Goal: Use online tool/utility: Use online tool/utility

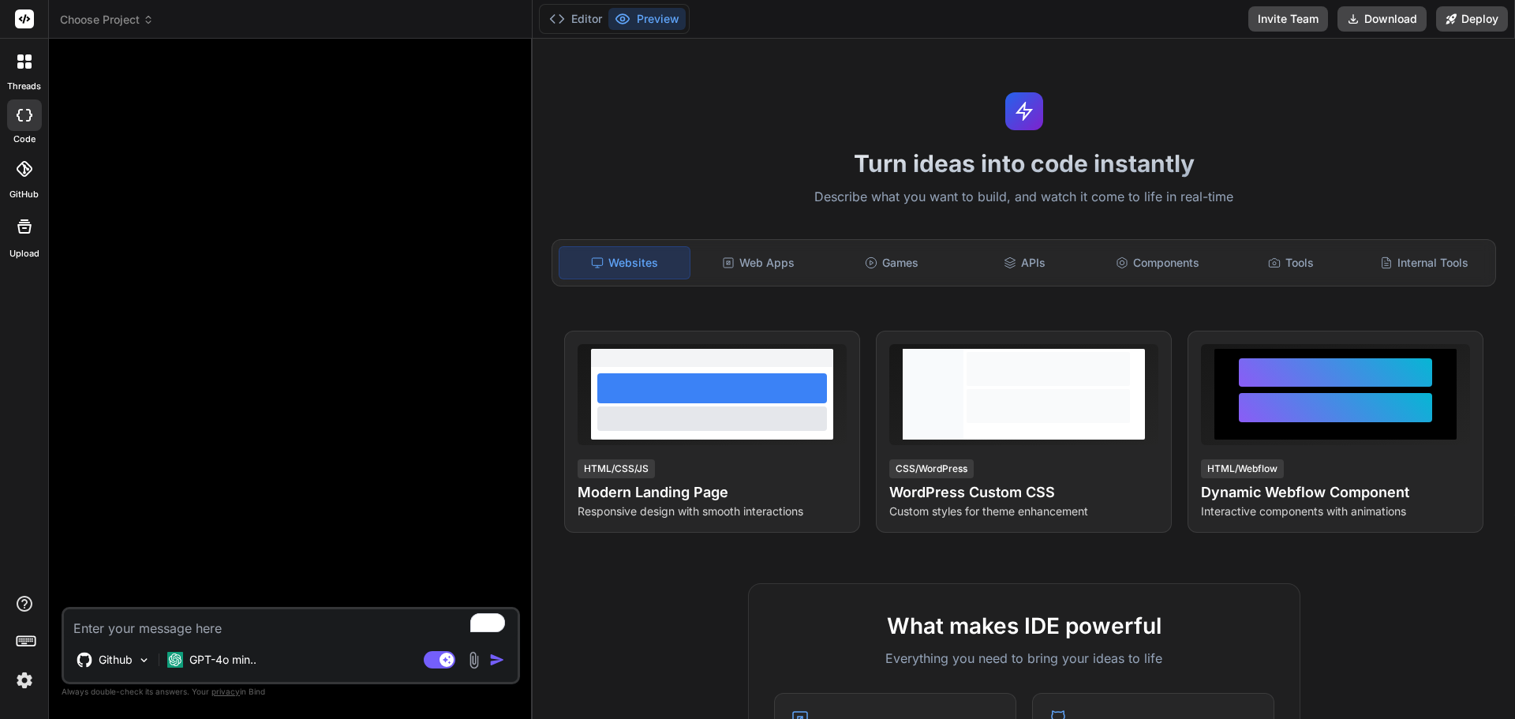
click at [962, 80] on div "Turn ideas into code instantly Describe what you want to build, and watch it co…" at bounding box center [1024, 379] width 982 height 680
click at [874, 87] on div "Turn ideas into code instantly Describe what you want to build, and watch it co…" at bounding box center [1024, 379] width 982 height 680
click at [571, 21] on button "Editor" at bounding box center [575, 19] width 65 height 22
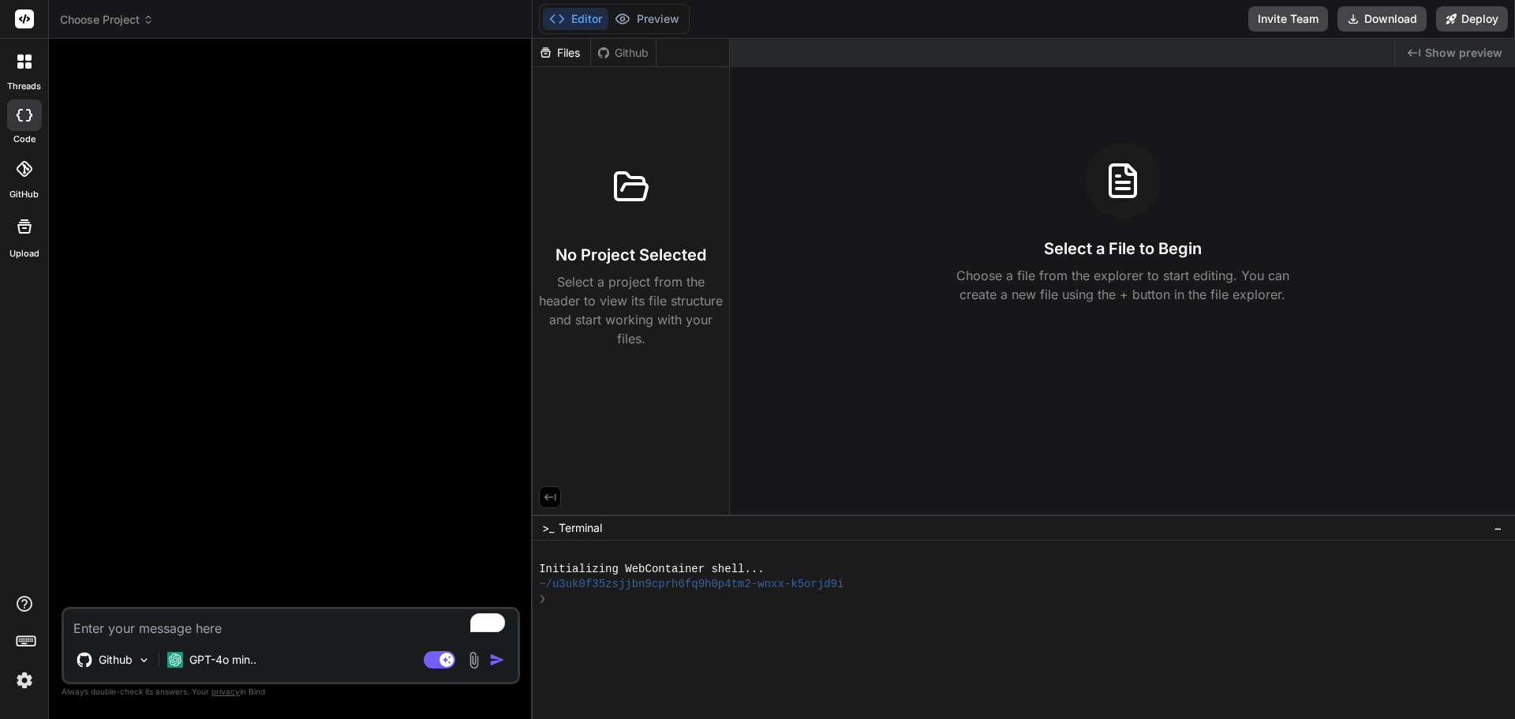
click at [600, 45] on div "Github" at bounding box center [623, 53] width 65 height 16
click at [603, 51] on icon at bounding box center [603, 53] width 13 height 13
click at [176, 104] on div at bounding box center [292, 329] width 455 height 556
click at [136, 27] on span "Choose Project" at bounding box center [107, 20] width 94 height 16
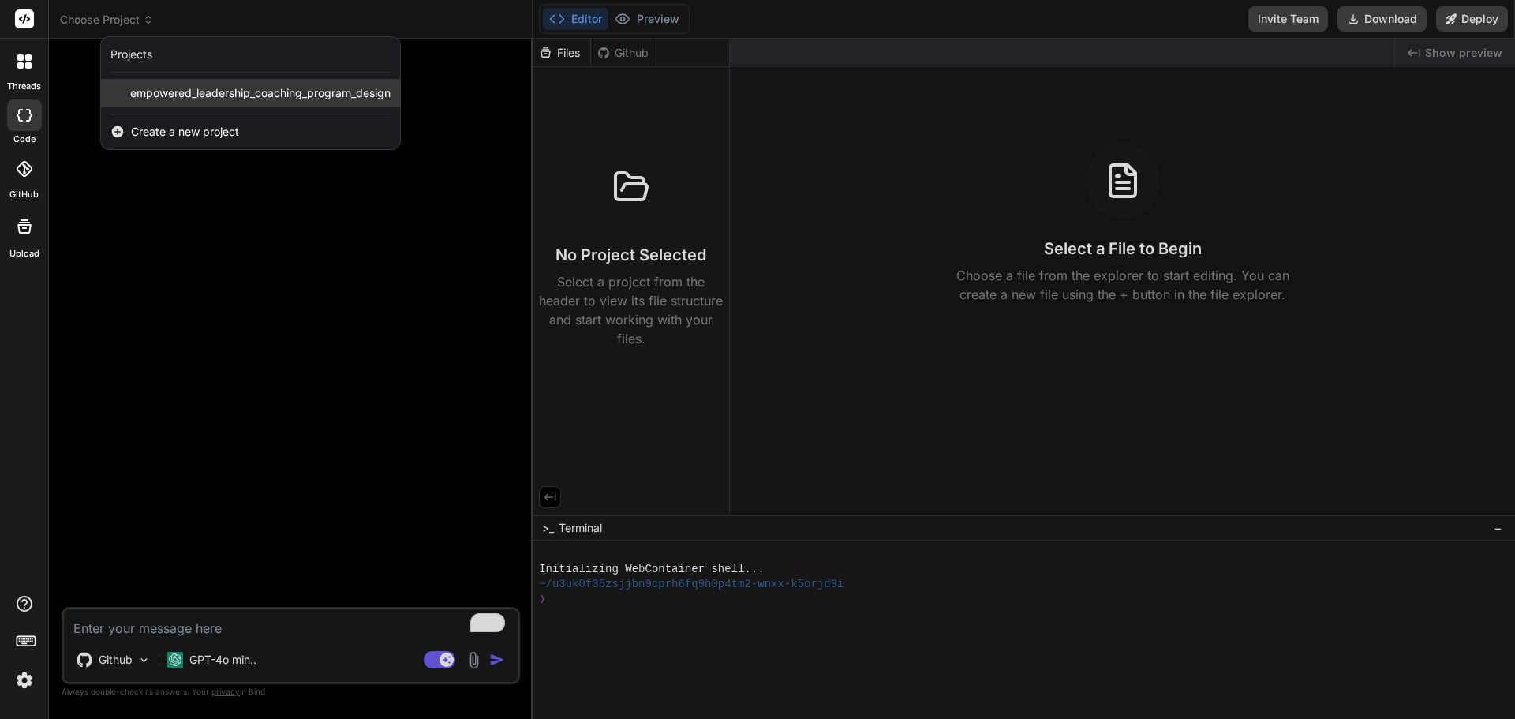
click at [189, 98] on span "empowered_leadership_coaching_program_design" at bounding box center [260, 93] width 260 height 16
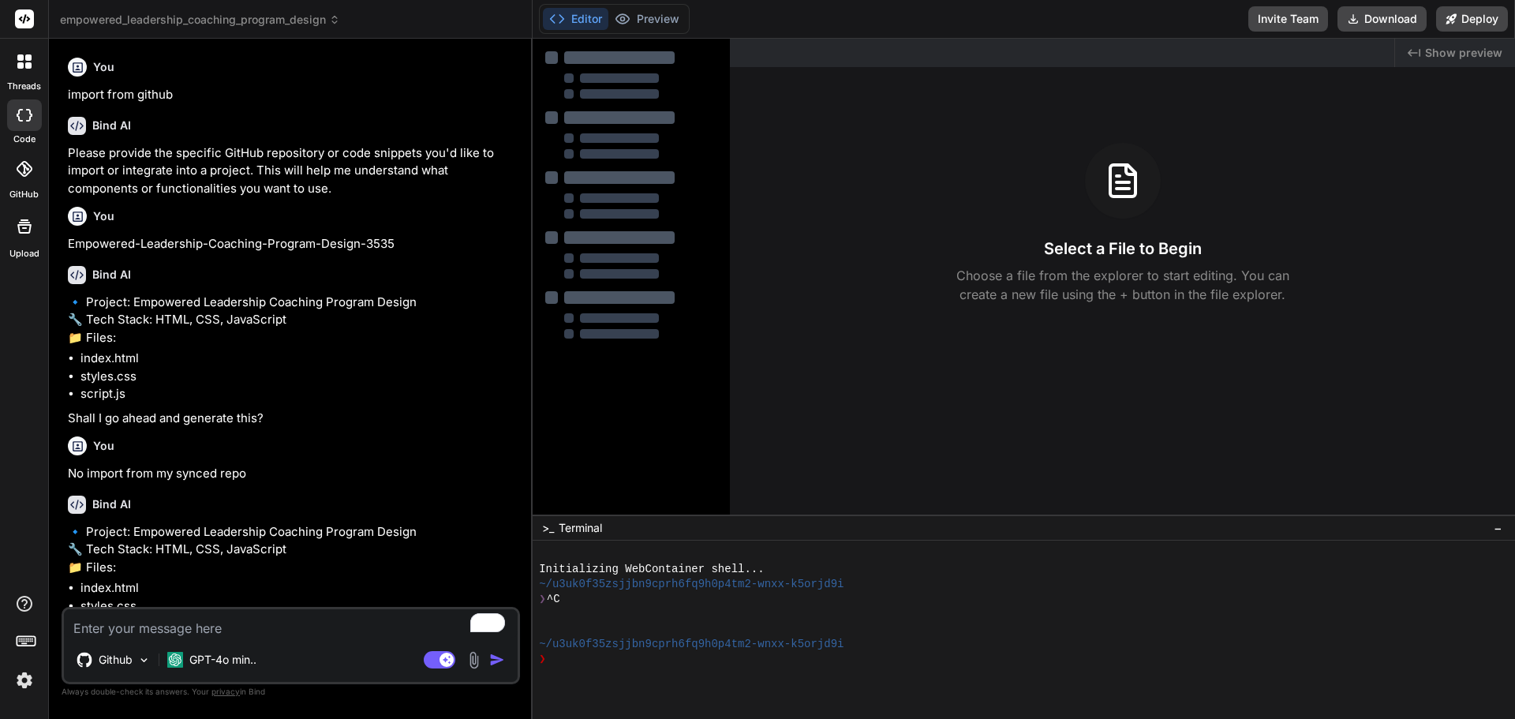
scroll to position [271, 0]
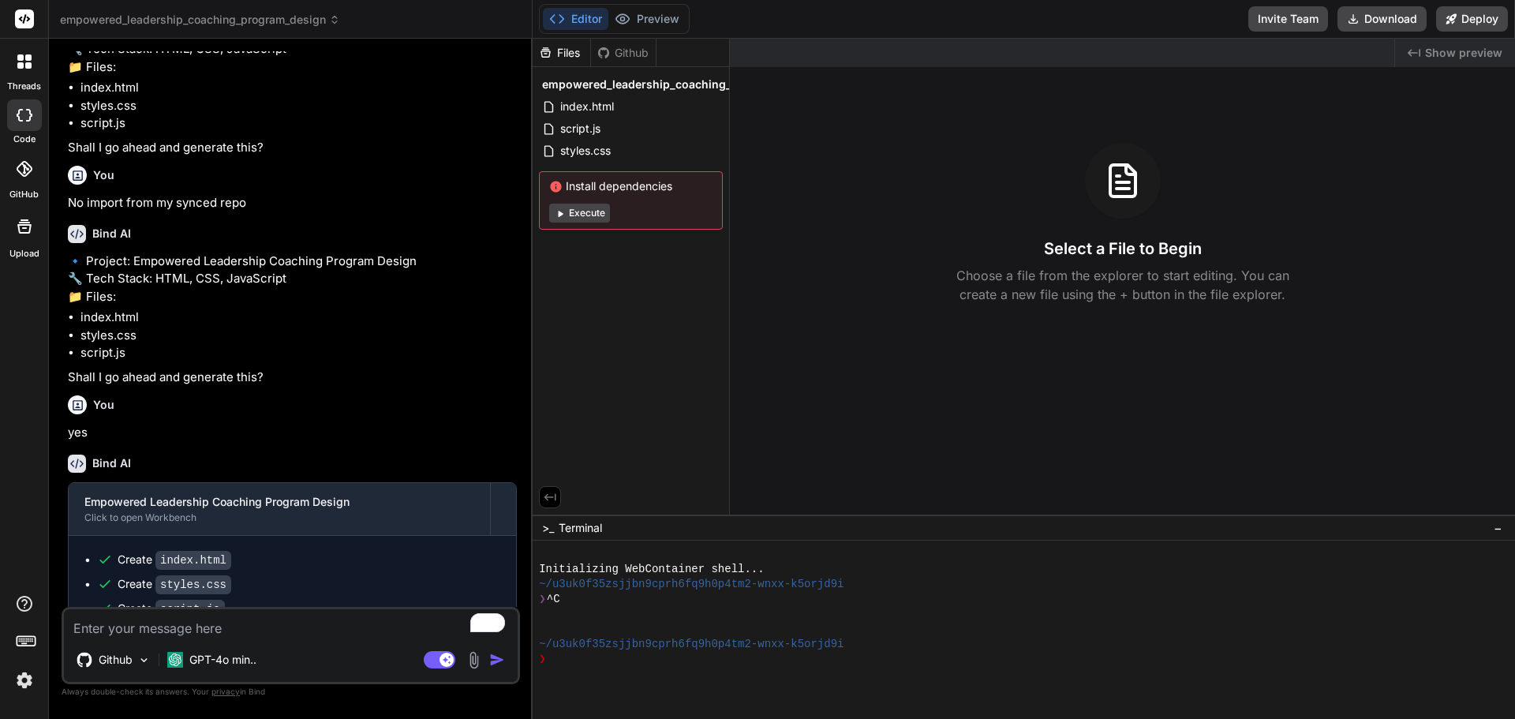
click at [603, 48] on icon at bounding box center [603, 52] width 11 height 11
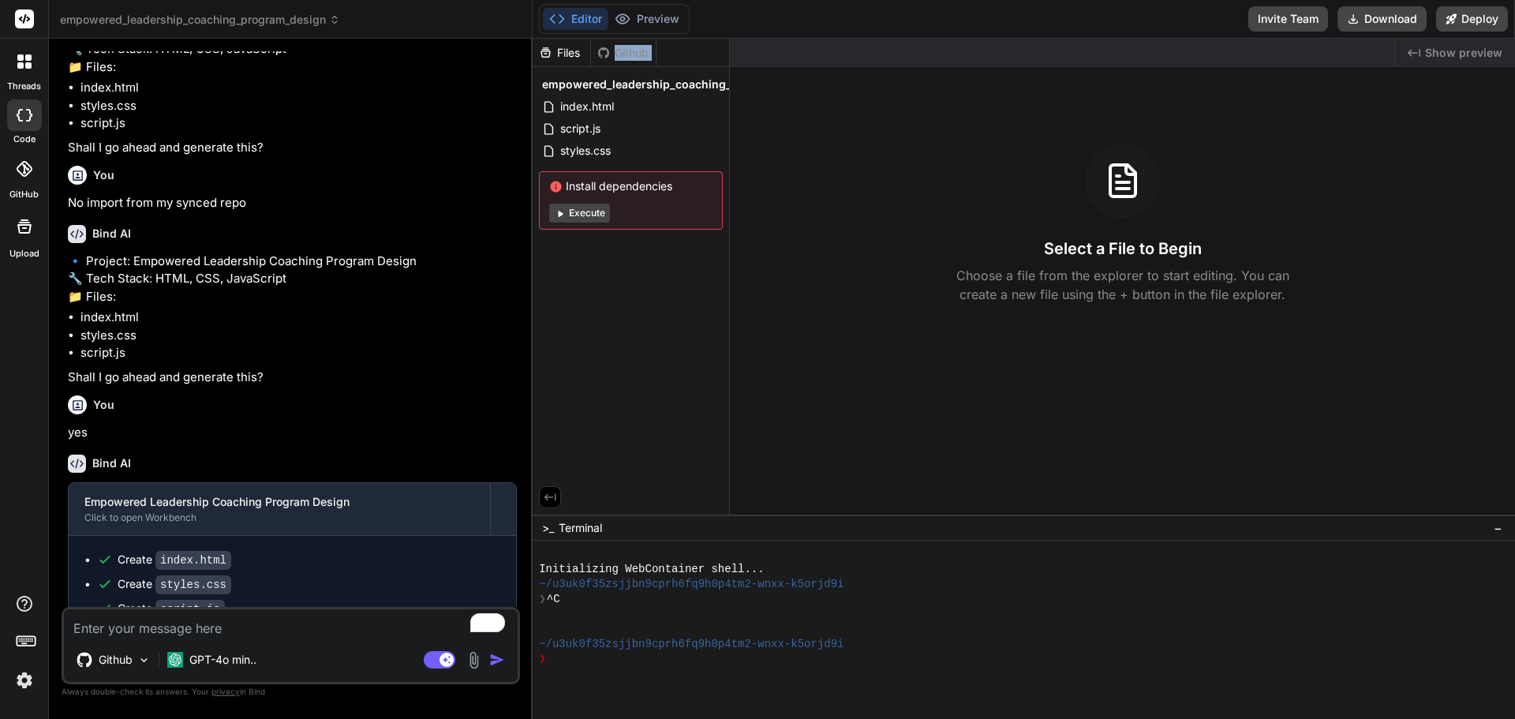
click at [603, 48] on icon at bounding box center [603, 52] width 11 height 11
click at [681, 62] on div "Files Github" at bounding box center [631, 53] width 196 height 28
click at [28, 171] on icon at bounding box center [25, 169] width 16 height 16
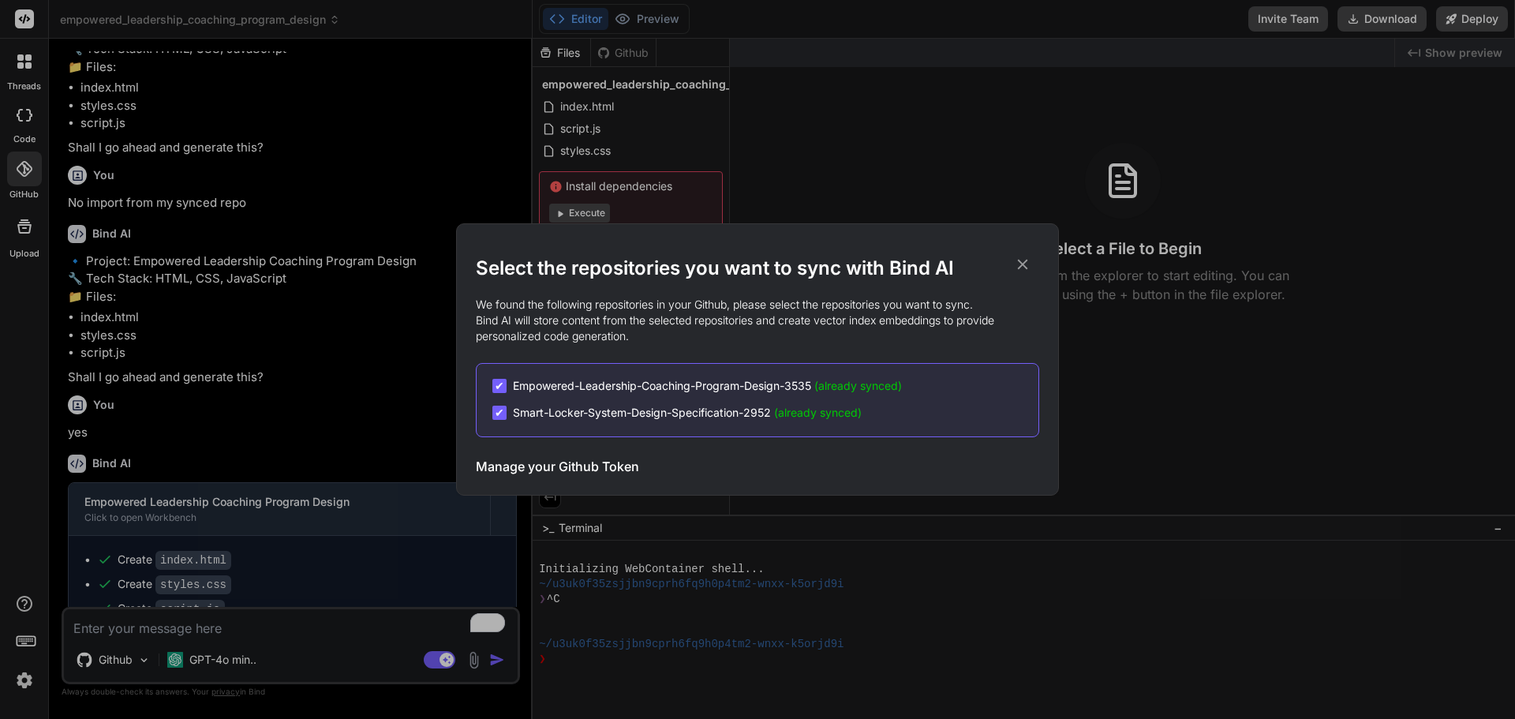
click at [573, 387] on span "Empowered-Leadership-Coaching-Program-Design-3535 (already synced)" at bounding box center [707, 386] width 389 height 16
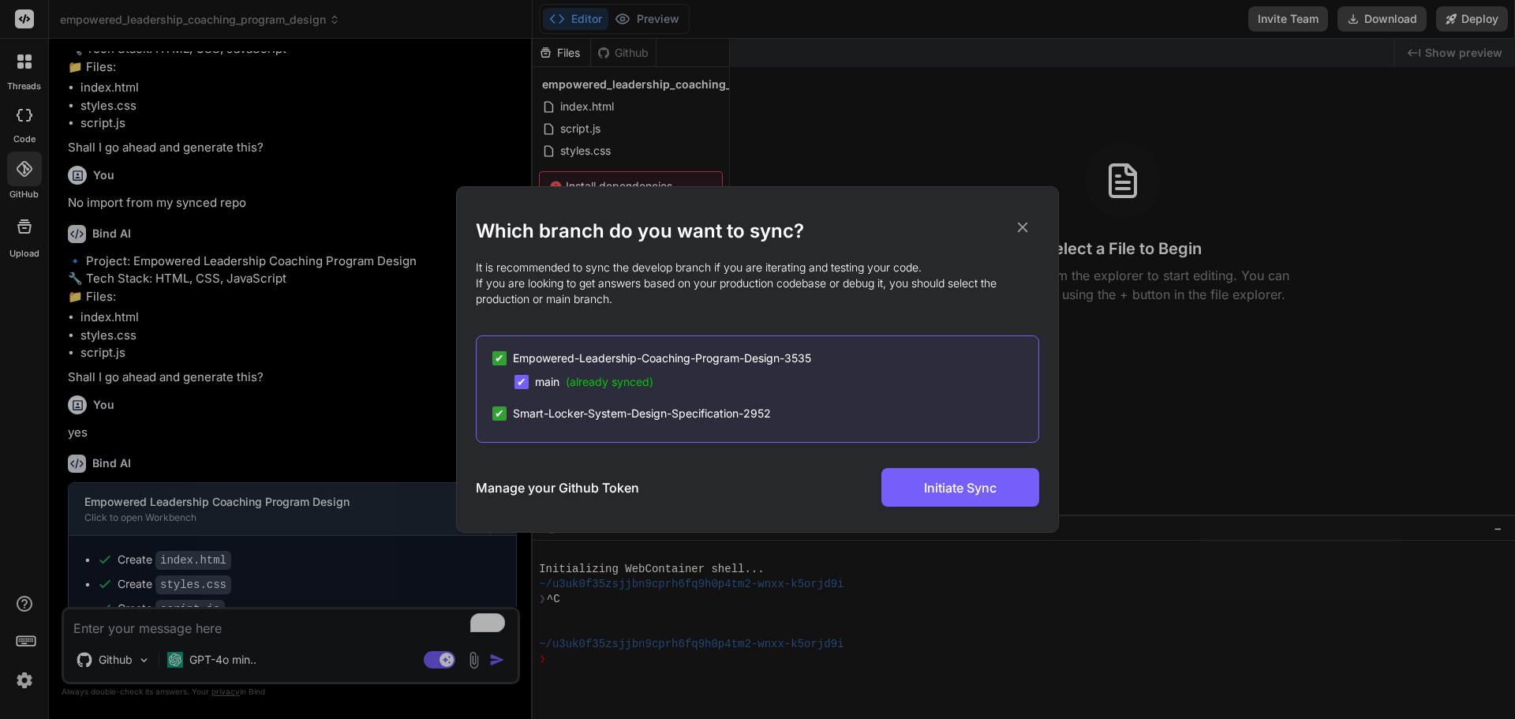
click at [1024, 230] on icon at bounding box center [1022, 227] width 17 height 17
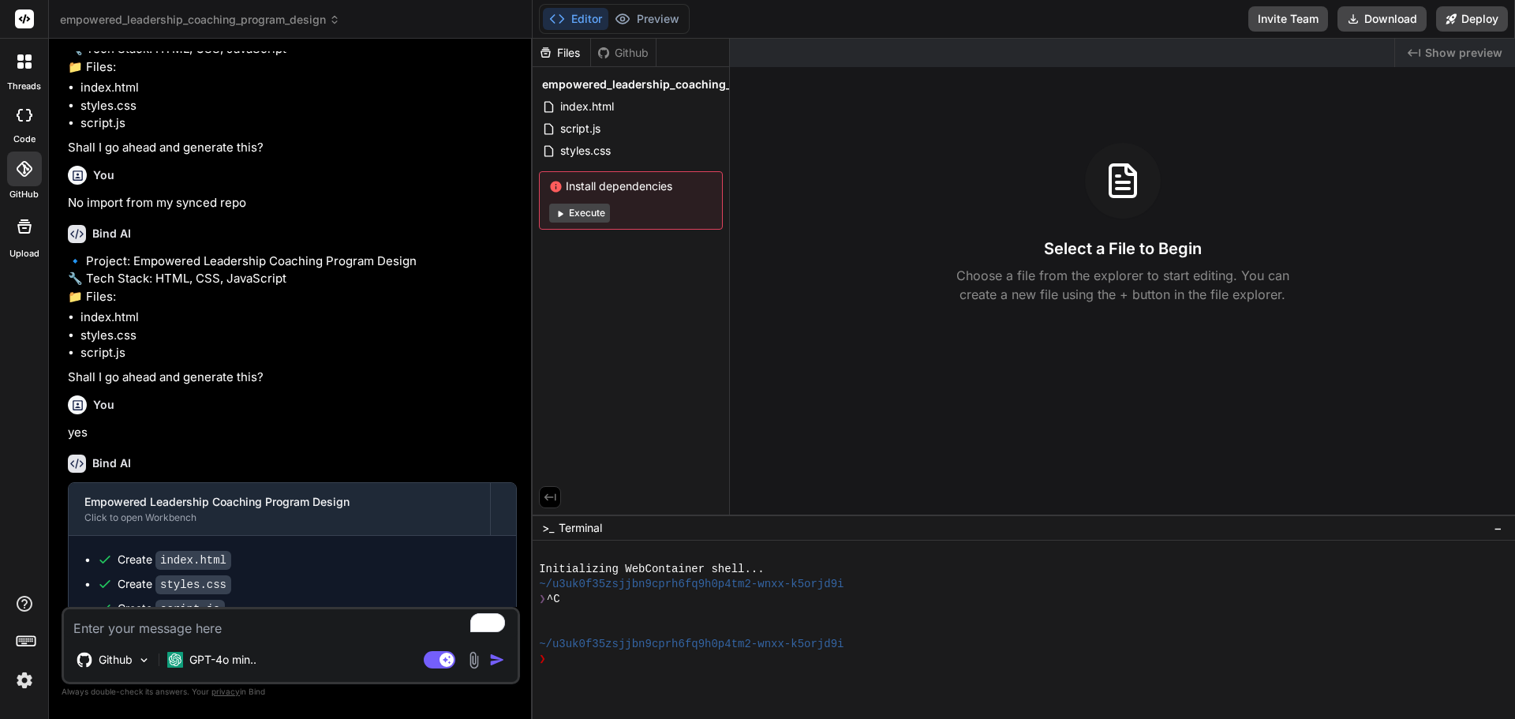
click at [20, 118] on icon at bounding box center [25, 115] width 16 height 13
click at [26, 77] on div at bounding box center [24, 61] width 33 height 33
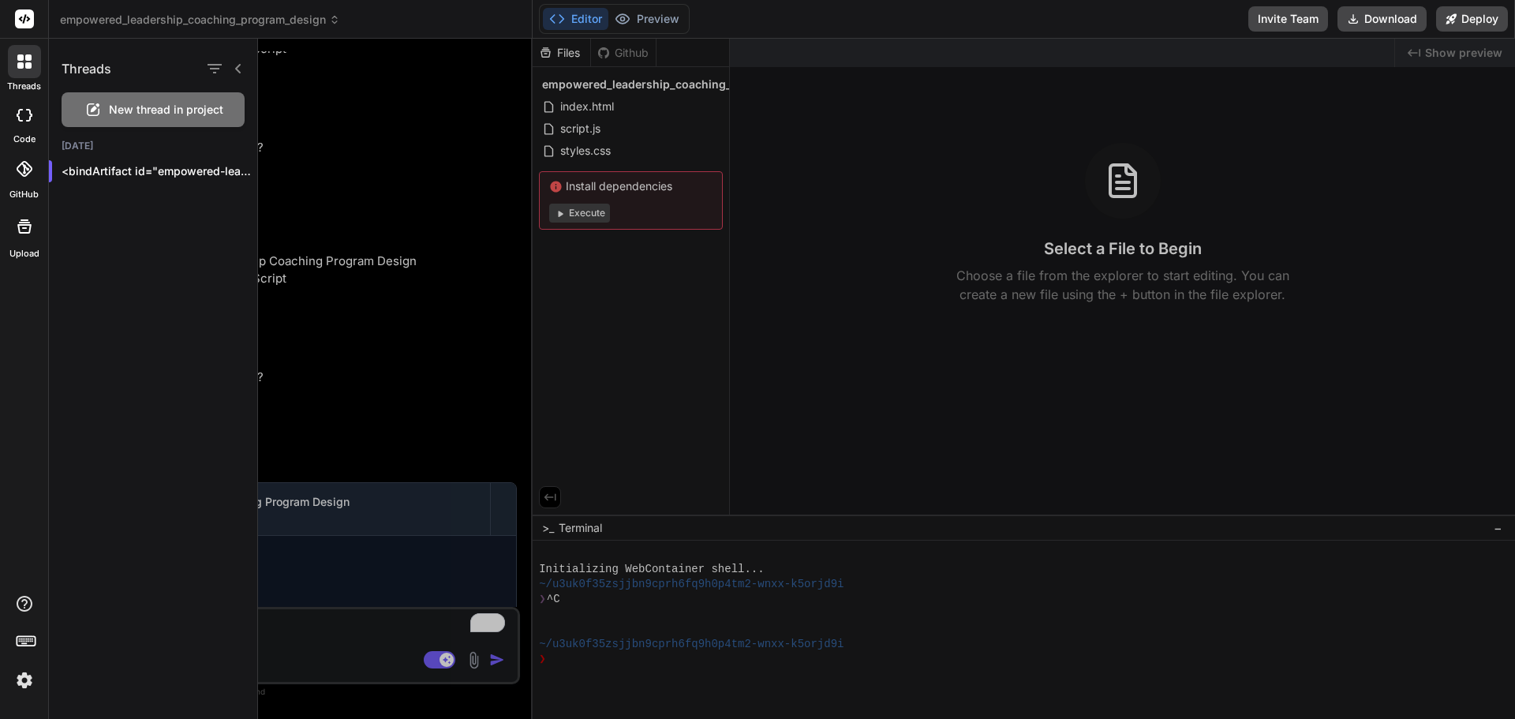
click at [26, 61] on icon at bounding box center [24, 61] width 14 height 14
click at [27, 115] on icon at bounding box center [25, 115] width 16 height 13
type textarea "x"
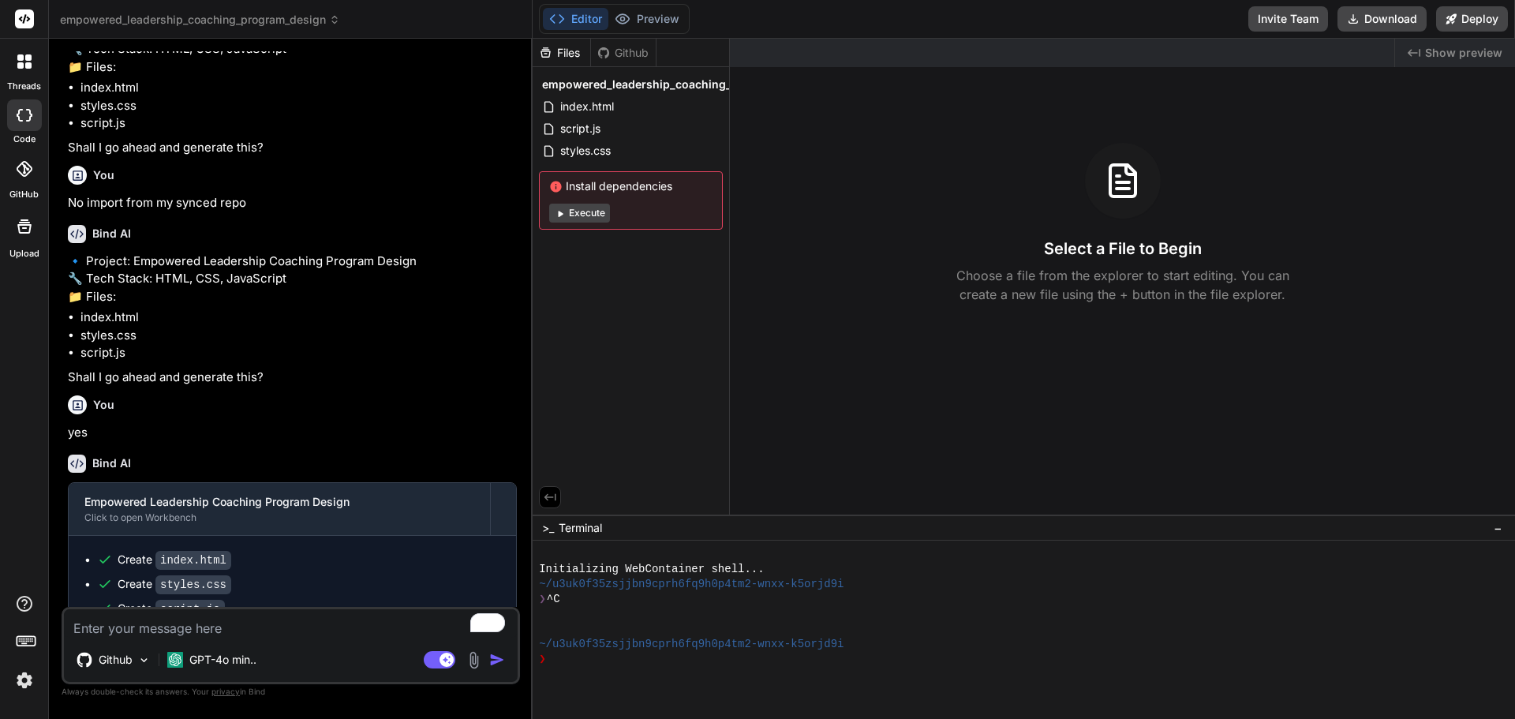
click at [327, 31] on header "empowered_leadership_coaching_program_design Created with Pixso." at bounding box center [291, 19] width 484 height 39
click at [316, 21] on span "empowered_leadership_coaching_program_design" at bounding box center [200, 20] width 280 height 16
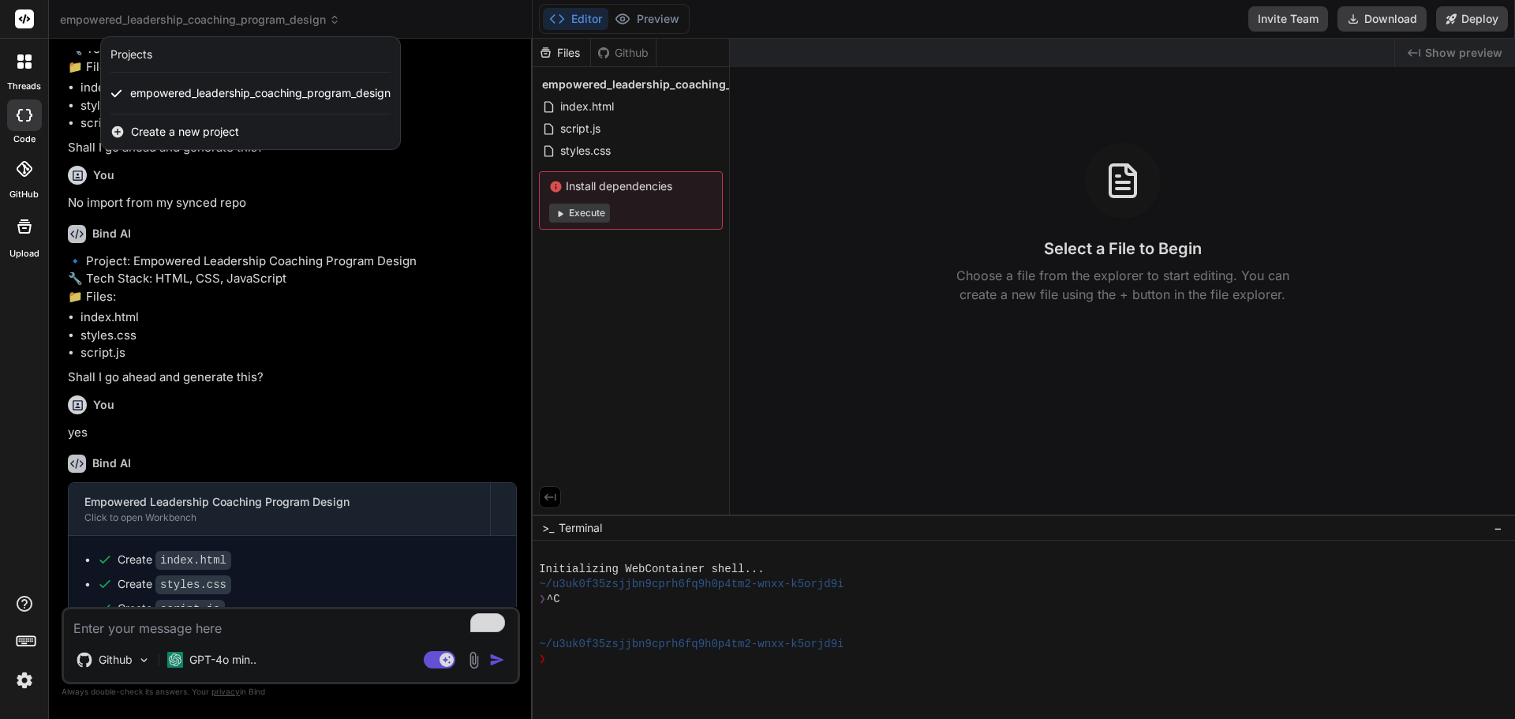
click at [238, 135] on span "Create a new project" at bounding box center [185, 132] width 108 height 16
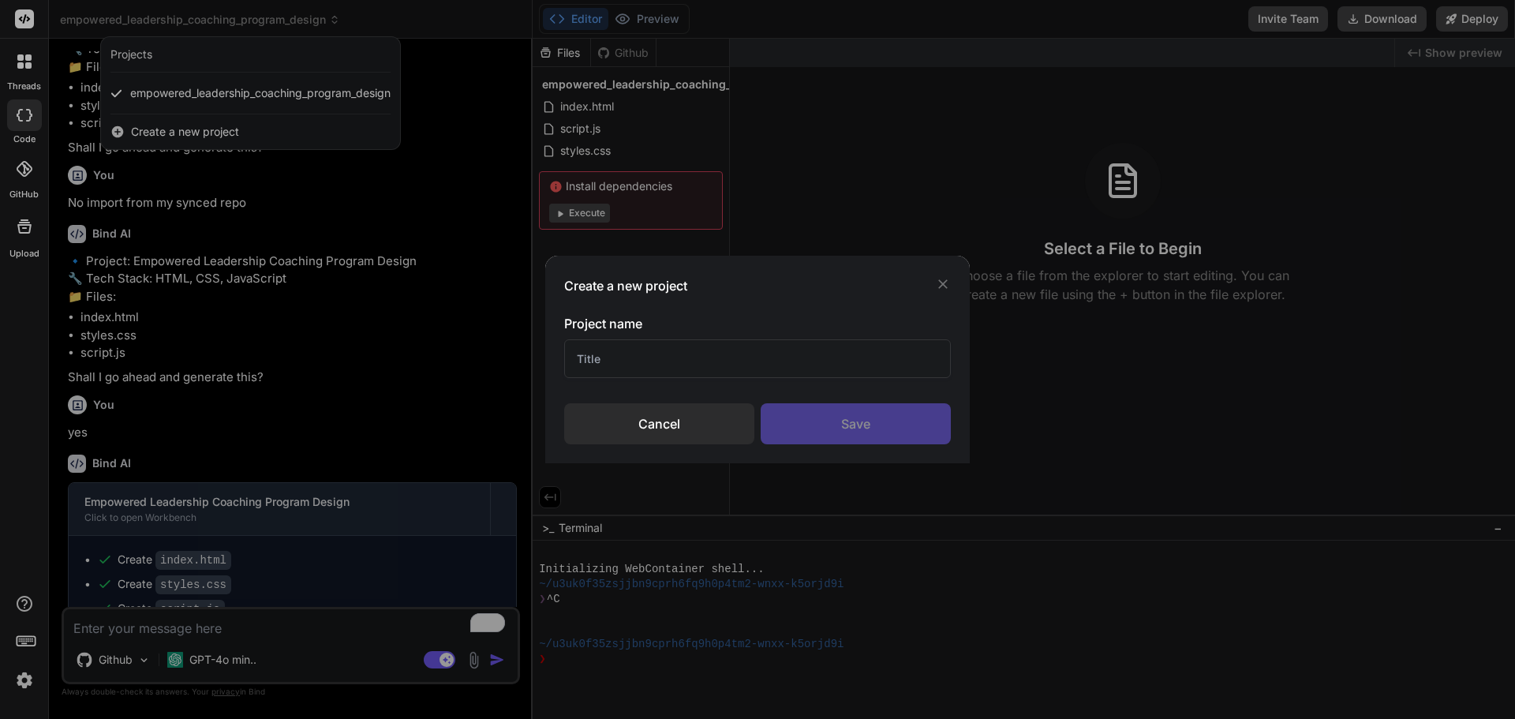
click at [585, 357] on input "text" at bounding box center [757, 358] width 387 height 39
type input "[PERSON_NAME]"
click at [853, 428] on div "Save" at bounding box center [856, 423] width 190 height 41
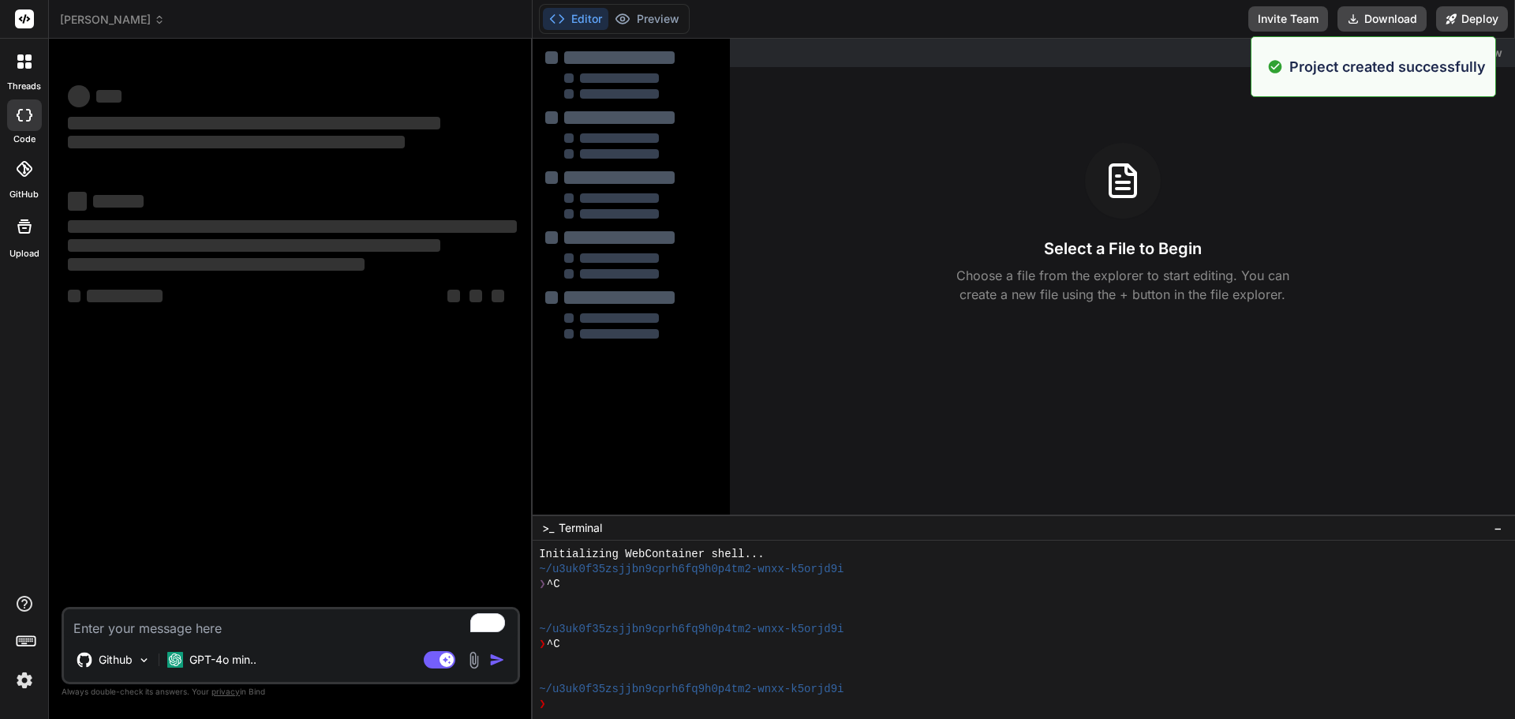
scroll to position [15, 0]
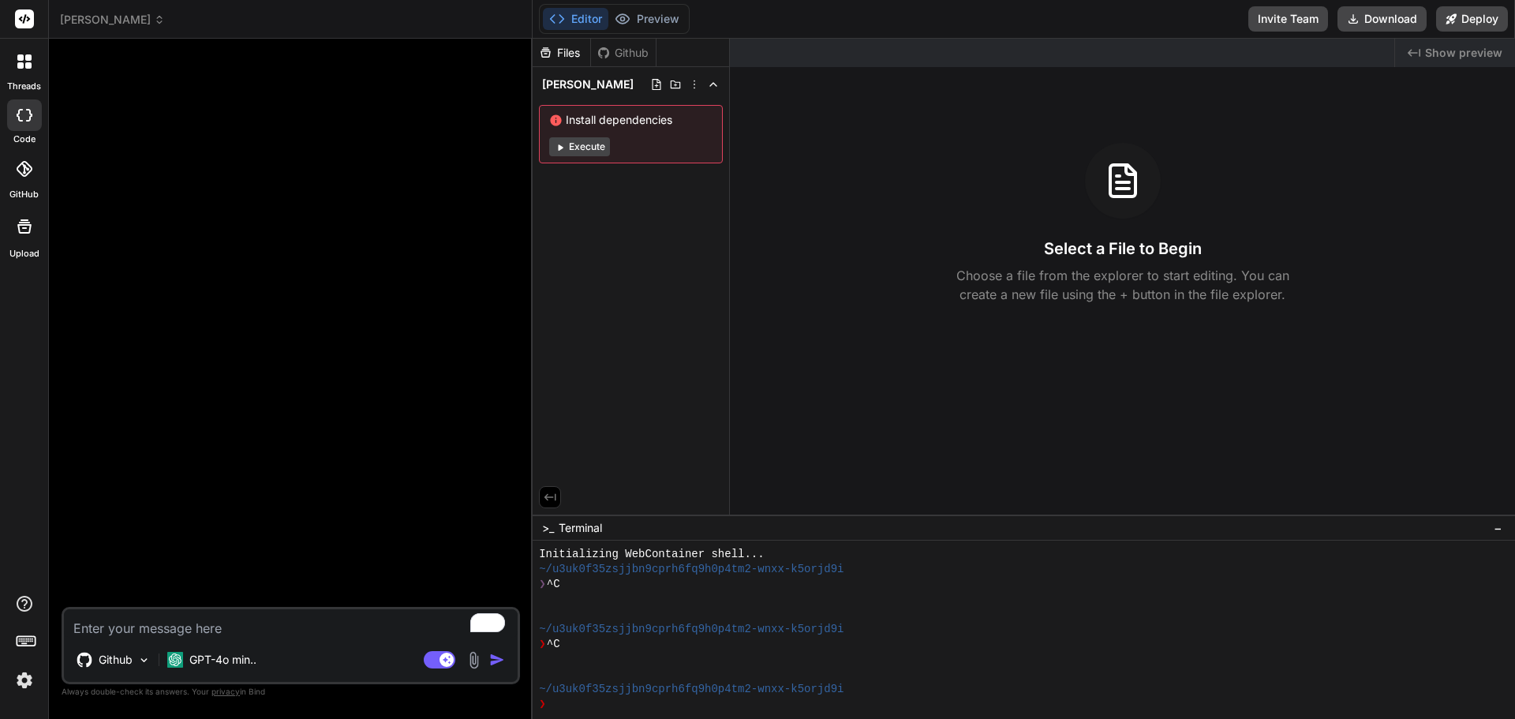
click at [629, 62] on div "Files Github" at bounding box center [595, 53] width 124 height 28
click at [628, 52] on div "Github" at bounding box center [623, 53] width 65 height 16
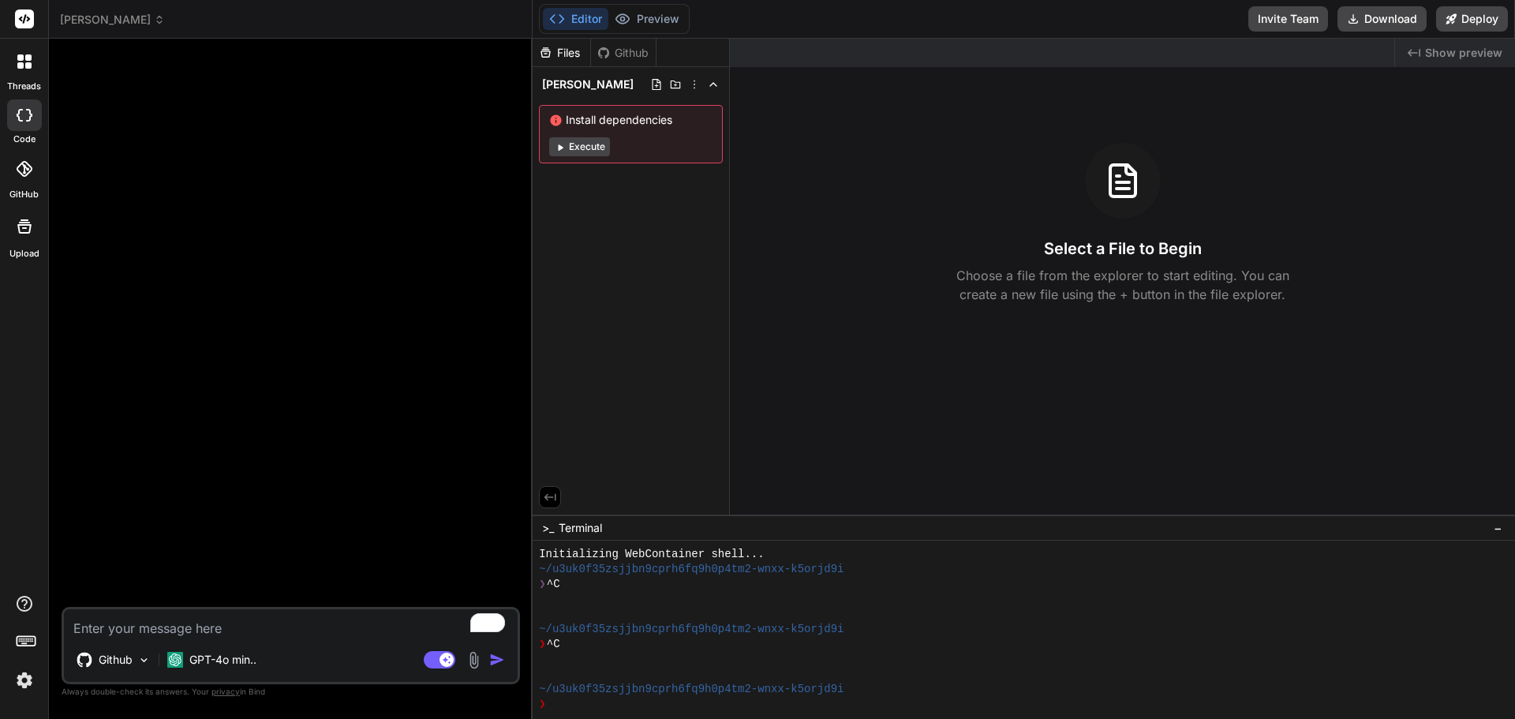
click at [683, 51] on div "Files Github" at bounding box center [631, 53] width 196 height 28
click at [700, 87] on icon at bounding box center [694, 84] width 13 height 13
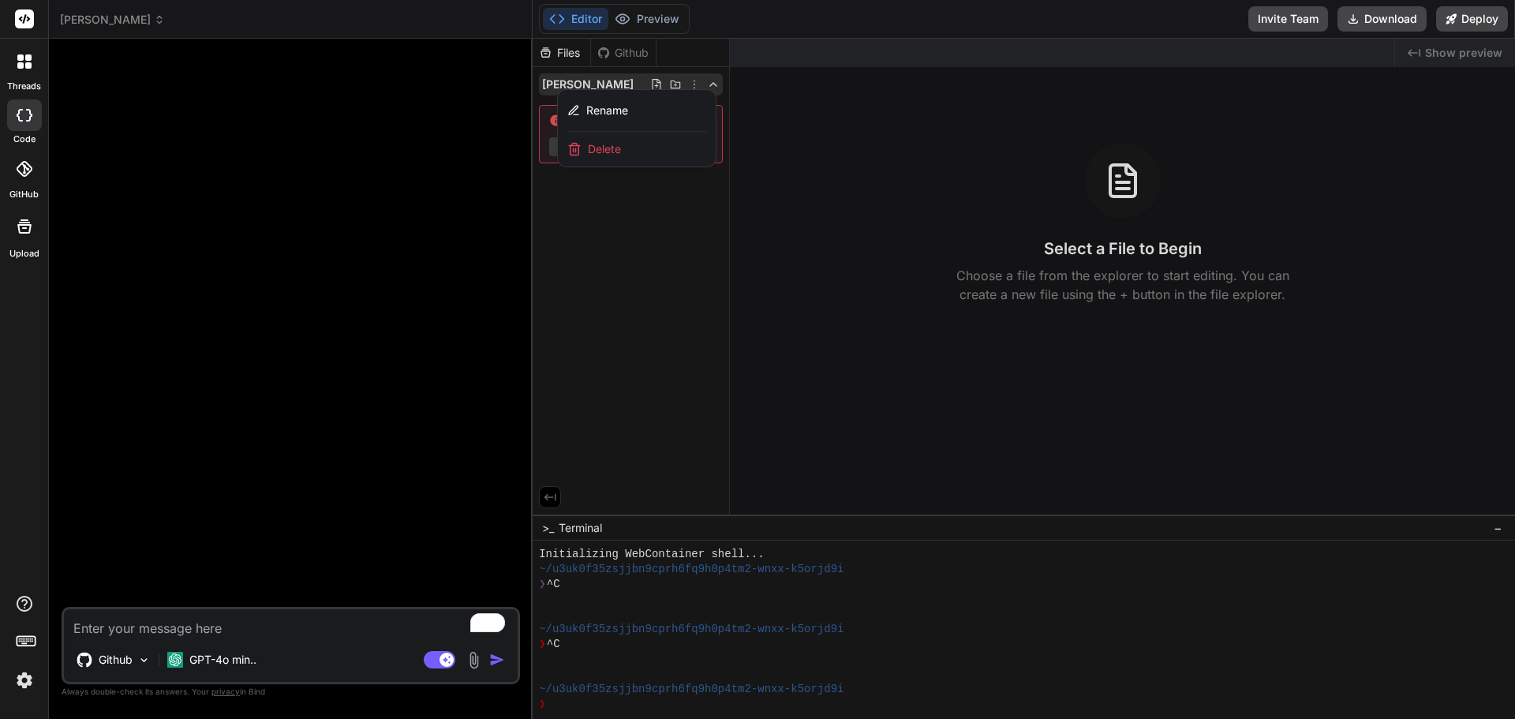
click at [693, 84] on div at bounding box center [1024, 379] width 982 height 680
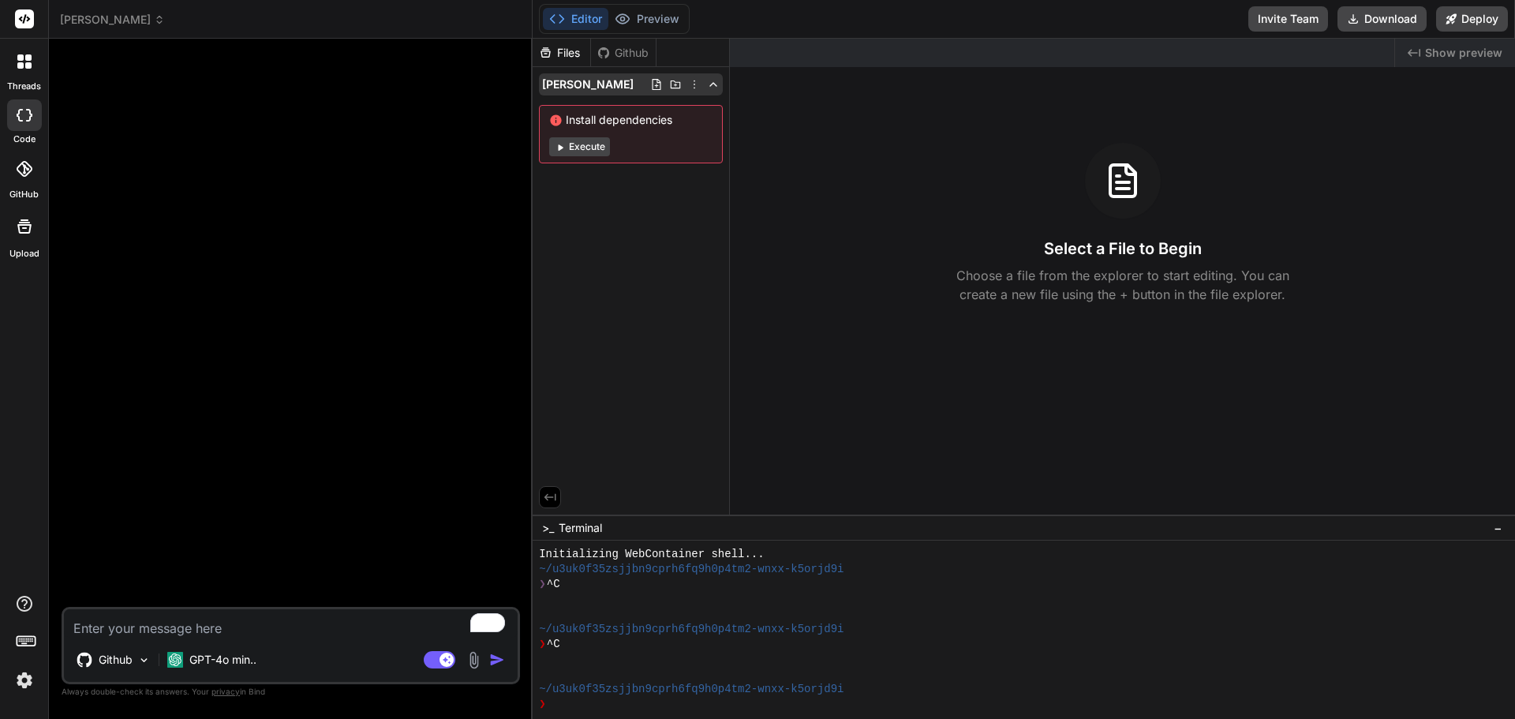
click at [640, 84] on div "[PERSON_NAME]" at bounding box center [631, 84] width 184 height 22
click at [652, 84] on icon at bounding box center [656, 84] width 13 height 13
click at [657, 84] on icon at bounding box center [657, 84] width 9 height 11
click at [679, 308] on div "Files Github [PERSON_NAME] Install dependencies Execute" at bounding box center [631, 277] width 197 height 476
click at [593, 152] on button "Execute" at bounding box center [579, 146] width 61 height 19
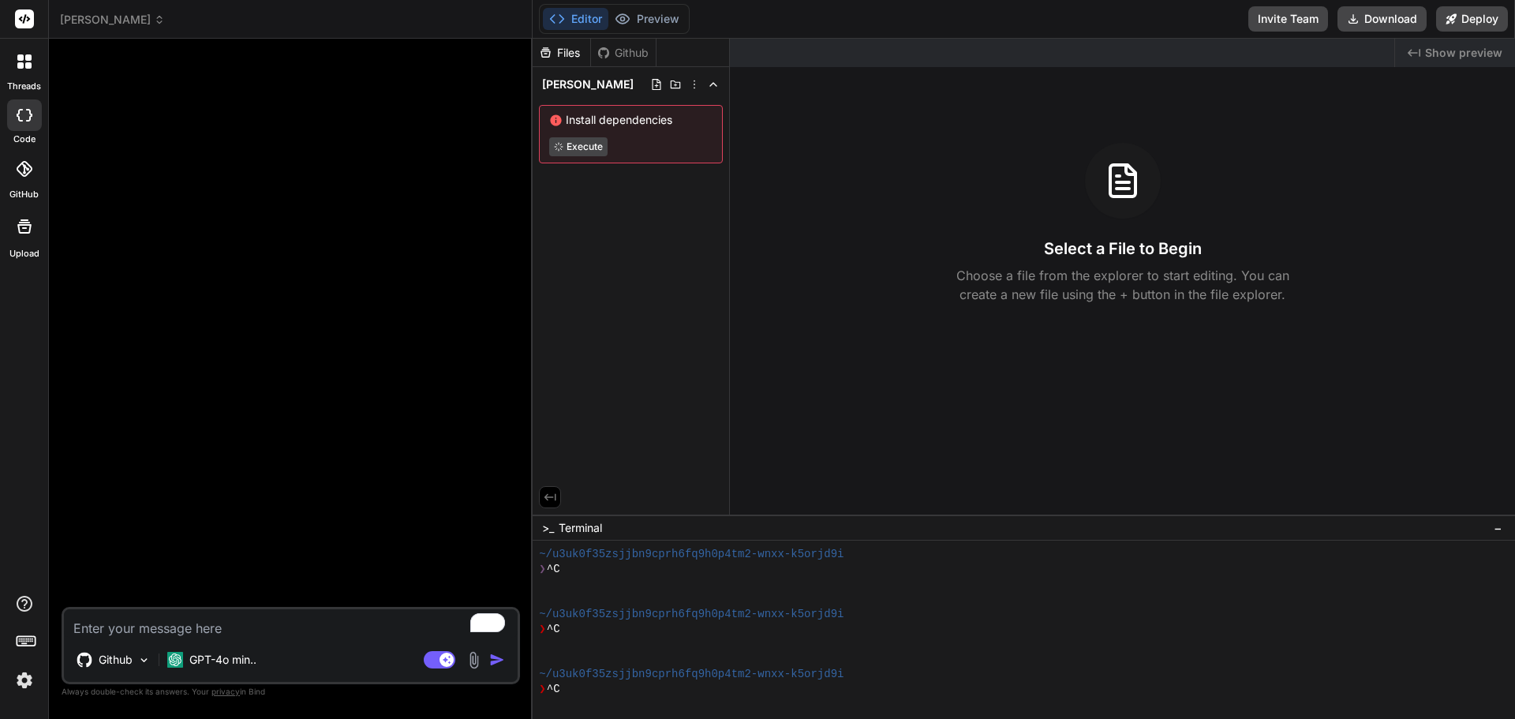
scroll to position [90, 0]
click at [645, 49] on div "Github" at bounding box center [623, 53] width 65 height 16
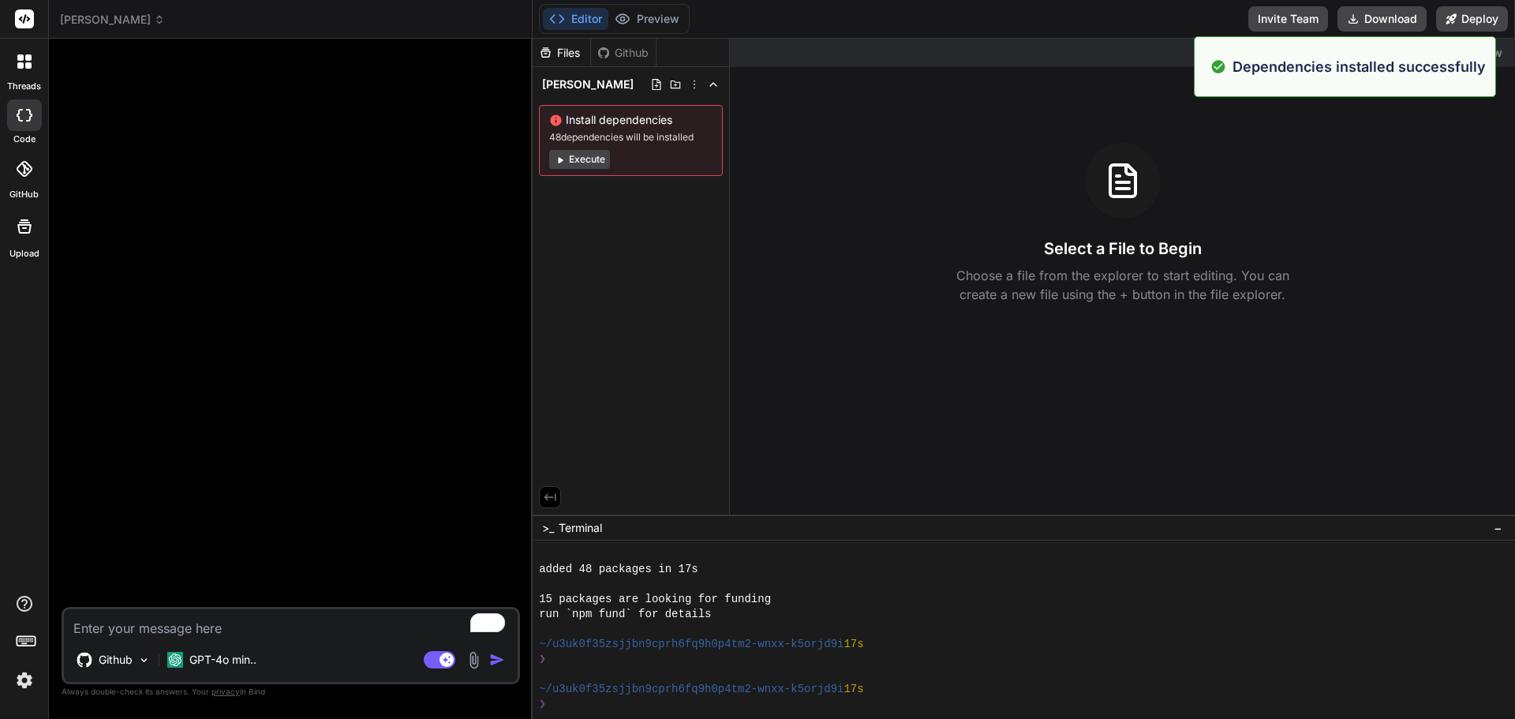
scroll to position [240, 0]
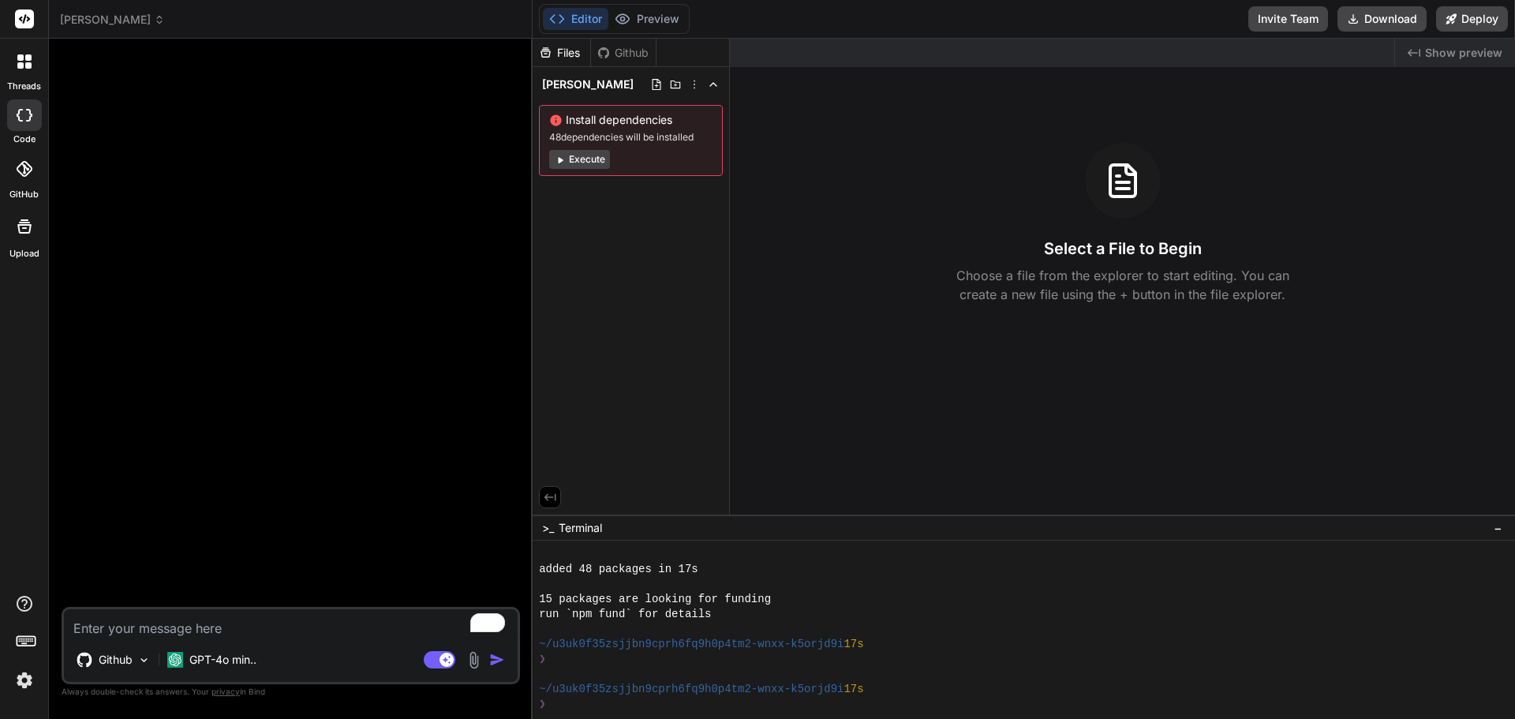
click at [22, 236] on div at bounding box center [25, 227] width 38 height 38
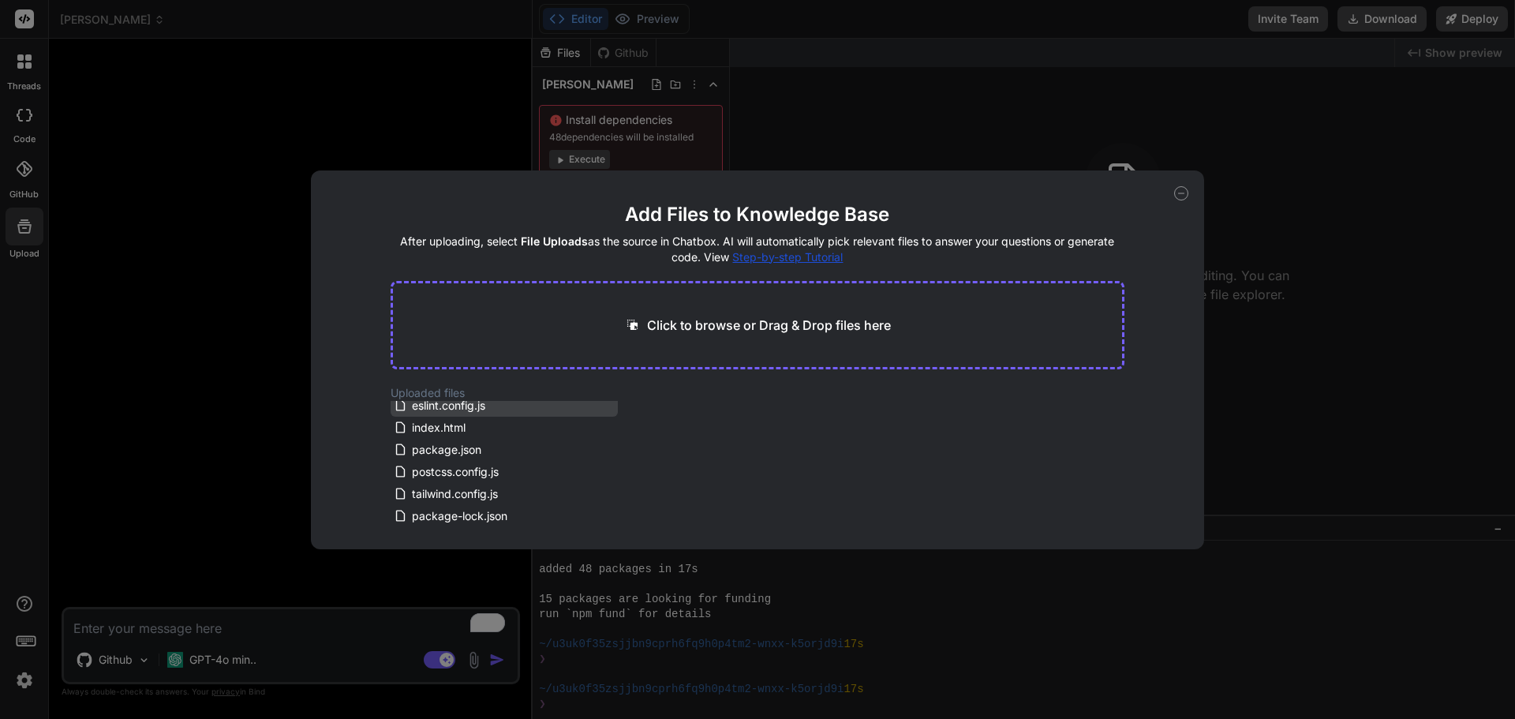
scroll to position [0, 0]
click at [782, 321] on p "Click to browse or Drag & Drop files here" at bounding box center [769, 325] width 244 height 19
click at [1273, 207] on div "Add Files to Knowledge Base After uploading, select File Uploads as the source …" at bounding box center [757, 359] width 1515 height 719
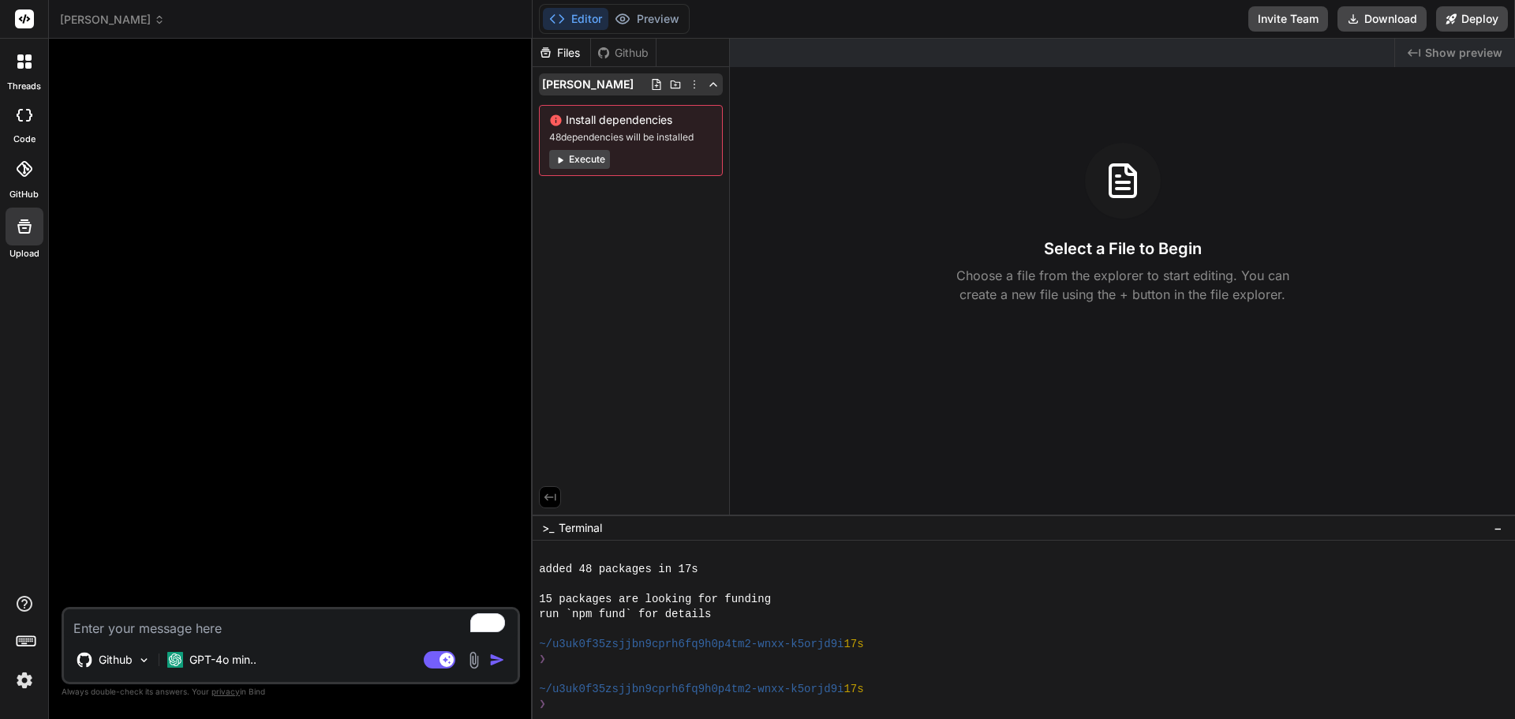
click at [653, 88] on icon at bounding box center [656, 84] width 13 height 13
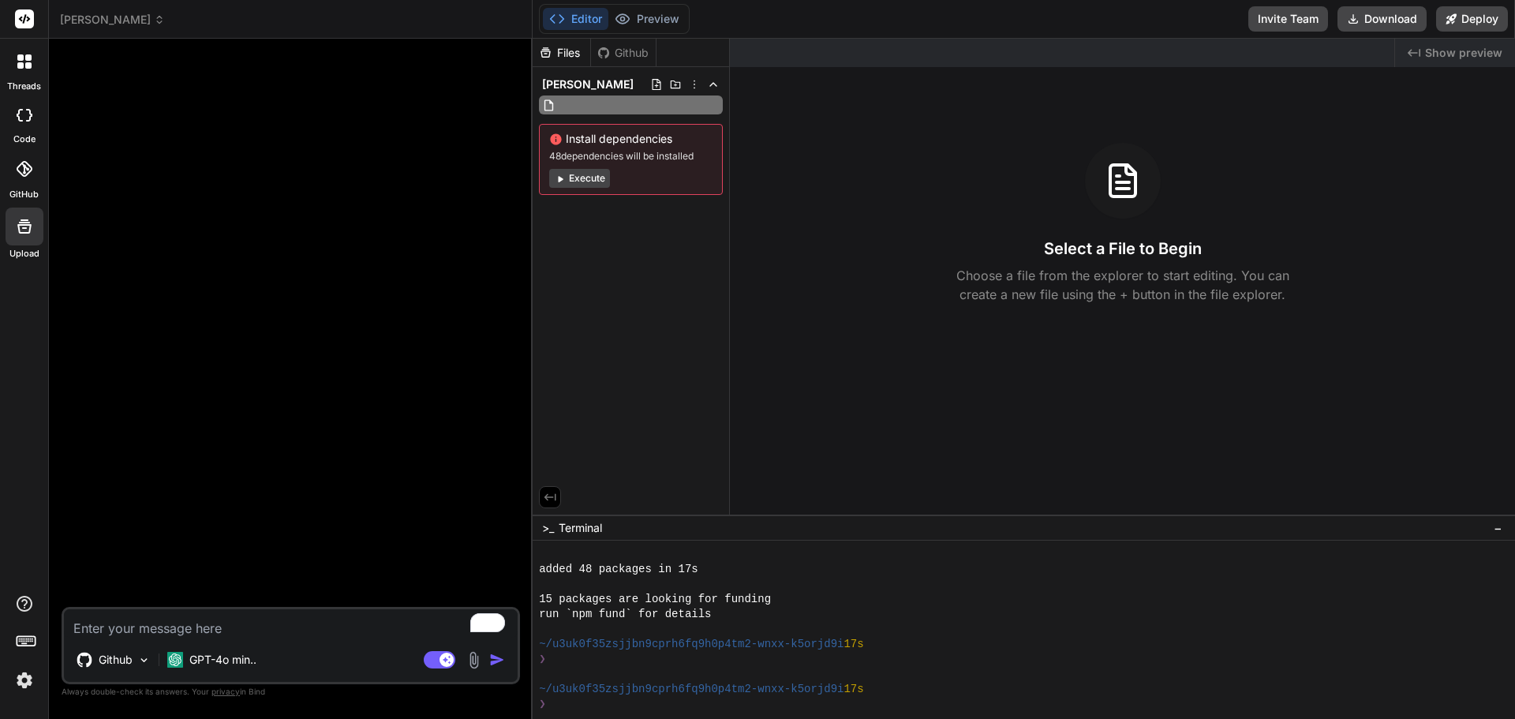
click at [476, 665] on img at bounding box center [474, 660] width 18 height 18
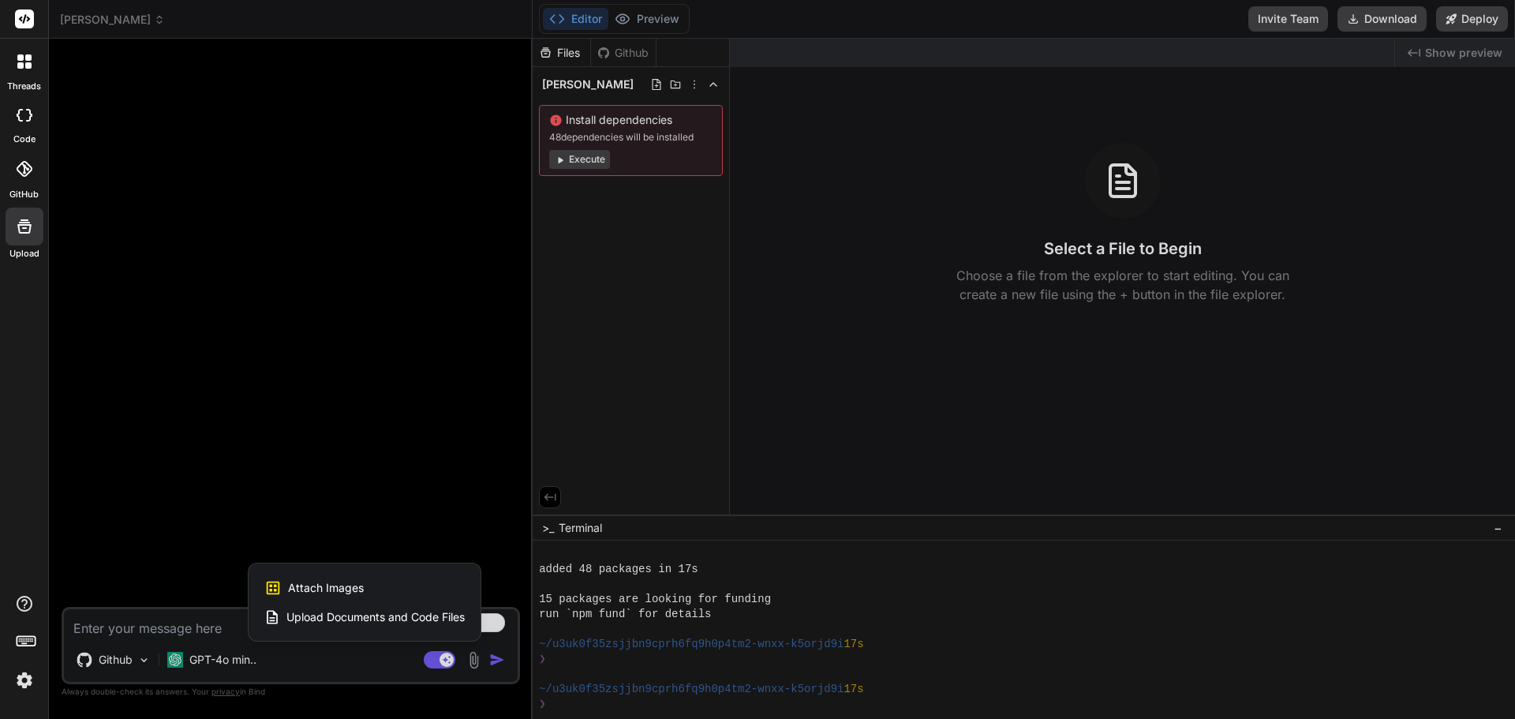
click at [376, 616] on span "Upload Documents and Code Files" at bounding box center [375, 617] width 178 height 16
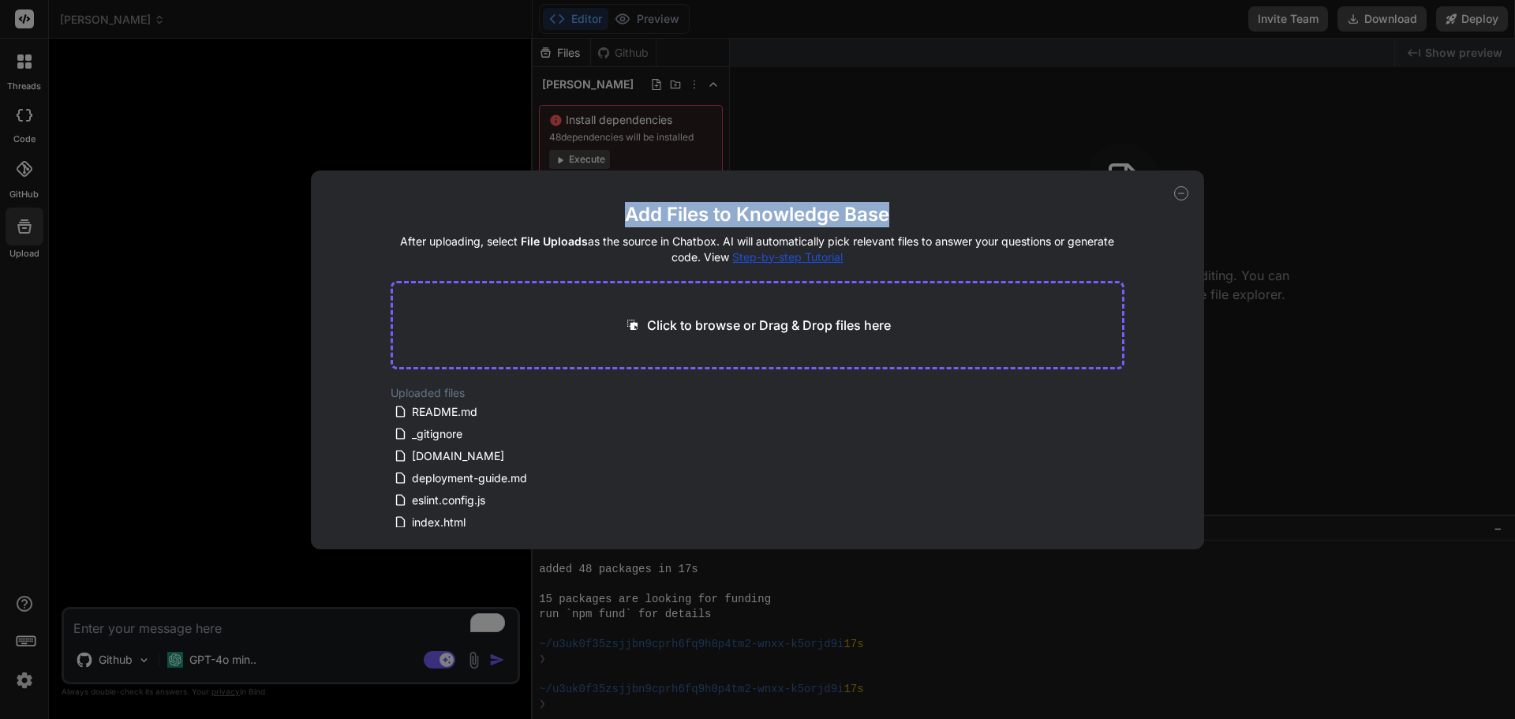
click at [1177, 196] on div "Add Files to Knowledge Base After uploading, select File Uploads as the source …" at bounding box center [758, 359] width 894 height 379
click at [1188, 196] on icon at bounding box center [1181, 193] width 14 height 14
type textarea "x"
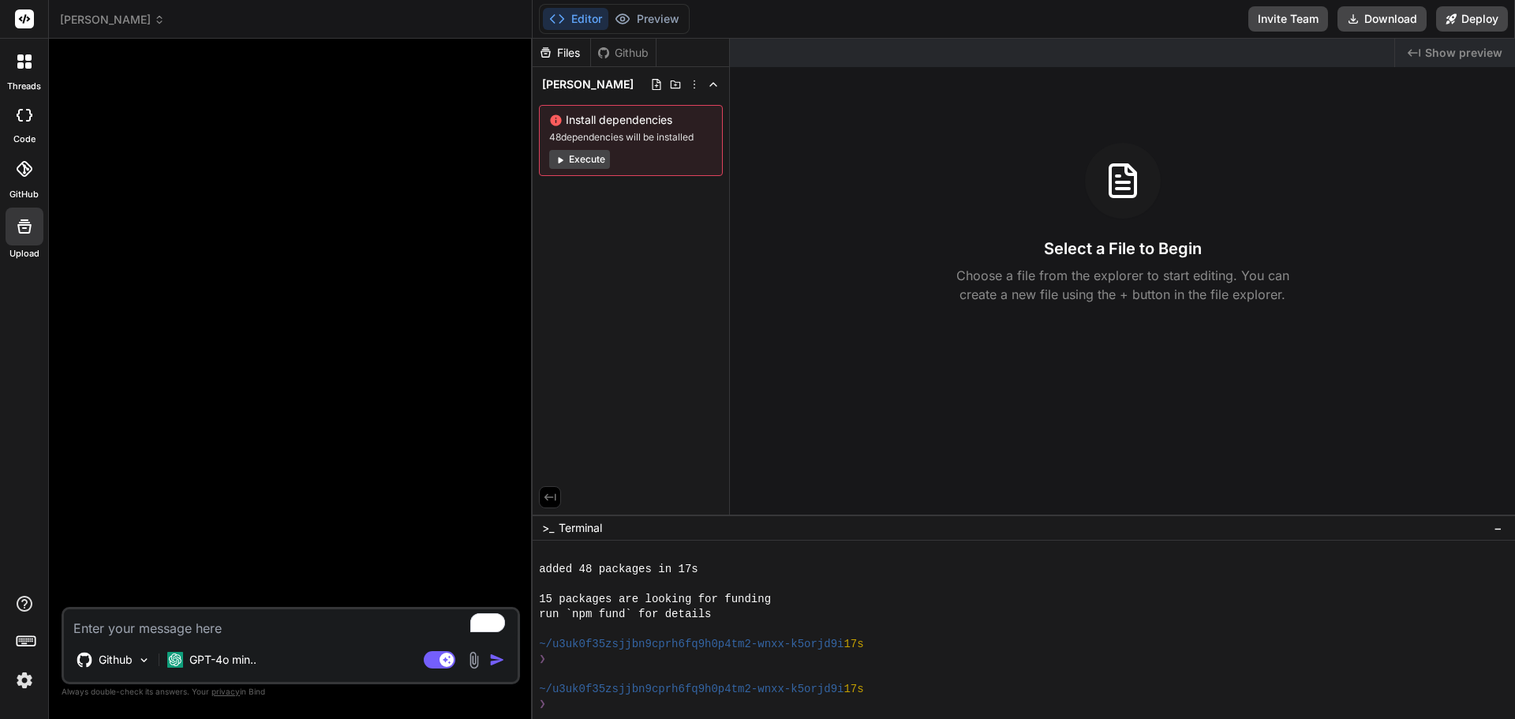
click at [88, 640] on div "Github GPT-4o min.. Agent Mode. When this toggle is activated, AI automatically…" at bounding box center [291, 645] width 458 height 77
click at [88, 630] on textarea "To enrich screen reader interactions, please activate Accessibility in Grammarl…" at bounding box center [291, 623] width 454 height 28
paste textarea "MY WEBSITE [PERSON_NAME] [PERSON_NAME] [PERSON_NAME] Don't really like these fo…"
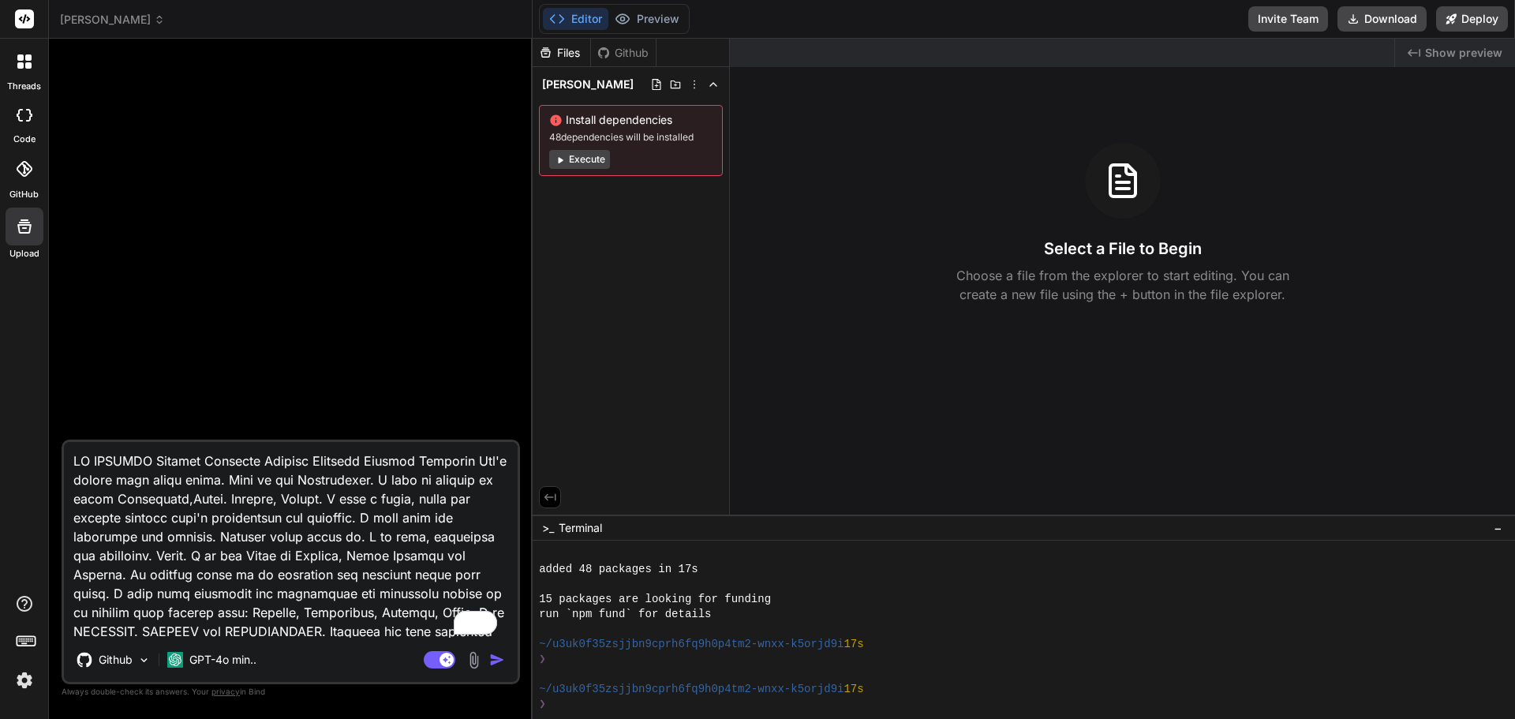
type textarea "MY WEBSITE [PERSON_NAME] [PERSON_NAME] [PERSON_NAME] Don't really like these fo…"
type textarea "x"
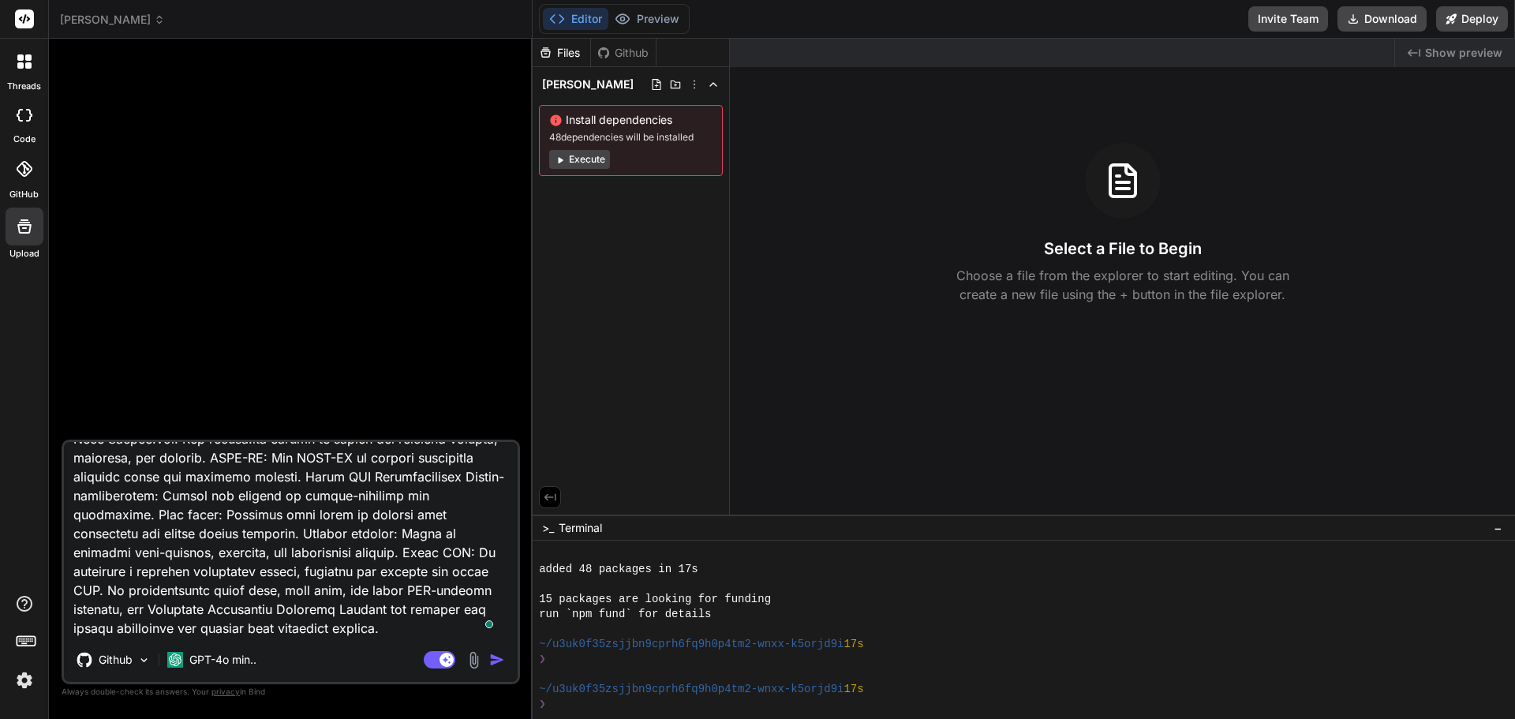
type textarea "MY WEBSITE [PERSON_NAME] [PERSON_NAME] [PERSON_NAME] Don't really like these fo…"
click at [496, 665] on img "button" at bounding box center [497, 660] width 16 height 16
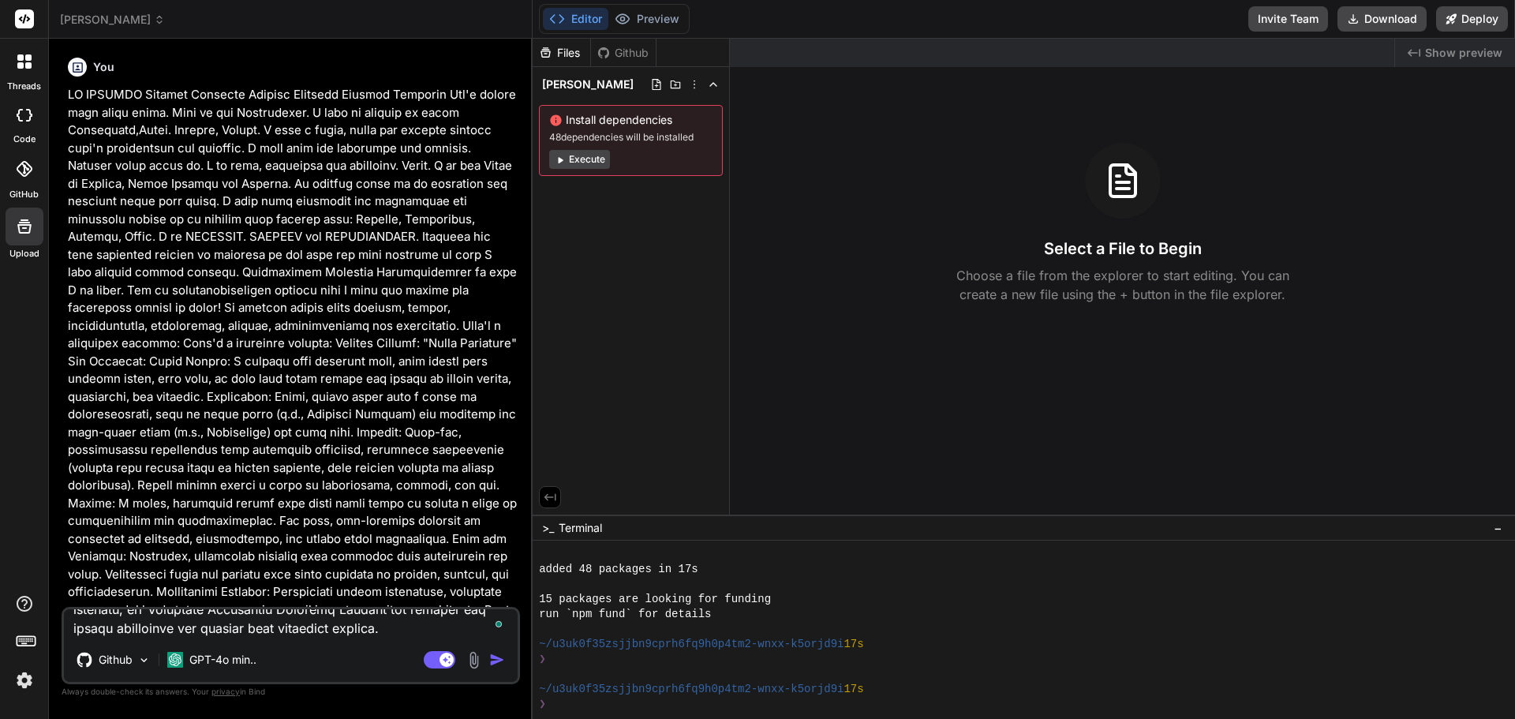
scroll to position [0, 0]
click at [500, 662] on img "button" at bounding box center [497, 660] width 16 height 16
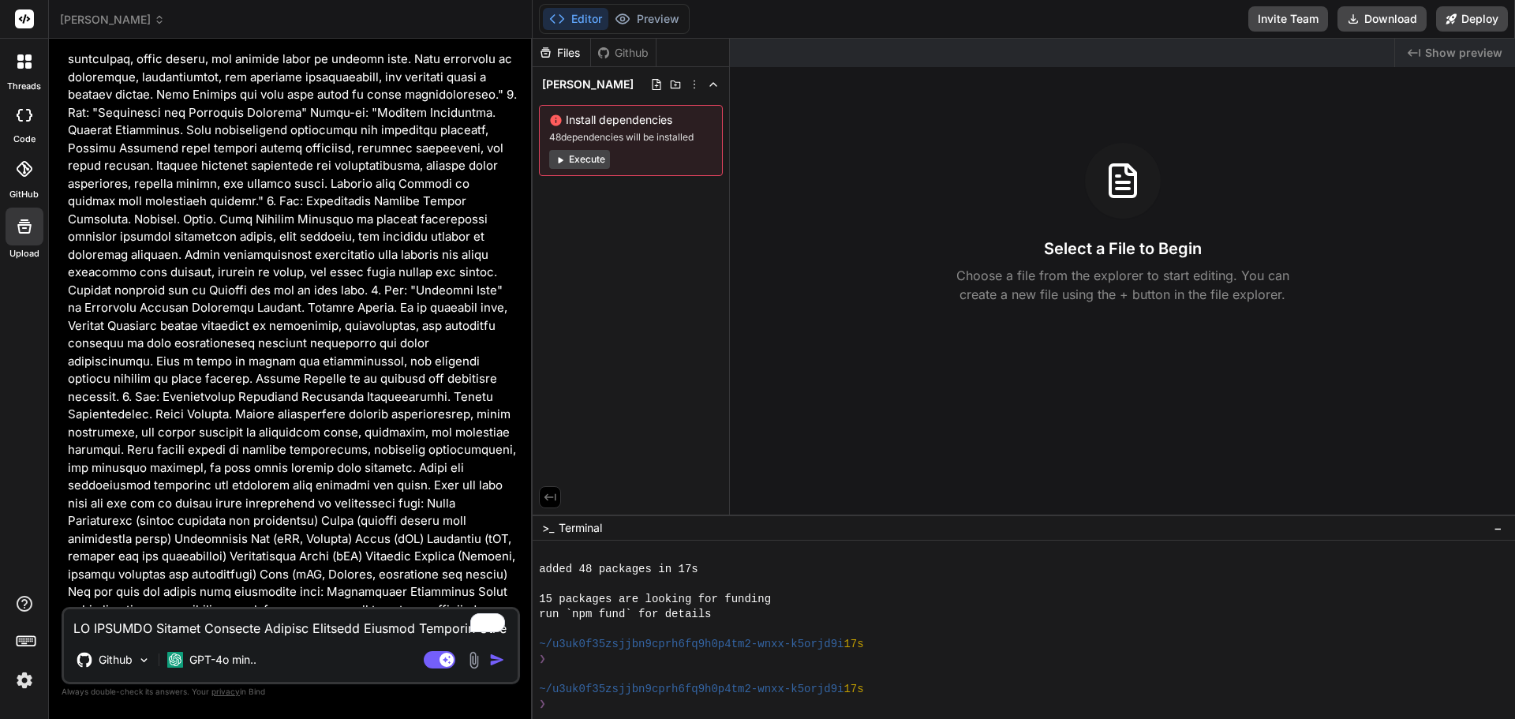
type textarea "x"
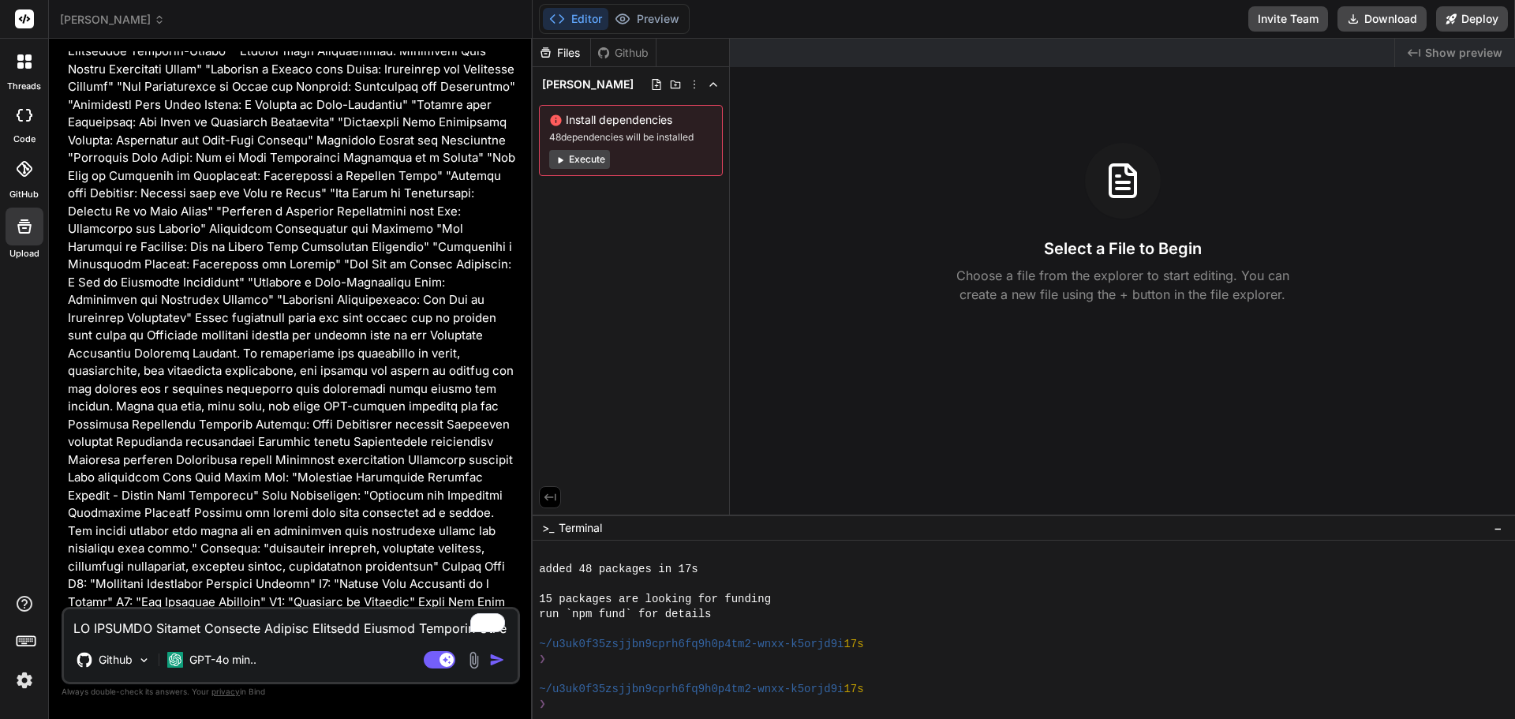
scroll to position [27594, 0]
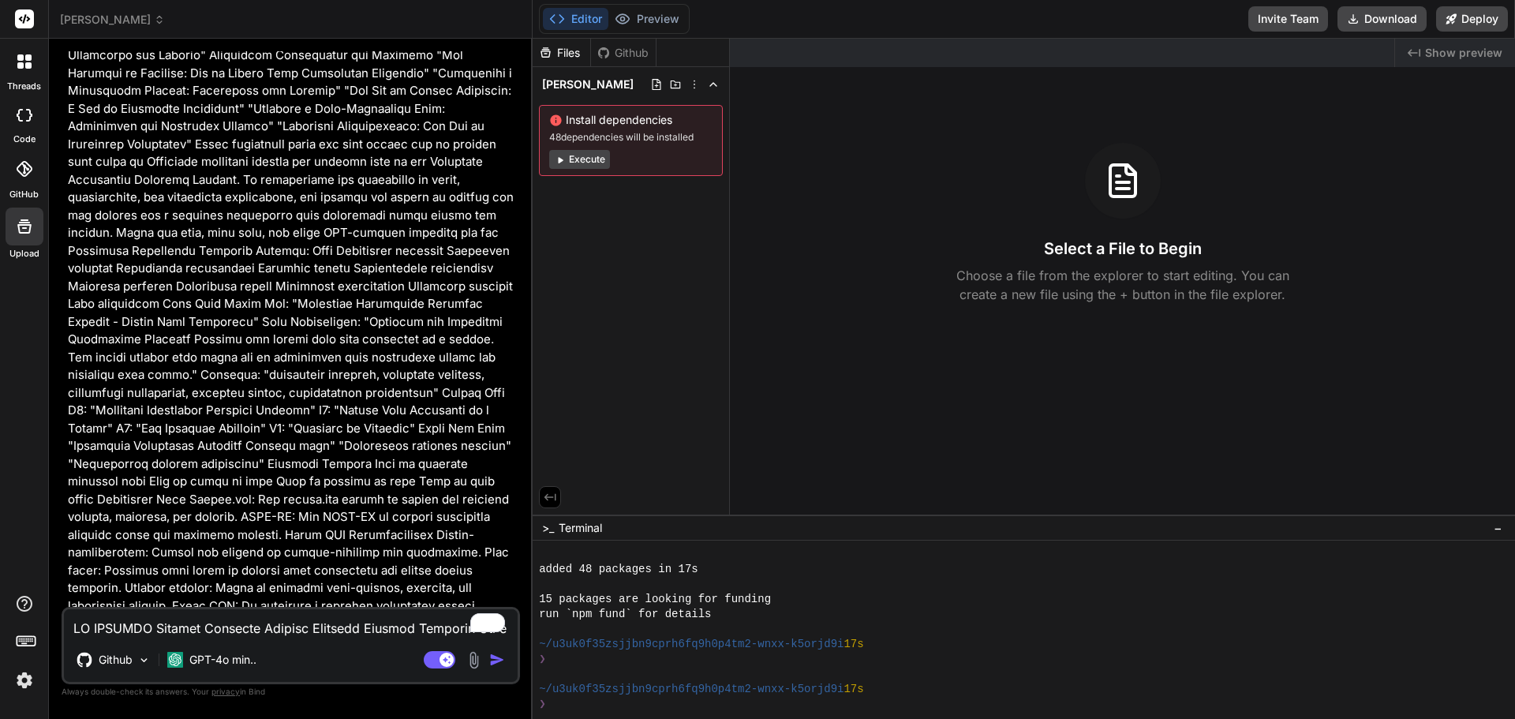
click at [189, 619] on textarea "To enrich screen reader interactions, please activate Accessibility in Grammarl…" at bounding box center [291, 623] width 454 height 28
type textarea "y"
type textarea "x"
type textarea "ye"
type textarea "x"
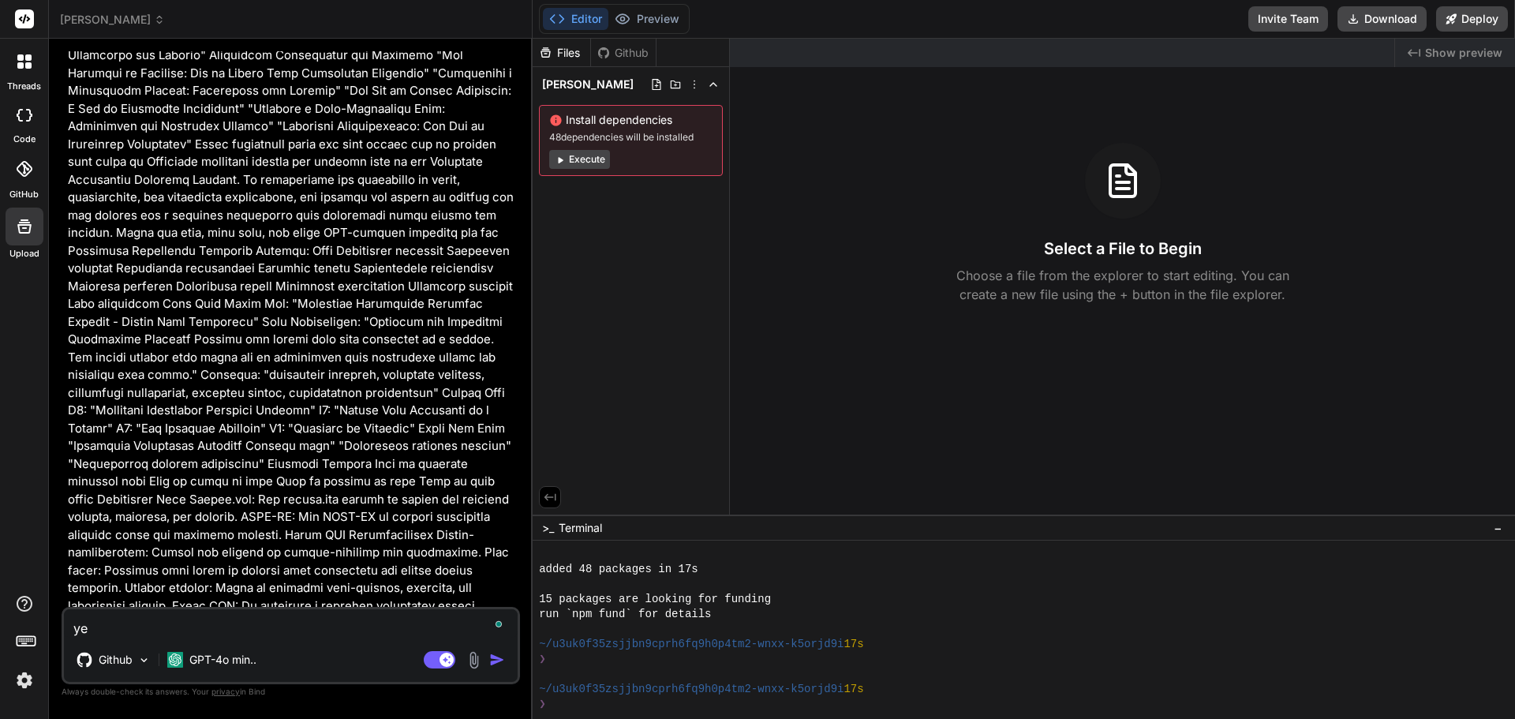
type textarea "yes"
type textarea "x"
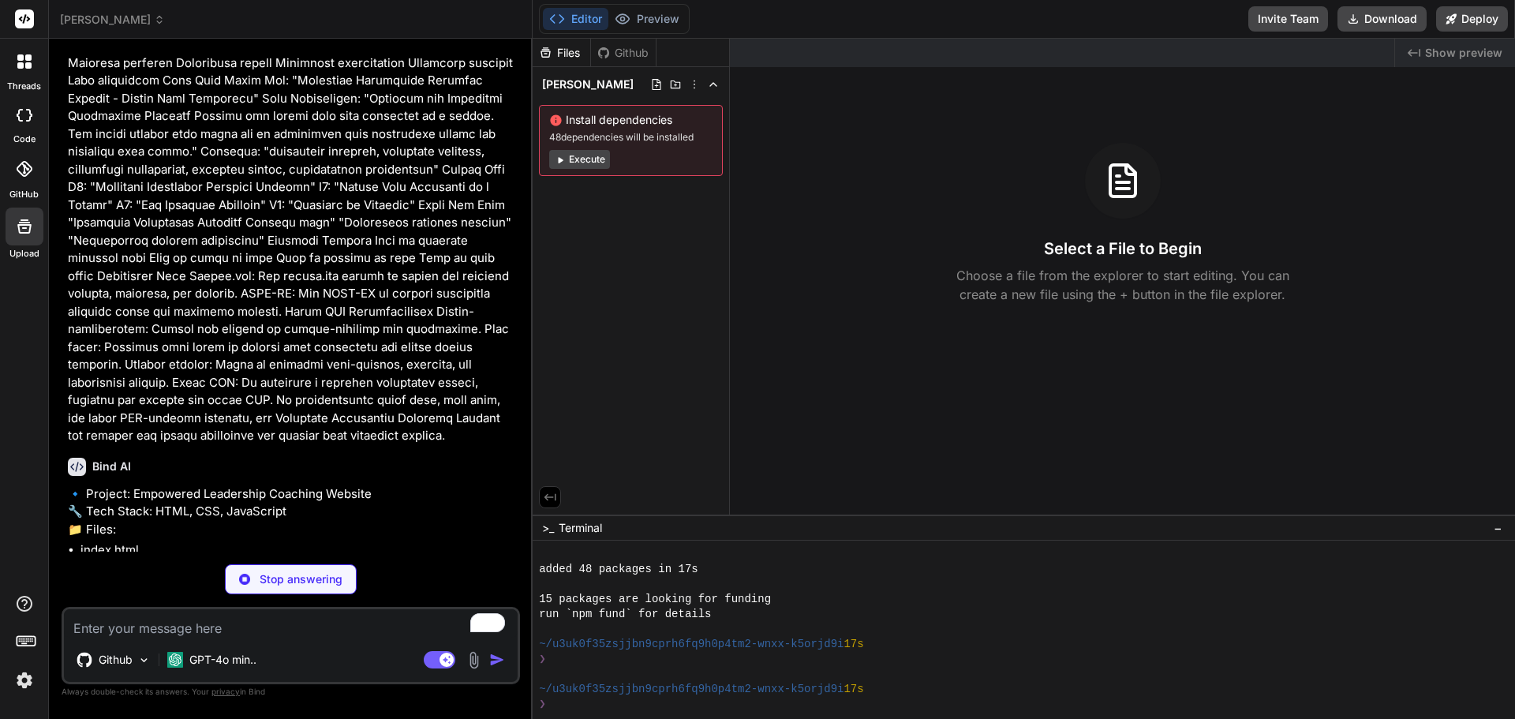
scroll to position [27844, 0]
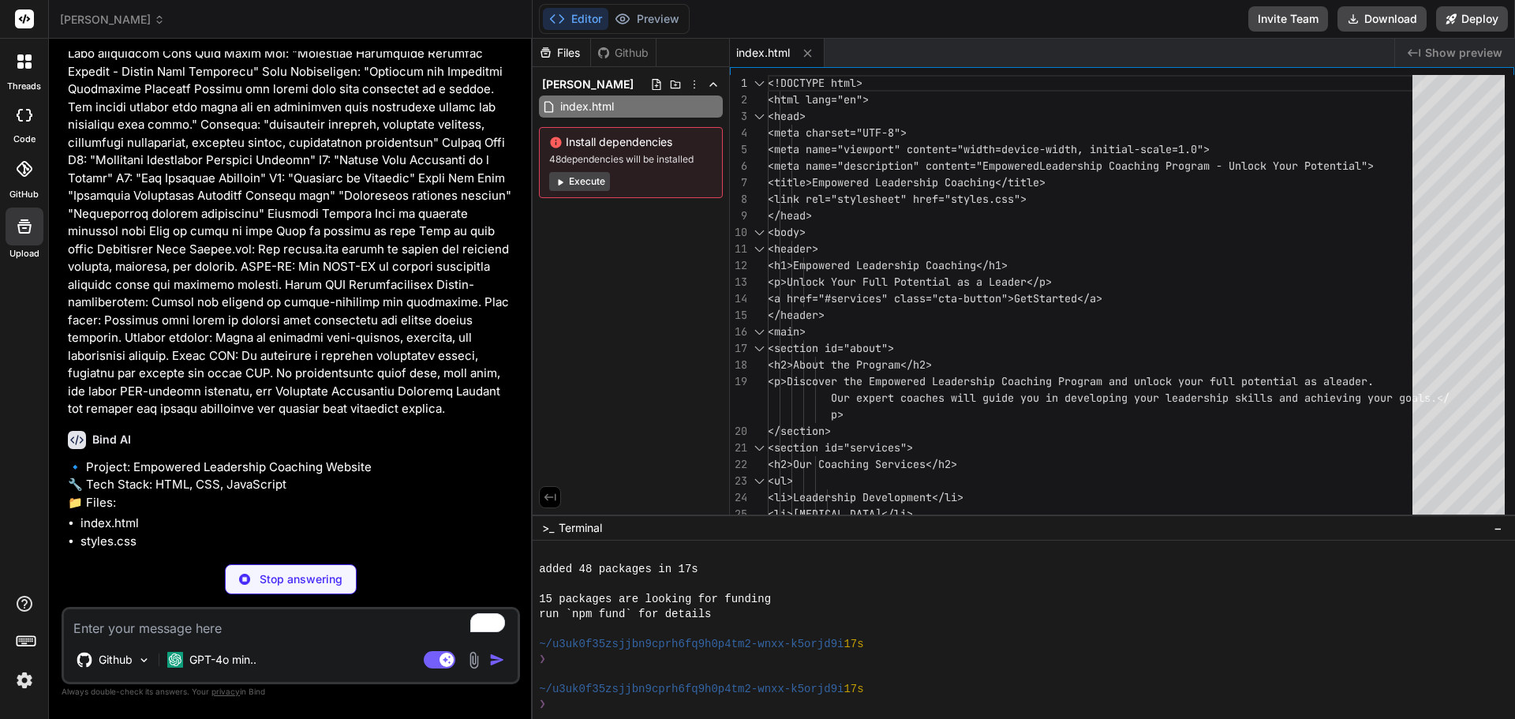
type textarea "x"
type textarea "footer { text-align: center; padding: 10px; background-color: #032B44; color: w…"
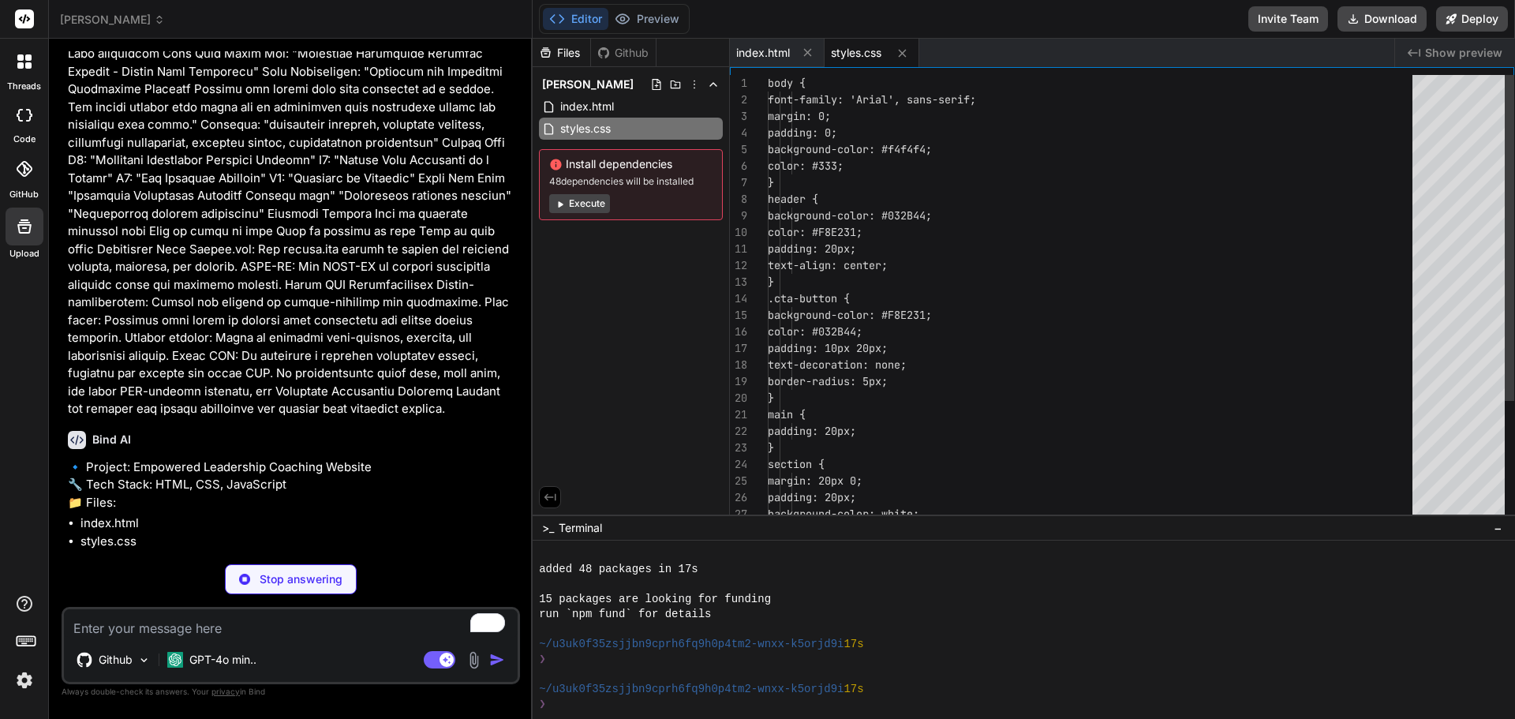
type textarea "x"
type textarea "// JavaScript for future enhancements document.addEventListener('DOMContentLoad…"
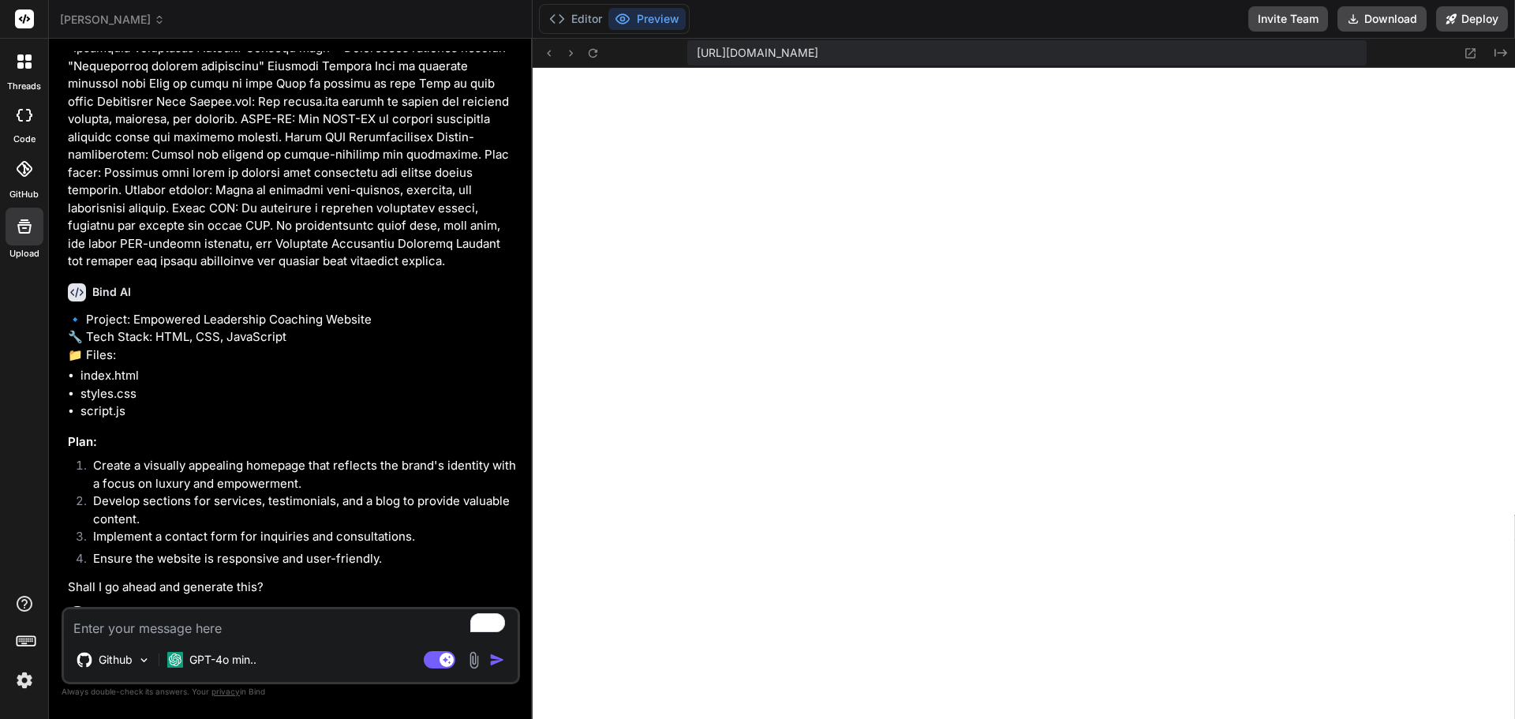
scroll to position [28013, 0]
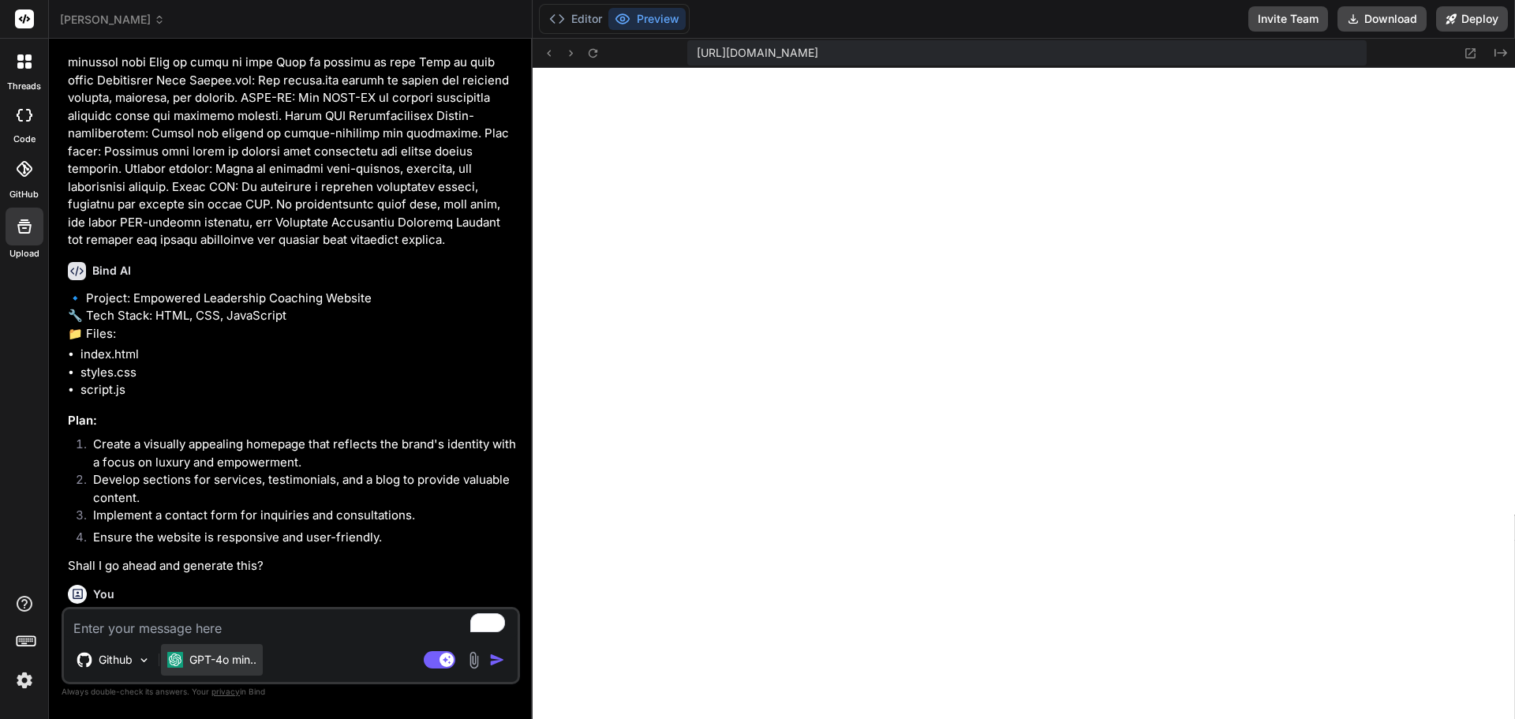
click at [200, 669] on div "GPT-4o min.." at bounding box center [212, 660] width 102 height 32
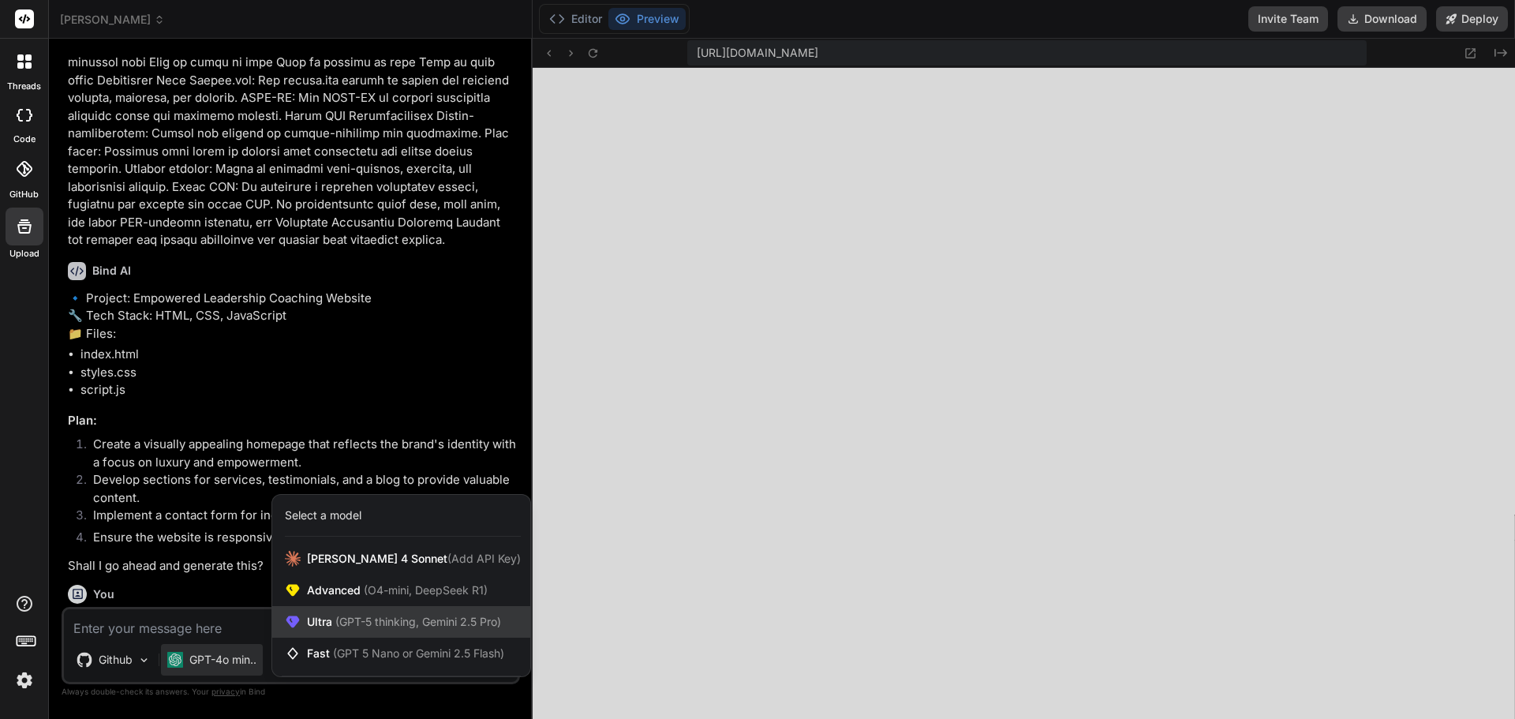
click at [335, 624] on span "(GPT-5 thinking, Gemini 2.5 Pro)" at bounding box center [416, 621] width 169 height 13
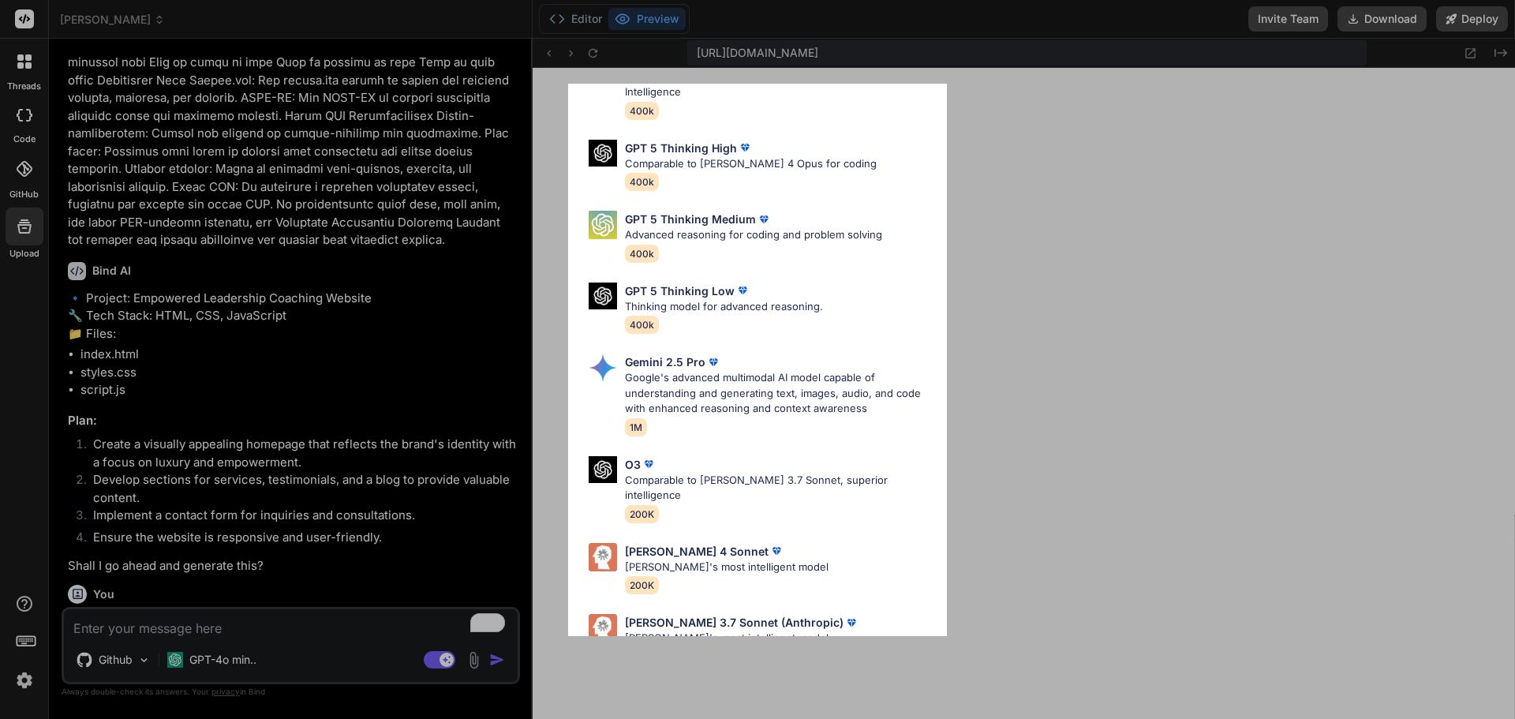
scroll to position [128, 0]
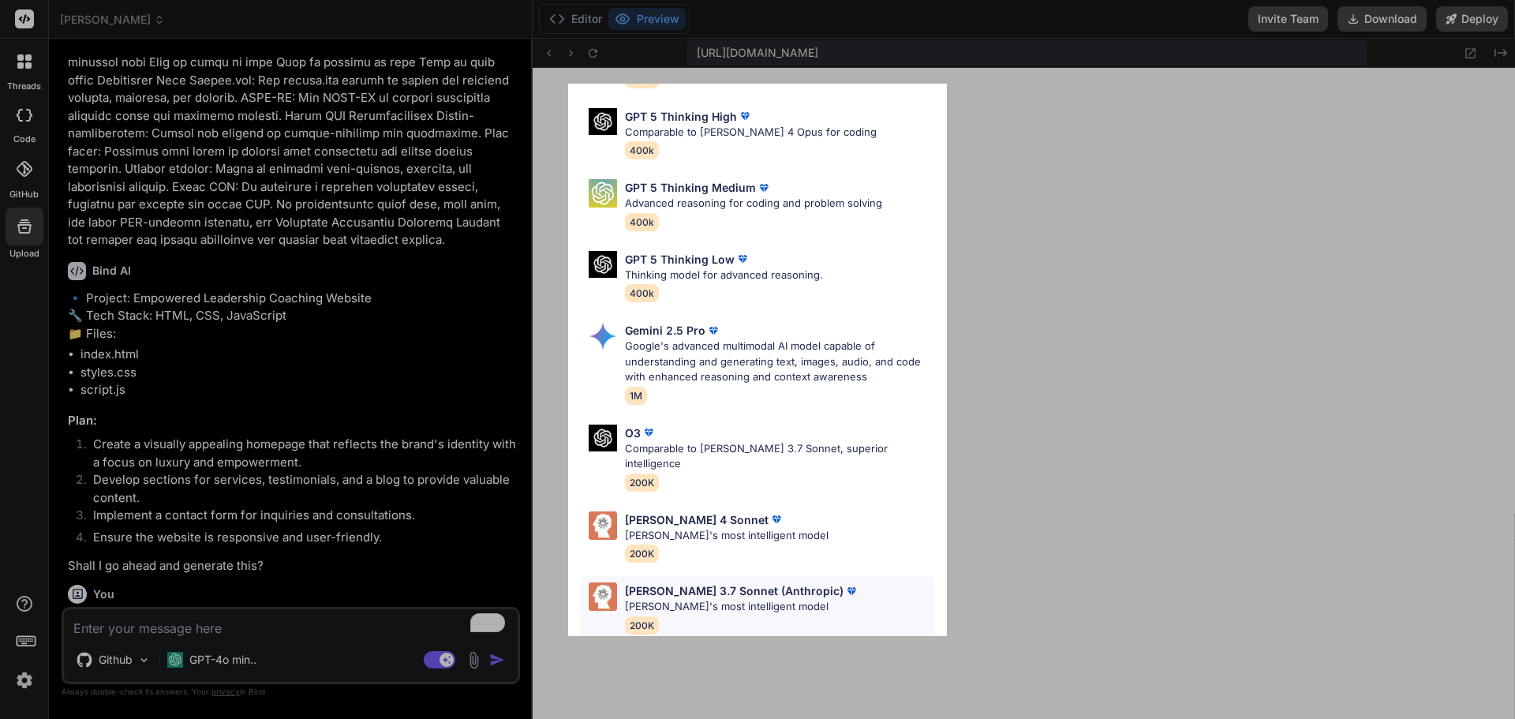
click at [683, 599] on p "[PERSON_NAME]'s most intelligent model" at bounding box center [742, 607] width 234 height 16
type textarea "x"
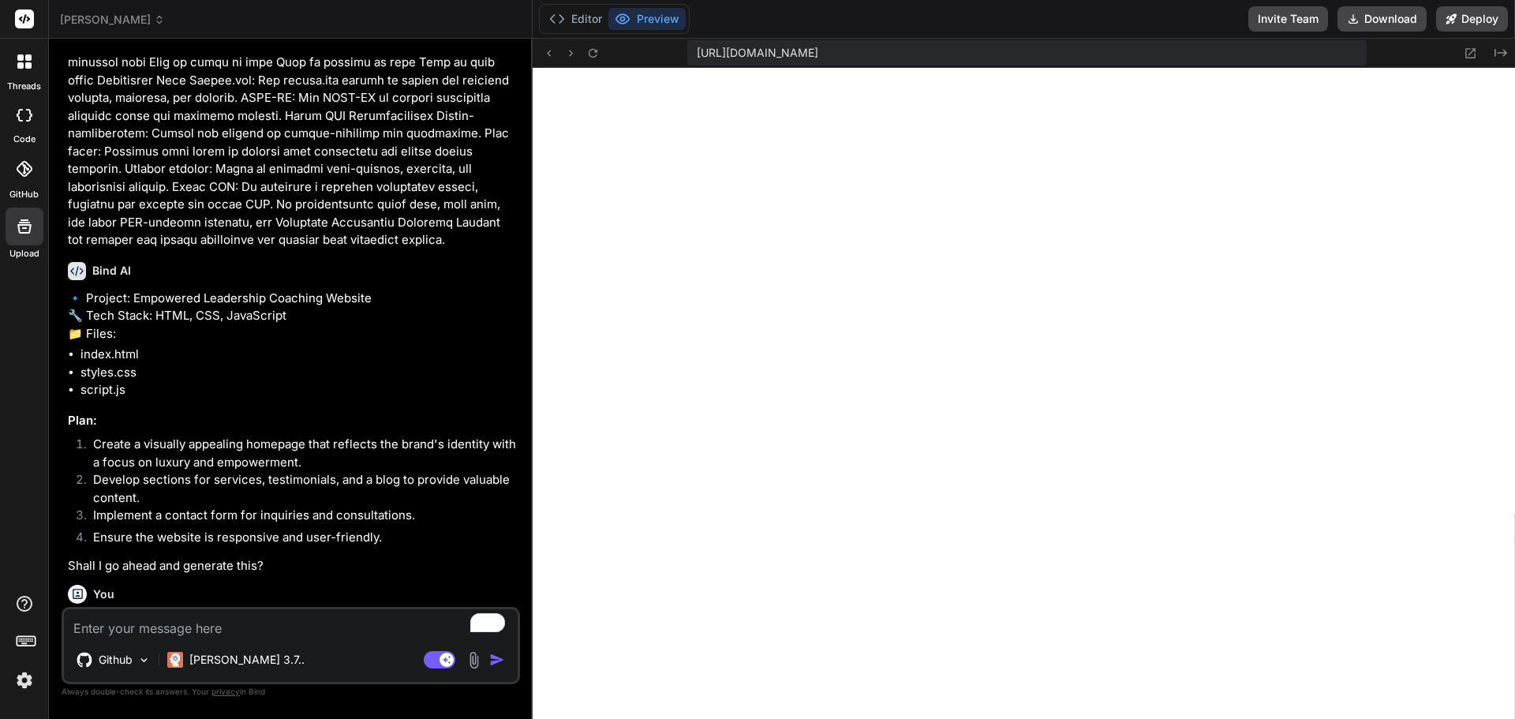
click at [126, 634] on textarea "To enrich screen reader interactions, please activate Accessibility in Grammarl…" at bounding box center [291, 623] width 454 height 28
type textarea "a"
type textarea "x"
type textarea "ad"
type textarea "x"
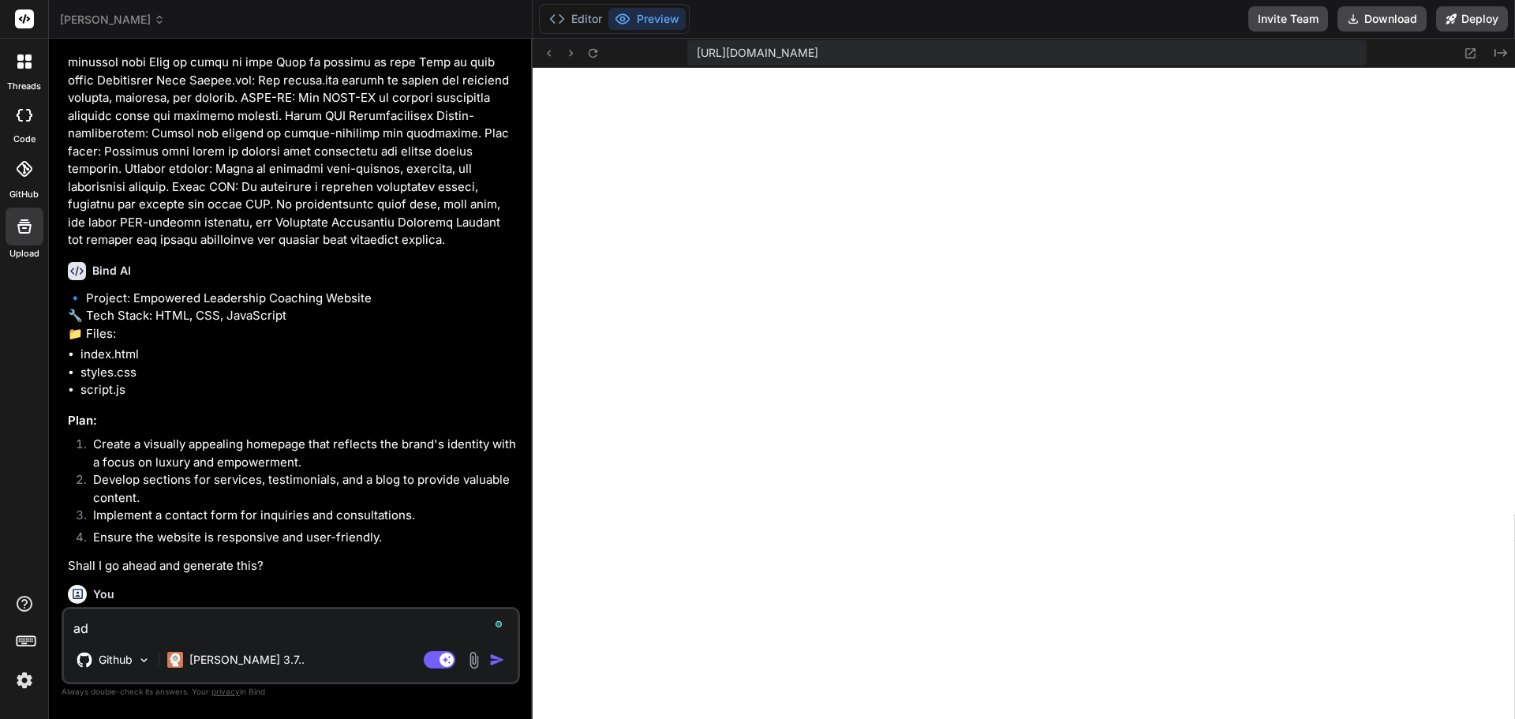
type textarea "add"
type textarea "x"
type textarea "add"
type textarea "x"
type textarea "add m"
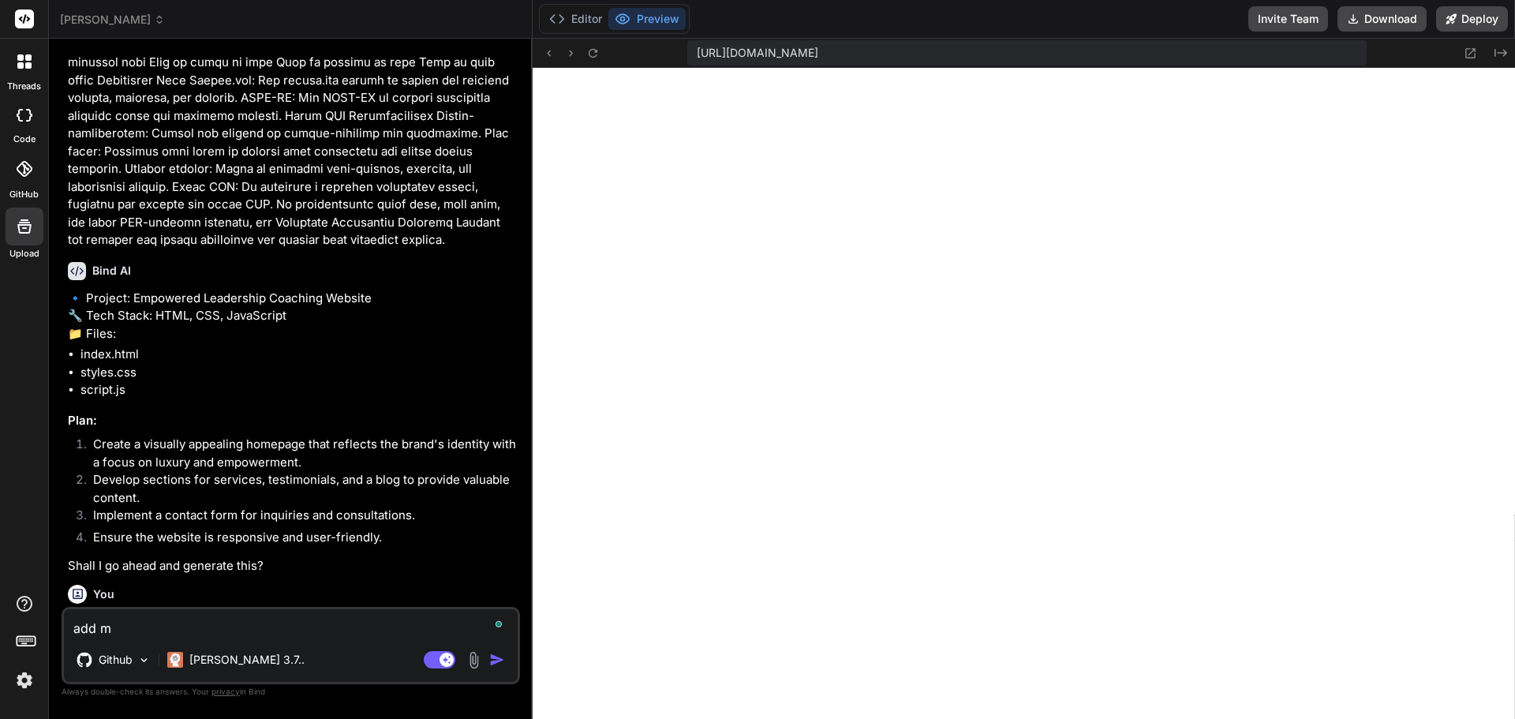
type textarea "x"
type textarea "add mo"
type textarea "x"
type textarea "add mod"
type textarea "x"
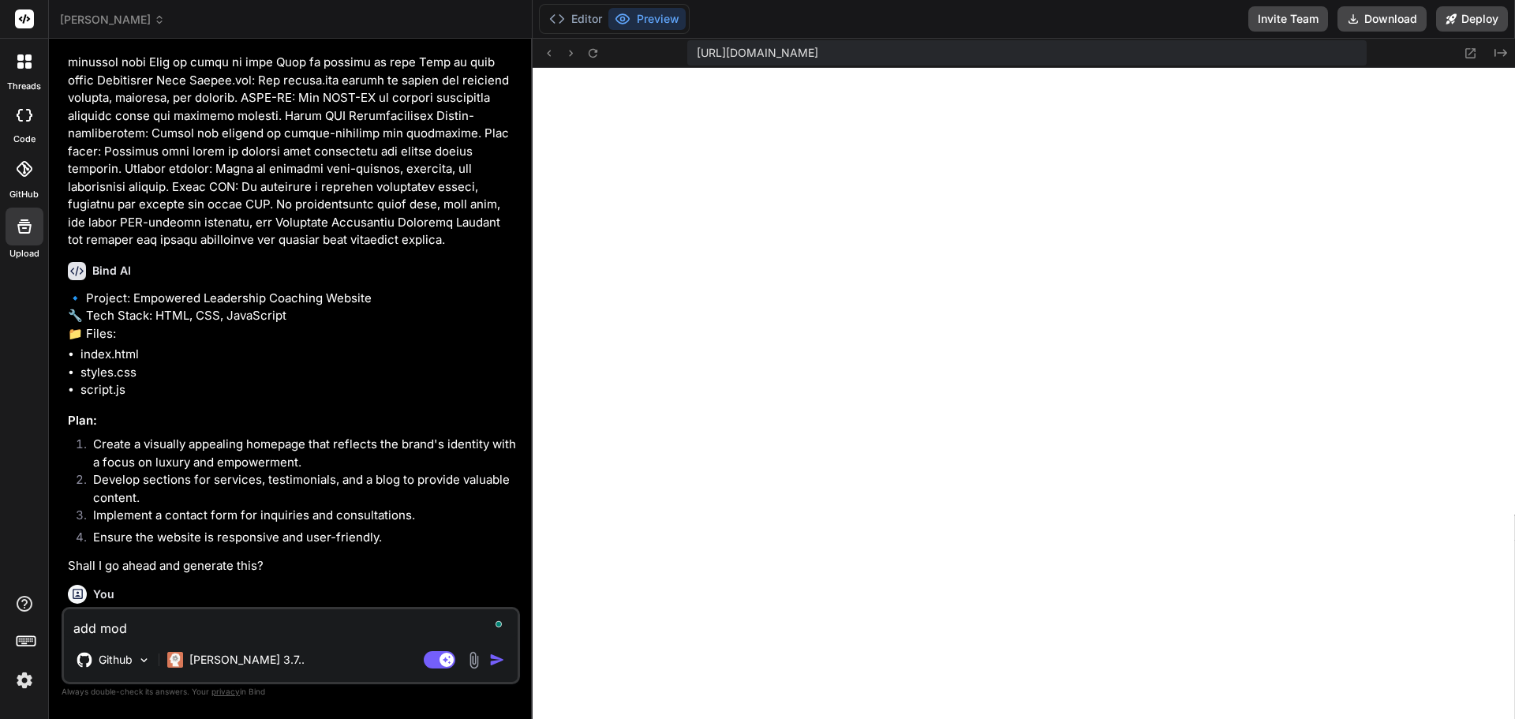
type textarea "add mode"
type textarea "x"
type textarea "add moder"
type textarea "x"
type textarea "add modern"
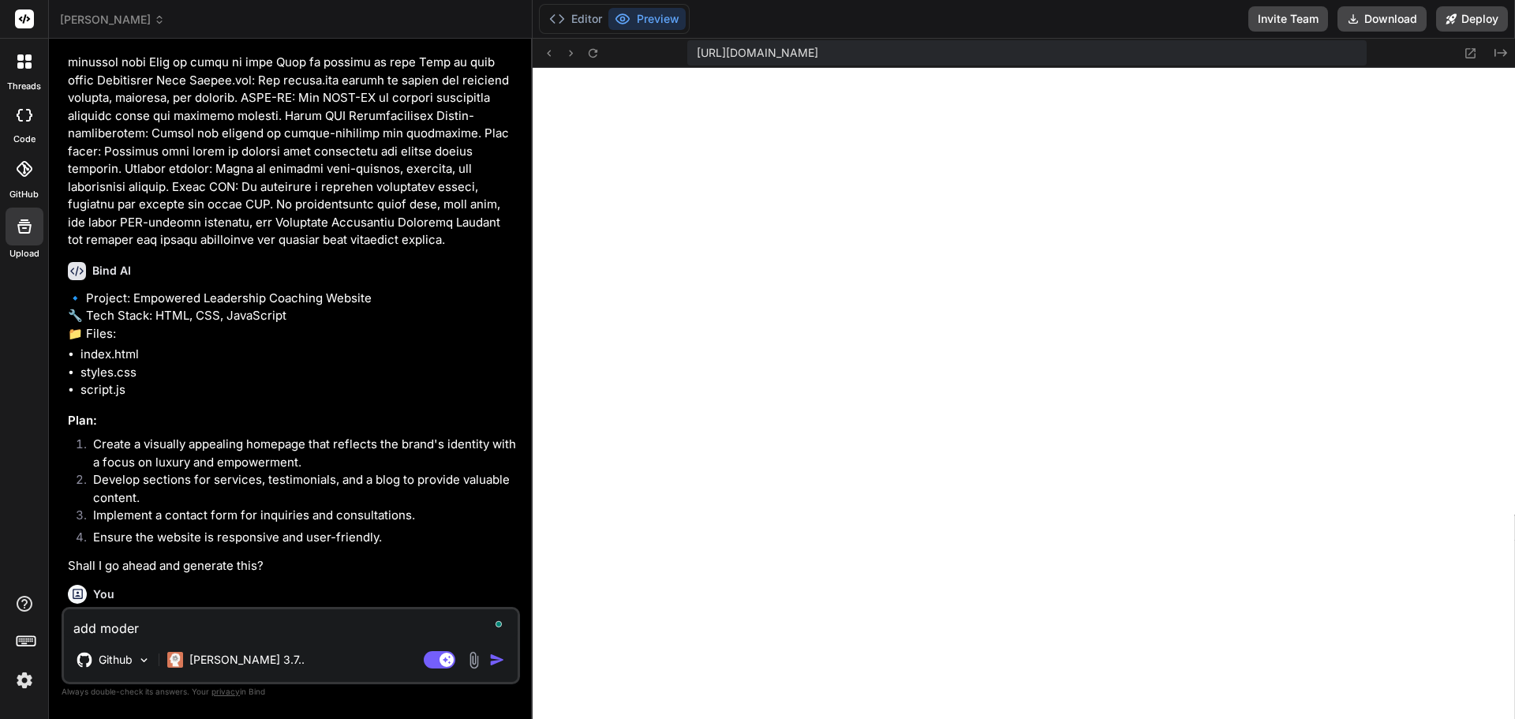
type textarea "x"
type textarea "add modern"
type textarea "x"
type textarea "add modern s"
type textarea "x"
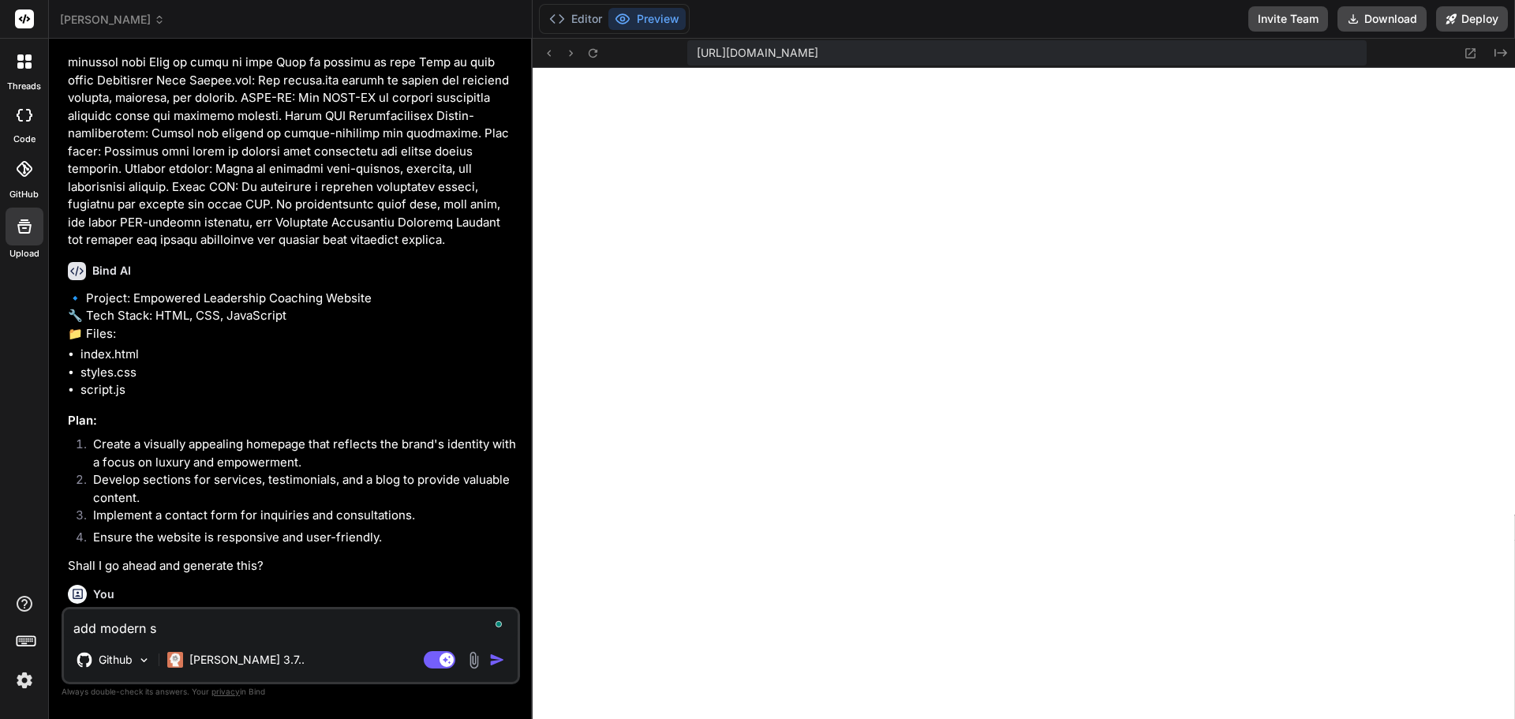
type textarea "add modern st"
type textarea "x"
type textarea "add modern sty"
type textarea "x"
type textarea "add modern styl"
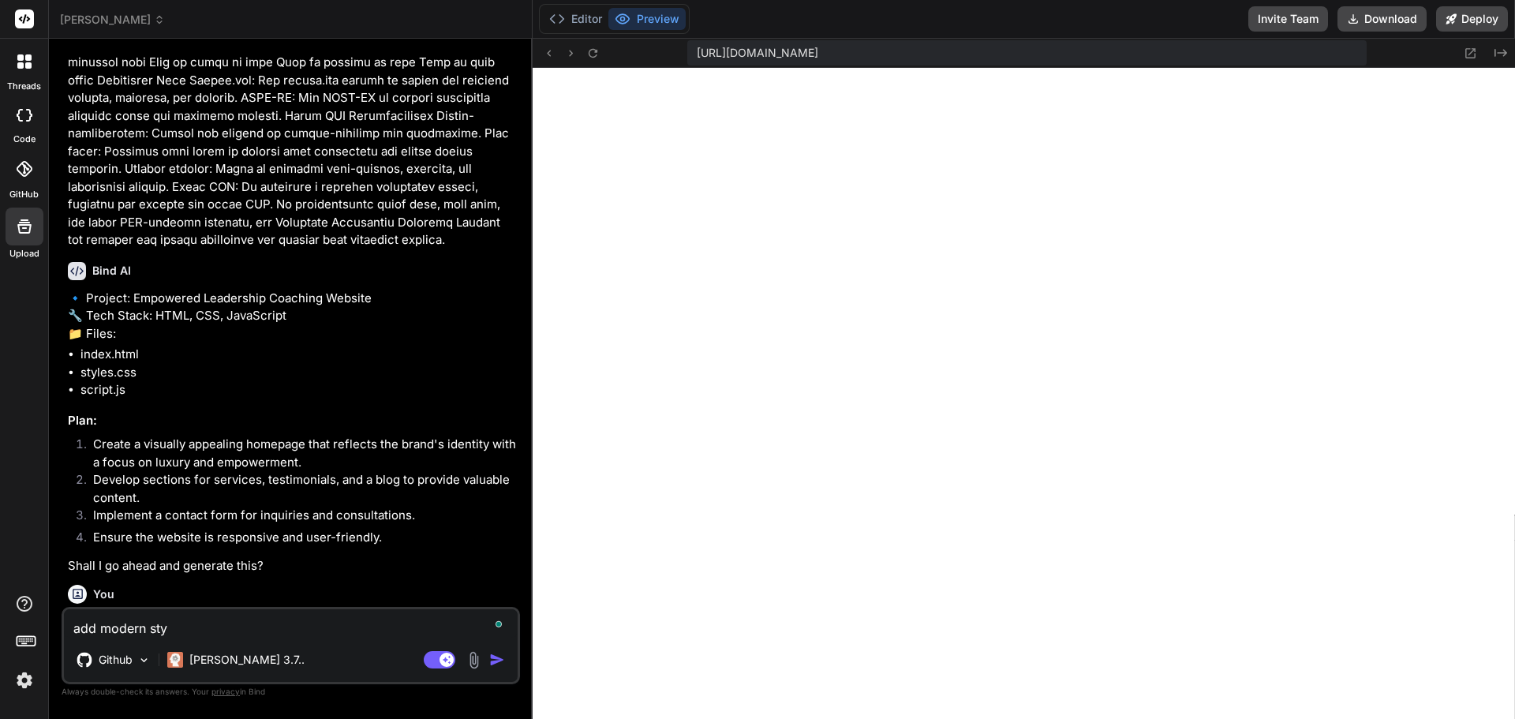
type textarea "x"
type textarea "add modern styli"
type textarea "x"
type textarea "add modern stylin"
type textarea "x"
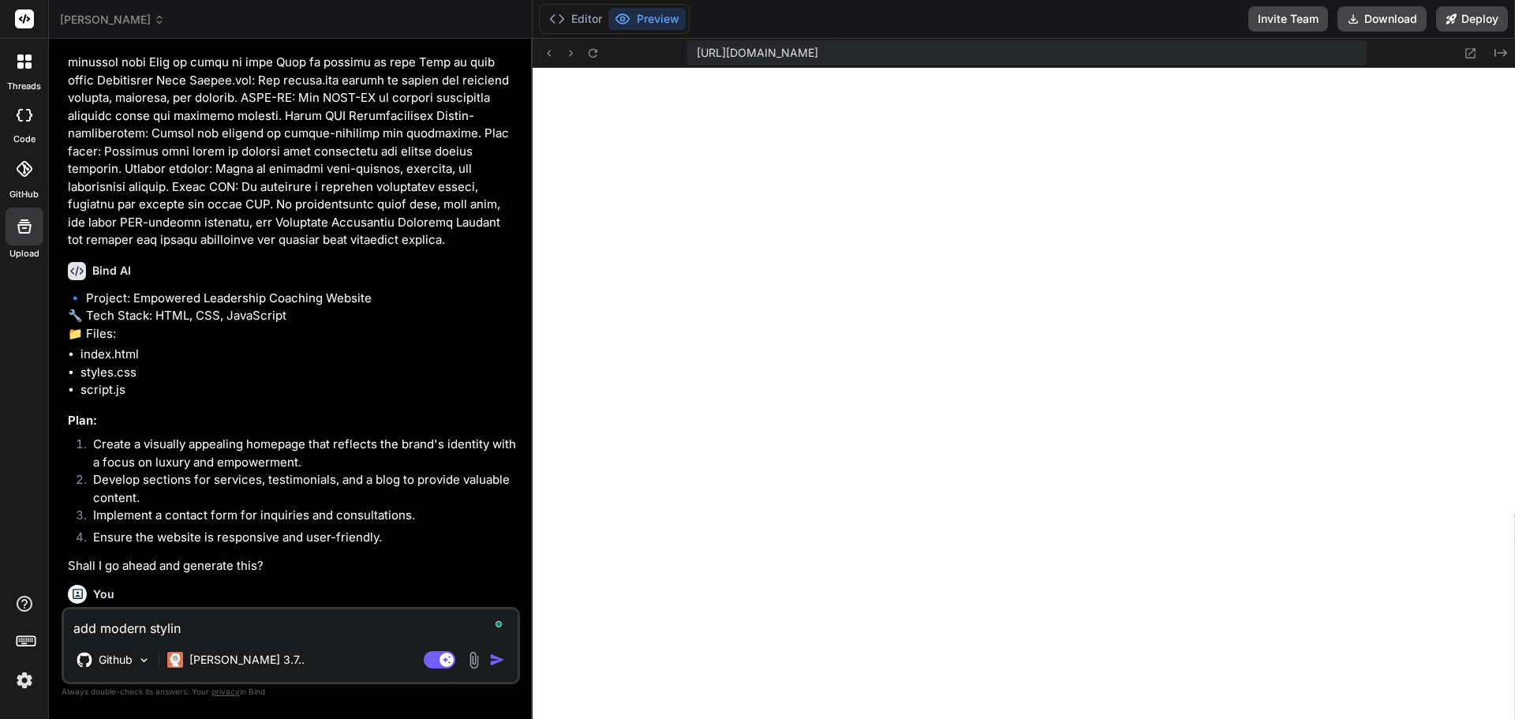
type textarea "add modern styling"
type textarea "x"
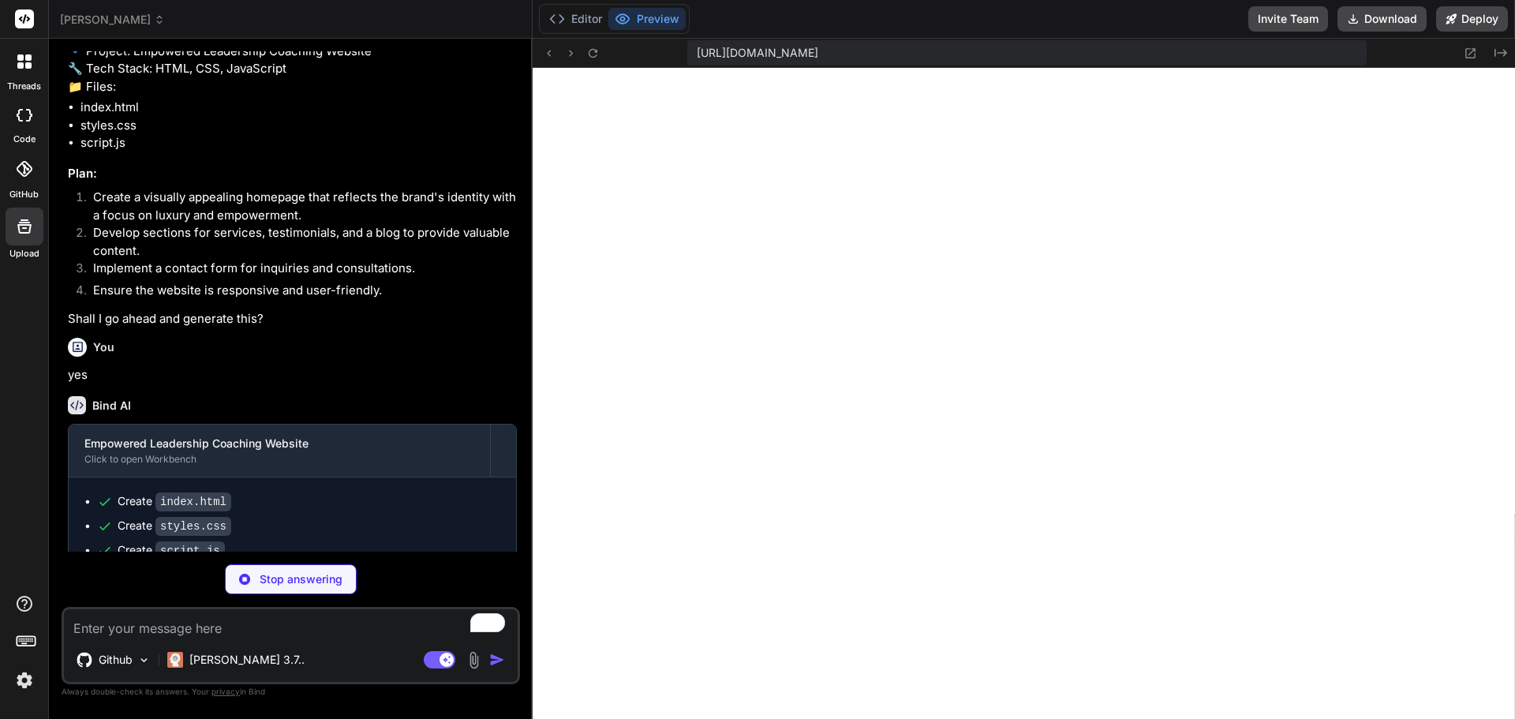
scroll to position [28320, 0]
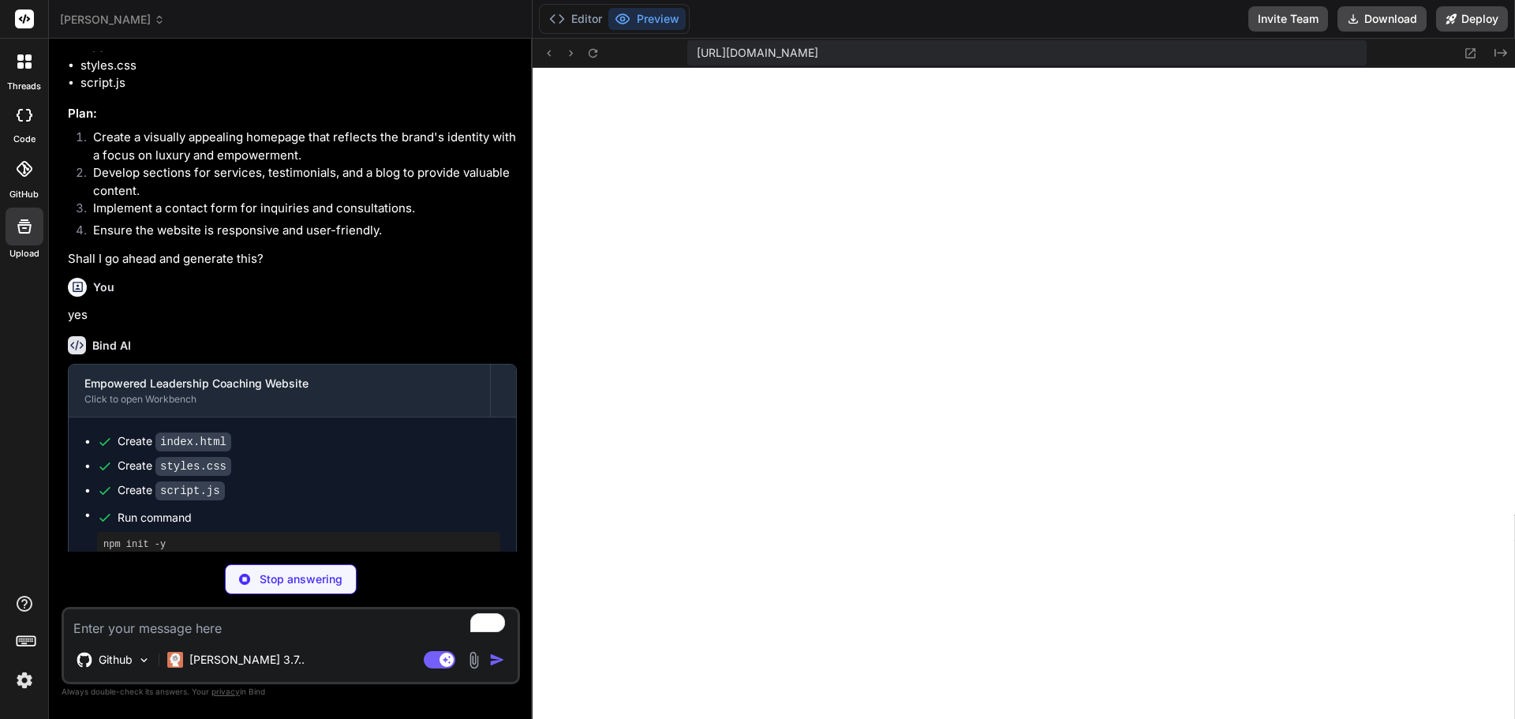
type textarea "x"
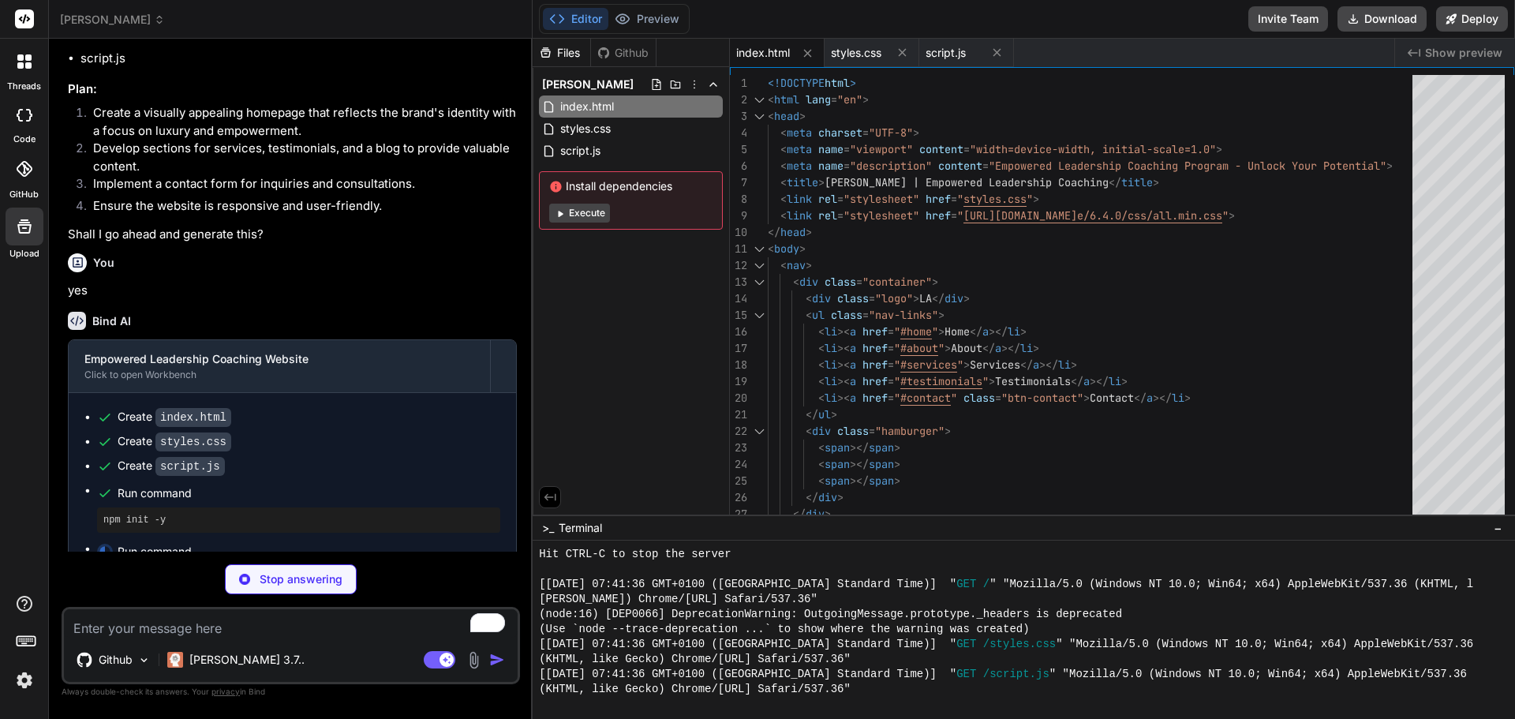
scroll to position [28341, 0]
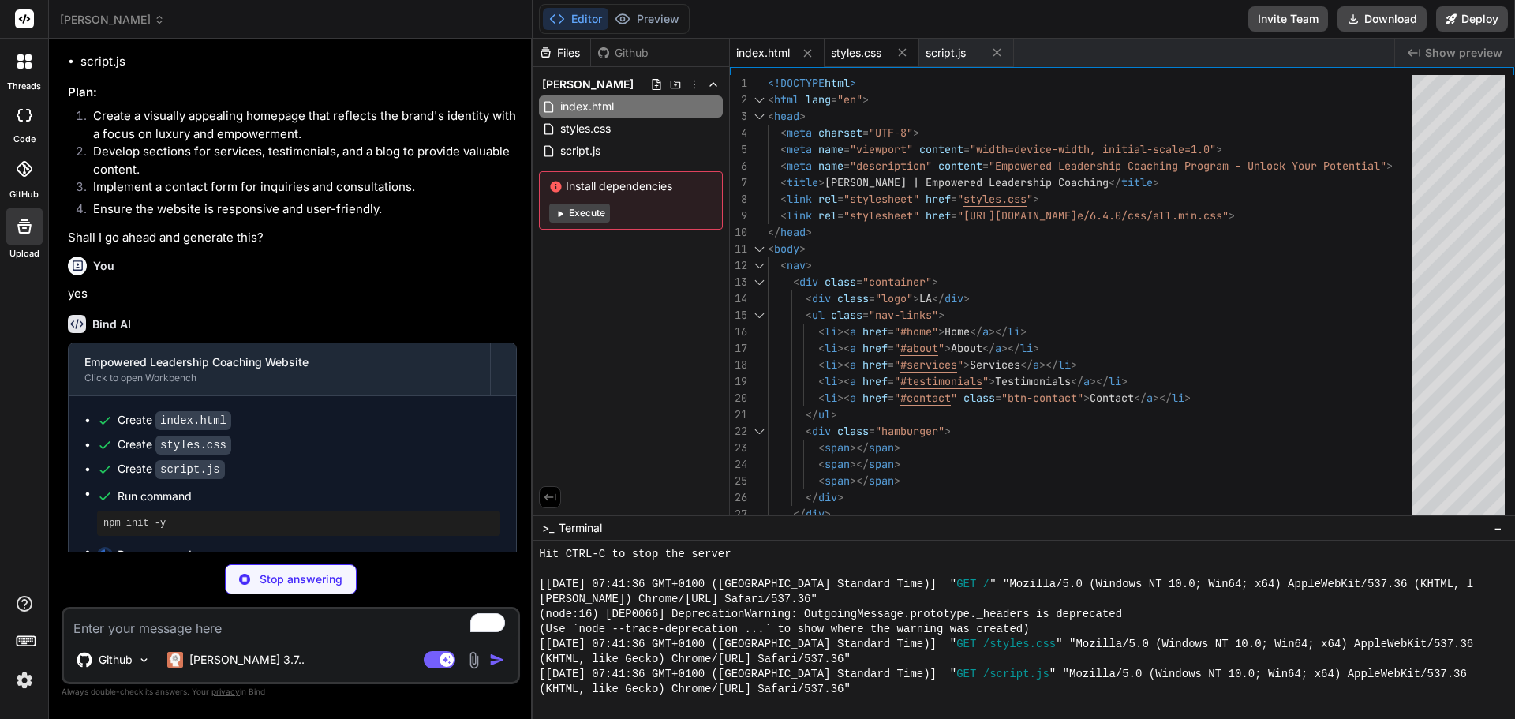
type textarea "x"
click at [866, 58] on span "styles.css" at bounding box center [856, 53] width 51 height 16
type textarea "footer { text-align: center; padding: 10px; background-color: #032B44; color: w…"
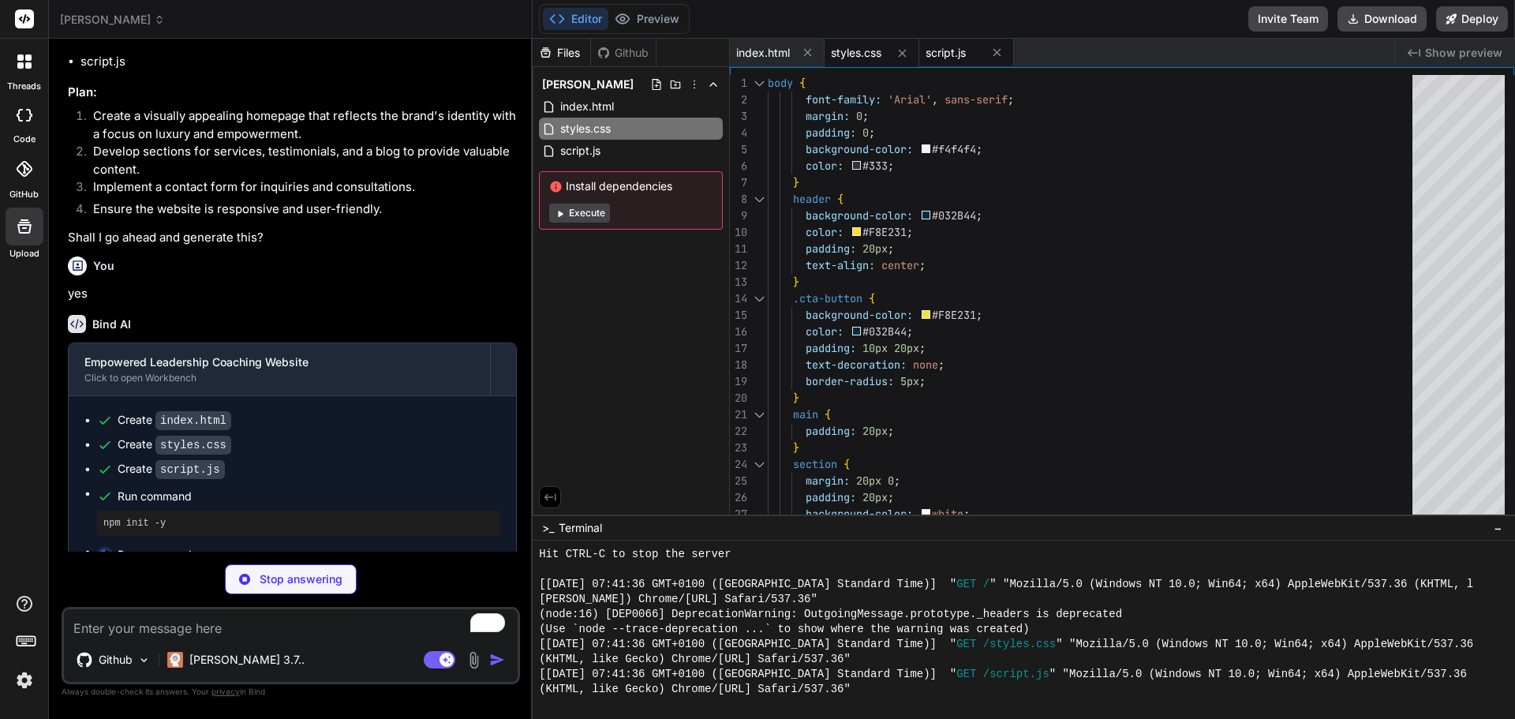
click at [948, 56] on span "script.js" at bounding box center [946, 53] width 40 height 16
type textarea "x"
type textarea "// JavaScript for future enhancements document.addEventListener('DOMContentLoad…"
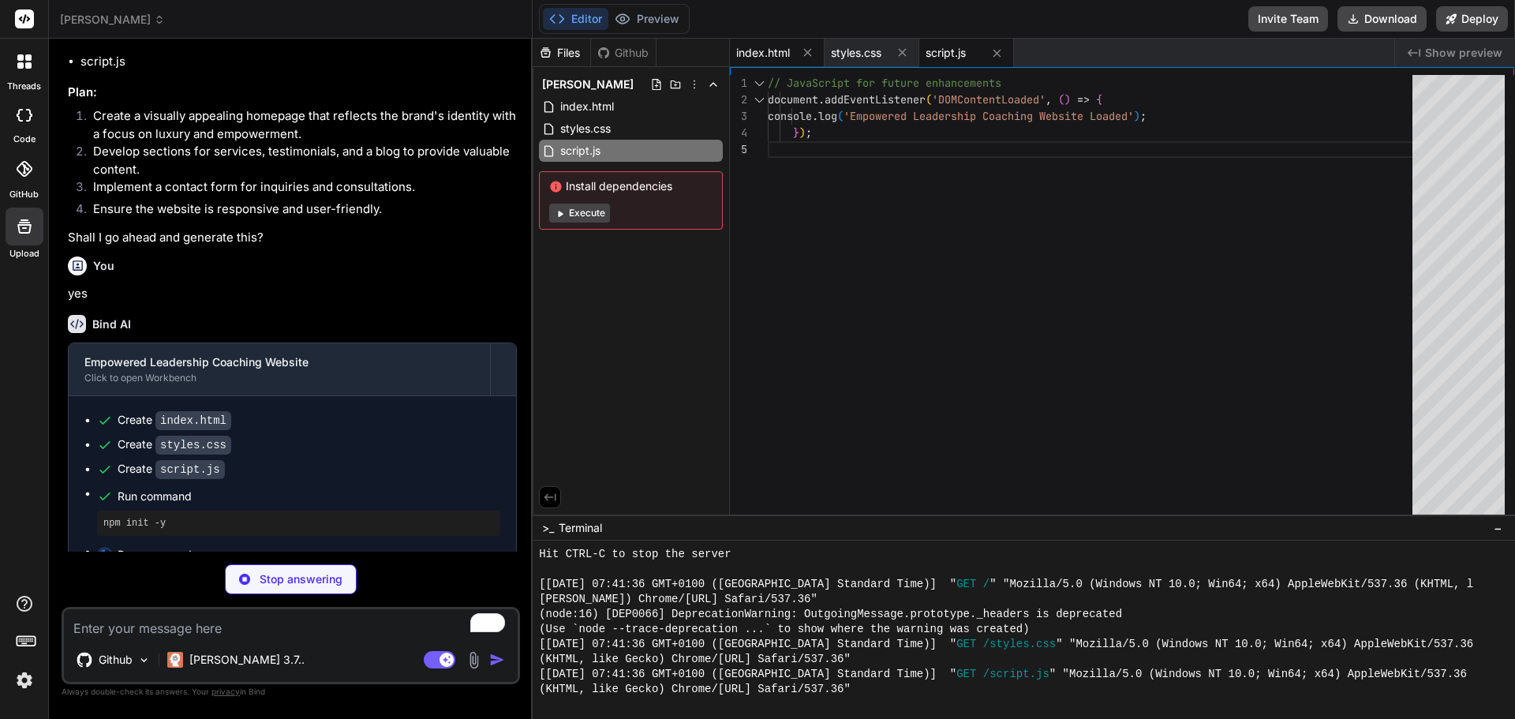
type textarea "x"
click at [775, 53] on span "index.html" at bounding box center [763, 53] width 54 height 16
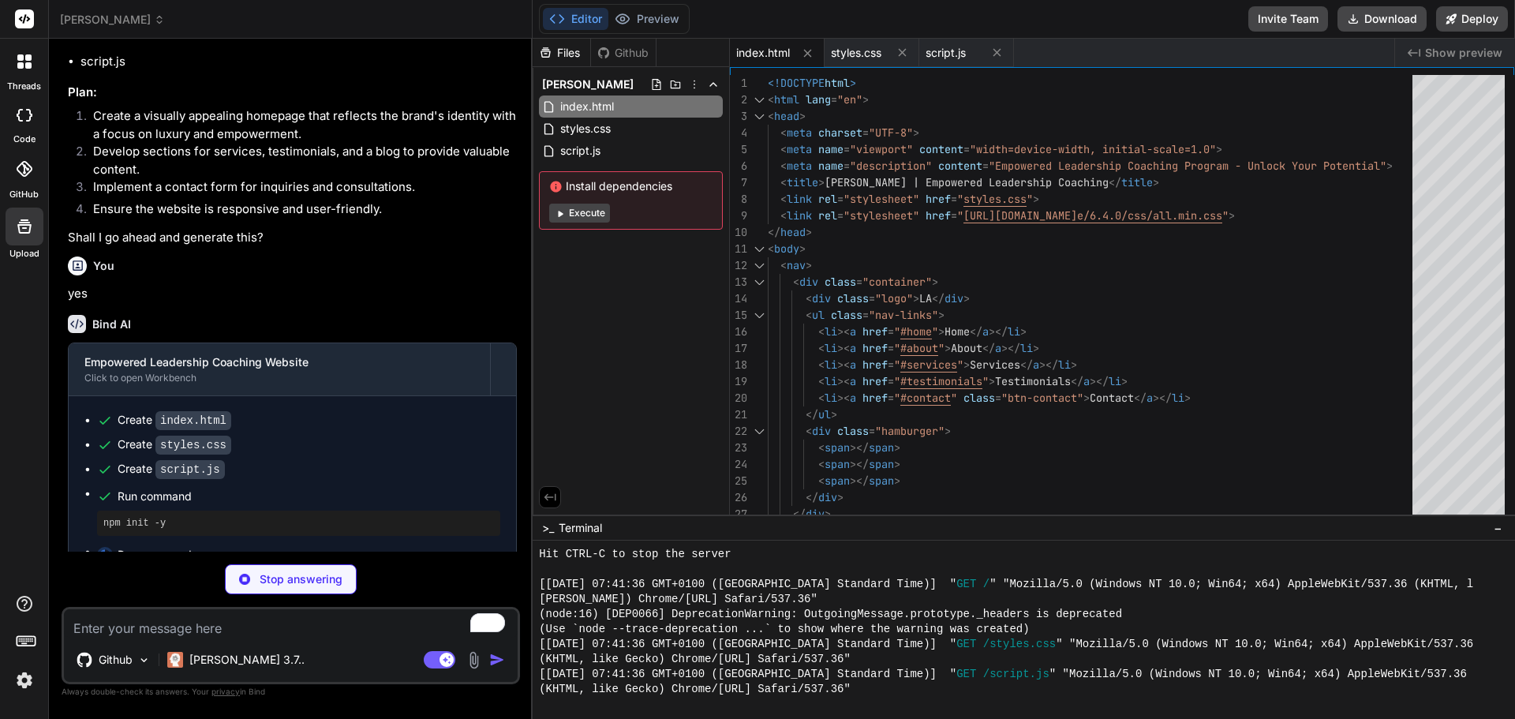
scroll to position [28345, 0]
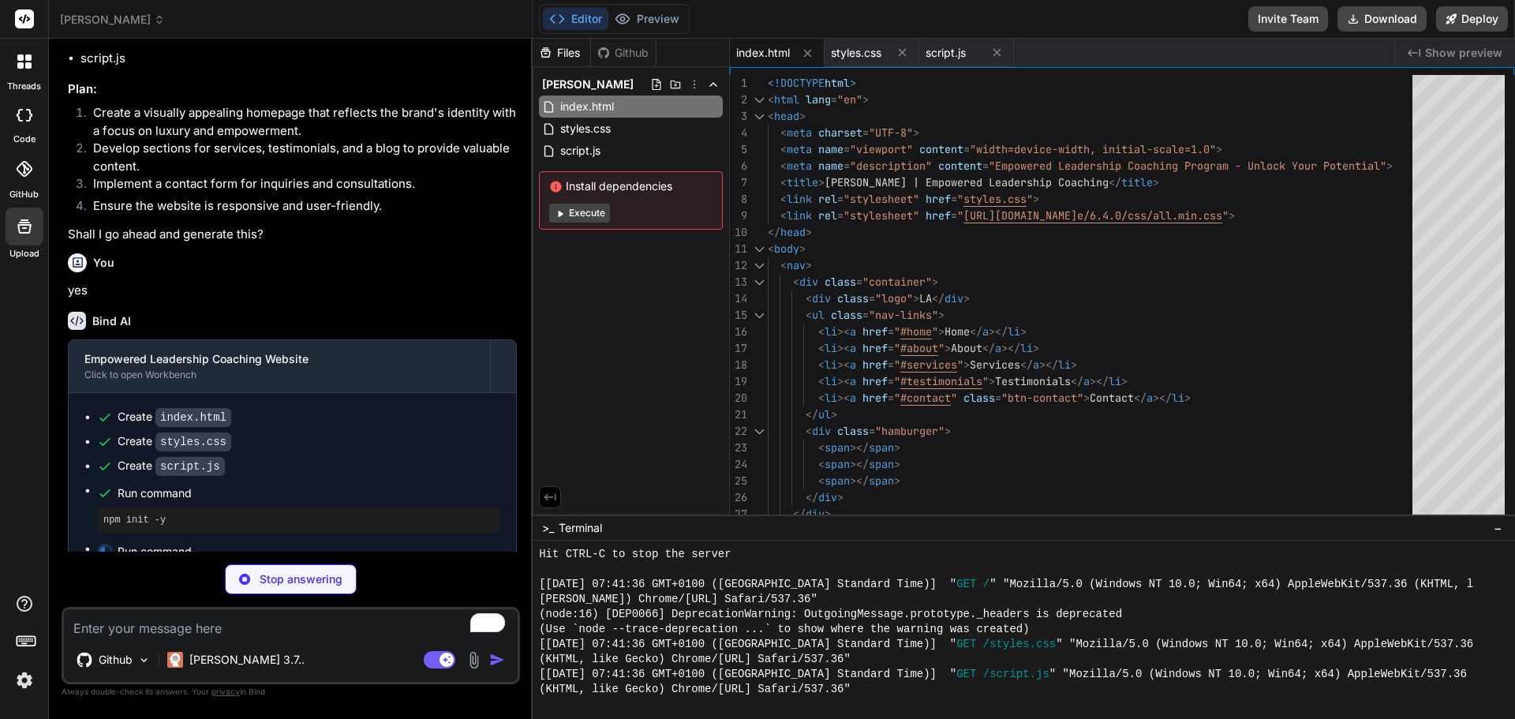
type textarea "x"
type textarea ".service-card.animate, .testimonial.animate, .about-content.animate { opacity: …"
type textarea "x"
type textarea "// Reset form after 3 seconds setTimeout(() => { subscribeForm.innerHTML = orig…"
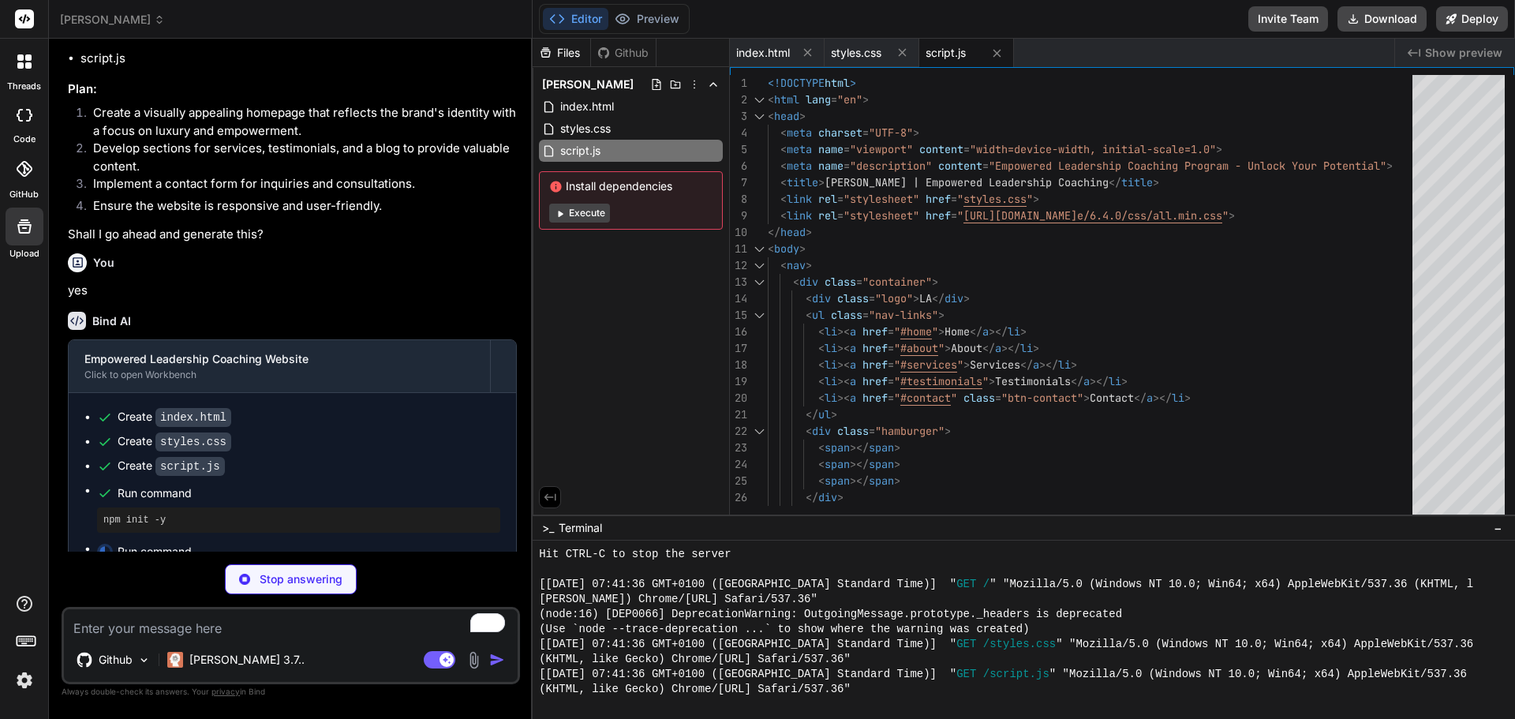
type textarea "x"
type textarea "} }"
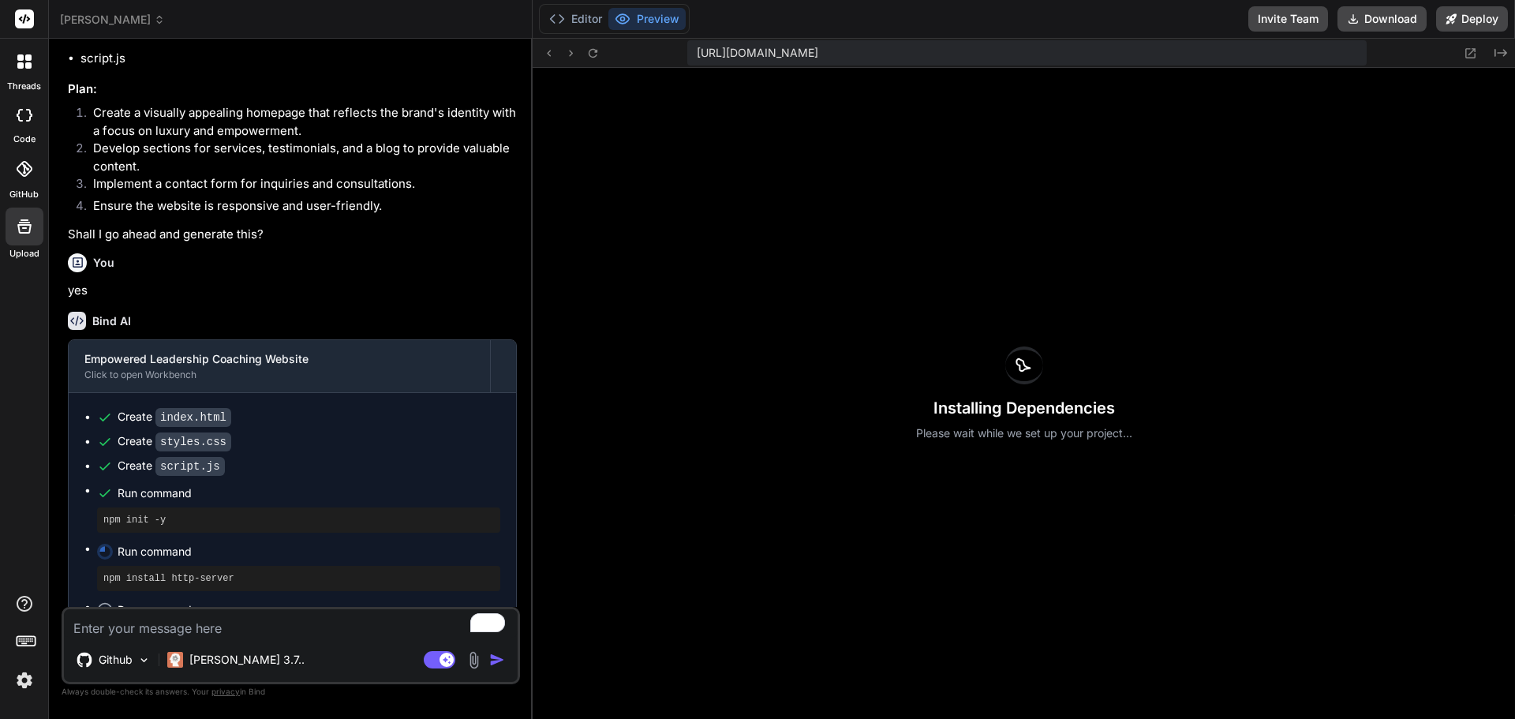
scroll to position [28455, 0]
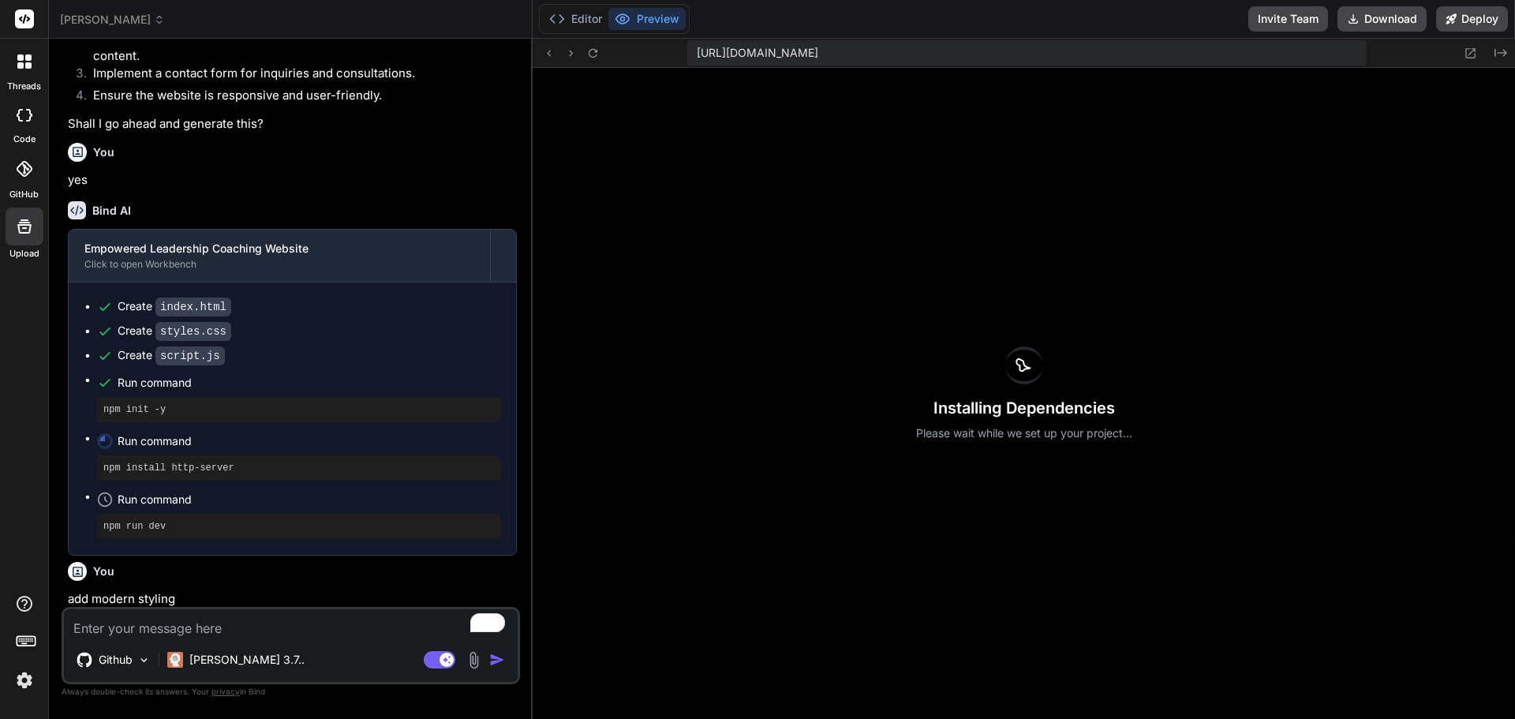
type textarea "x"
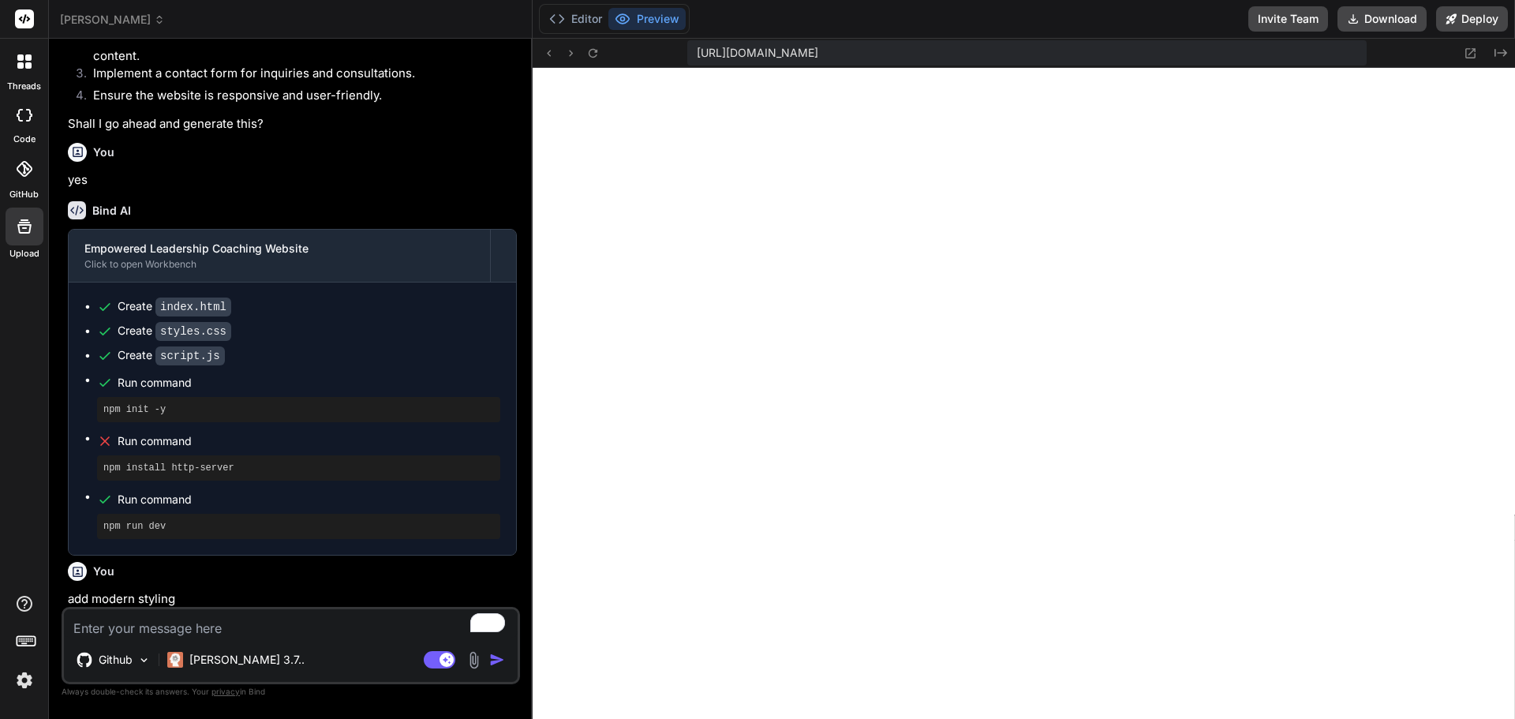
scroll to position [1349, 0]
click at [232, 634] on textarea "To enrich screen reader interactions, please activate Accessibility in Grammarl…" at bounding box center [291, 623] width 454 height 28
type textarea "C"
type textarea "x"
type textarea "Ca"
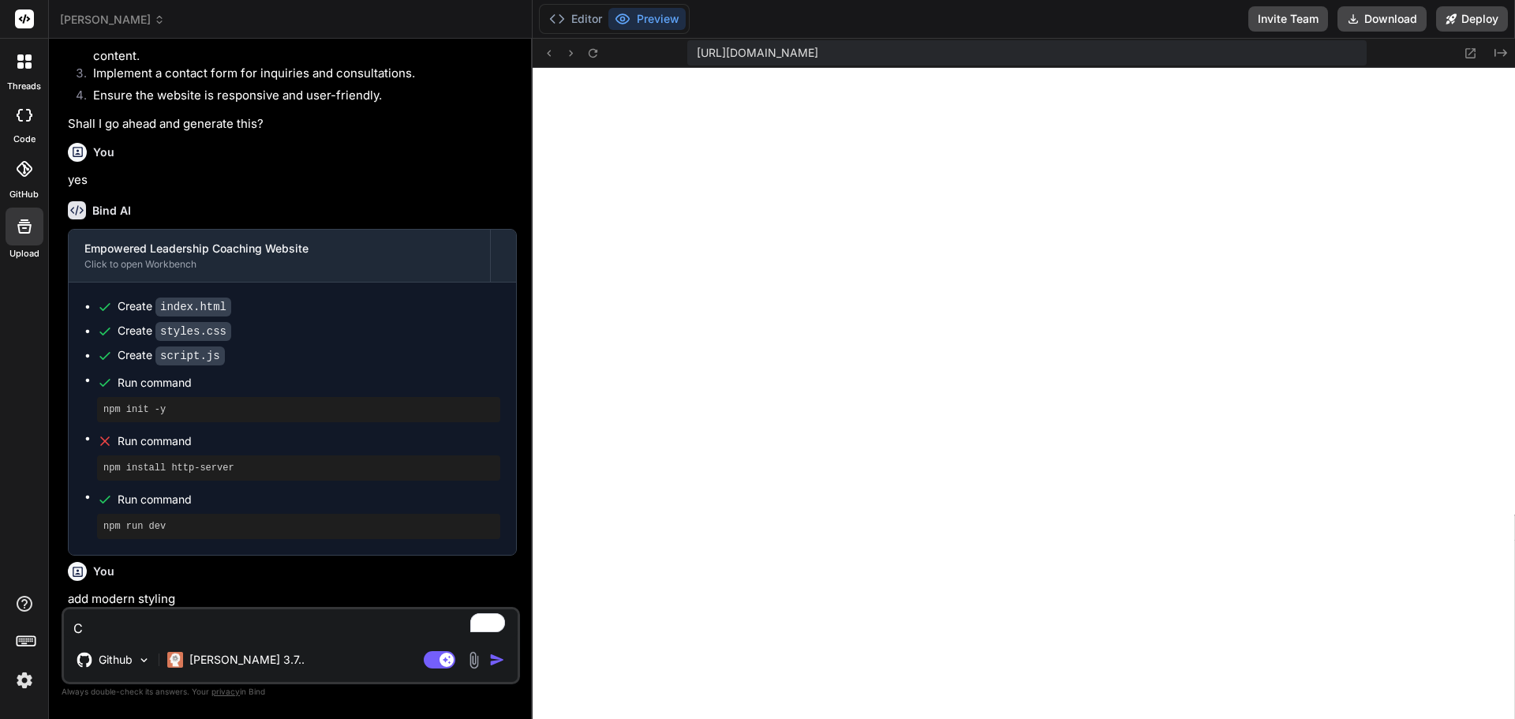
type textarea "x"
type textarea "Can"
type textarea "x"
type textarea "Can"
type textarea "x"
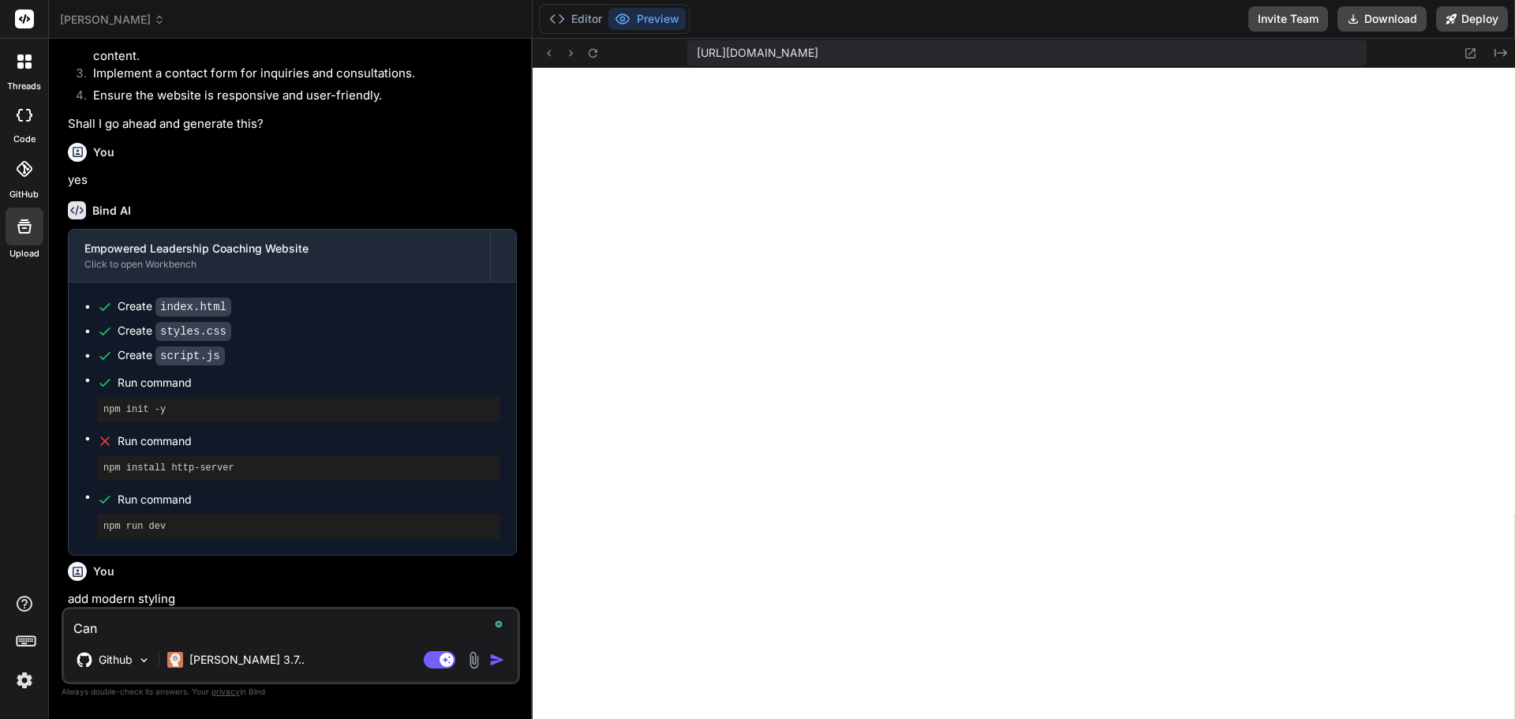
type textarea "Can y"
type textarea "x"
type textarea "Can yo"
type textarea "x"
type textarea "Can you"
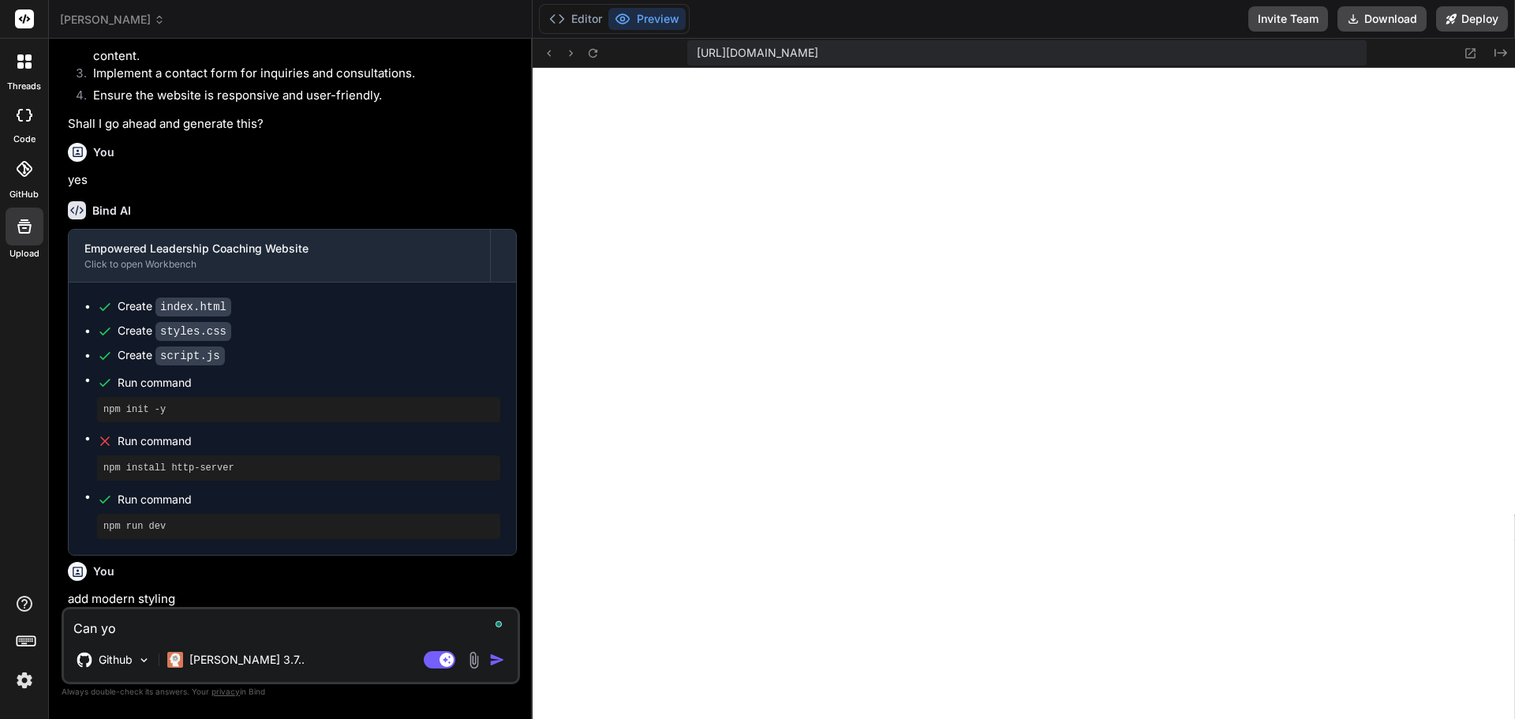
type textarea "x"
type textarea "Can you"
type textarea "x"
type textarea "Can you m"
type textarea "x"
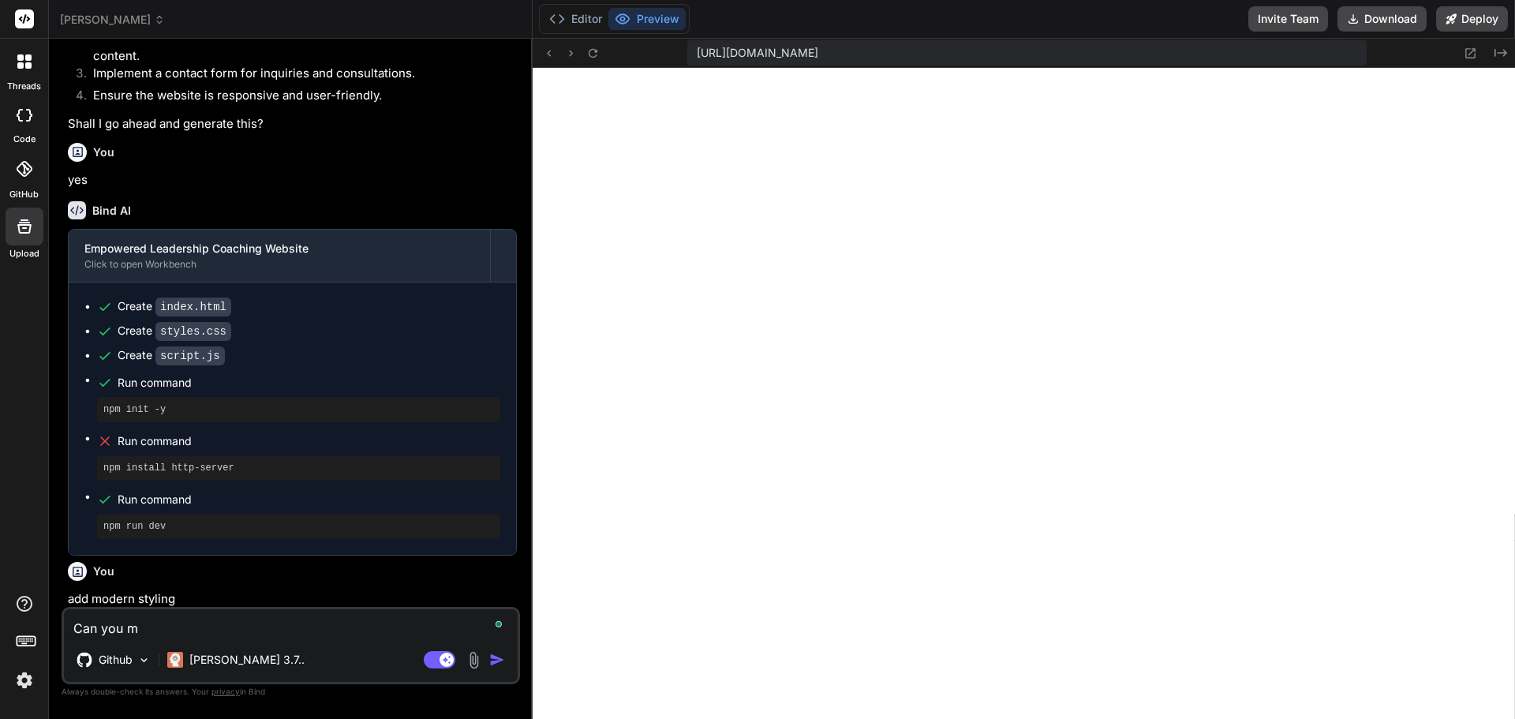
type textarea "Can you ma"
type textarea "x"
type textarea "Can you mak"
type textarea "x"
type textarea "Can you make"
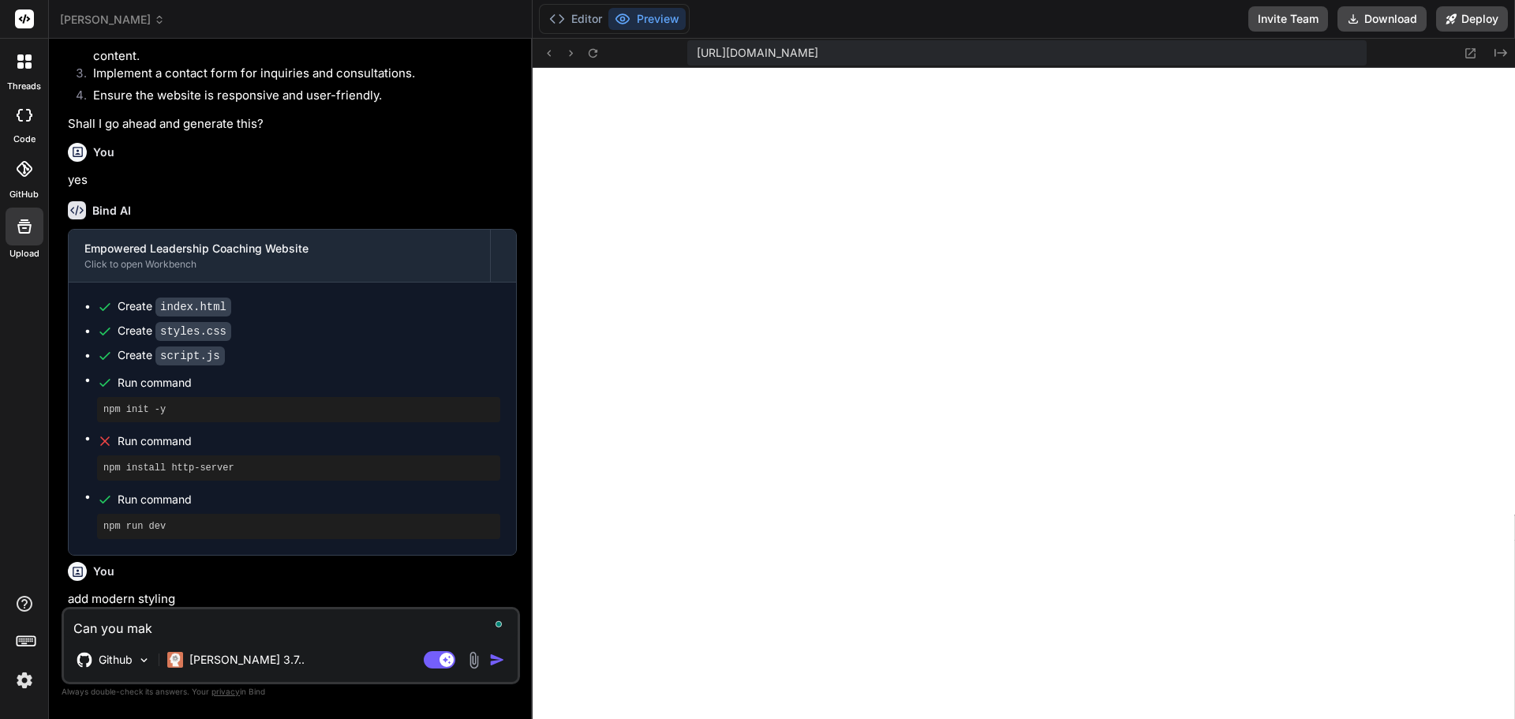
type textarea "x"
type textarea "Can you make"
type textarea "x"
type textarea "Can you make i"
type textarea "x"
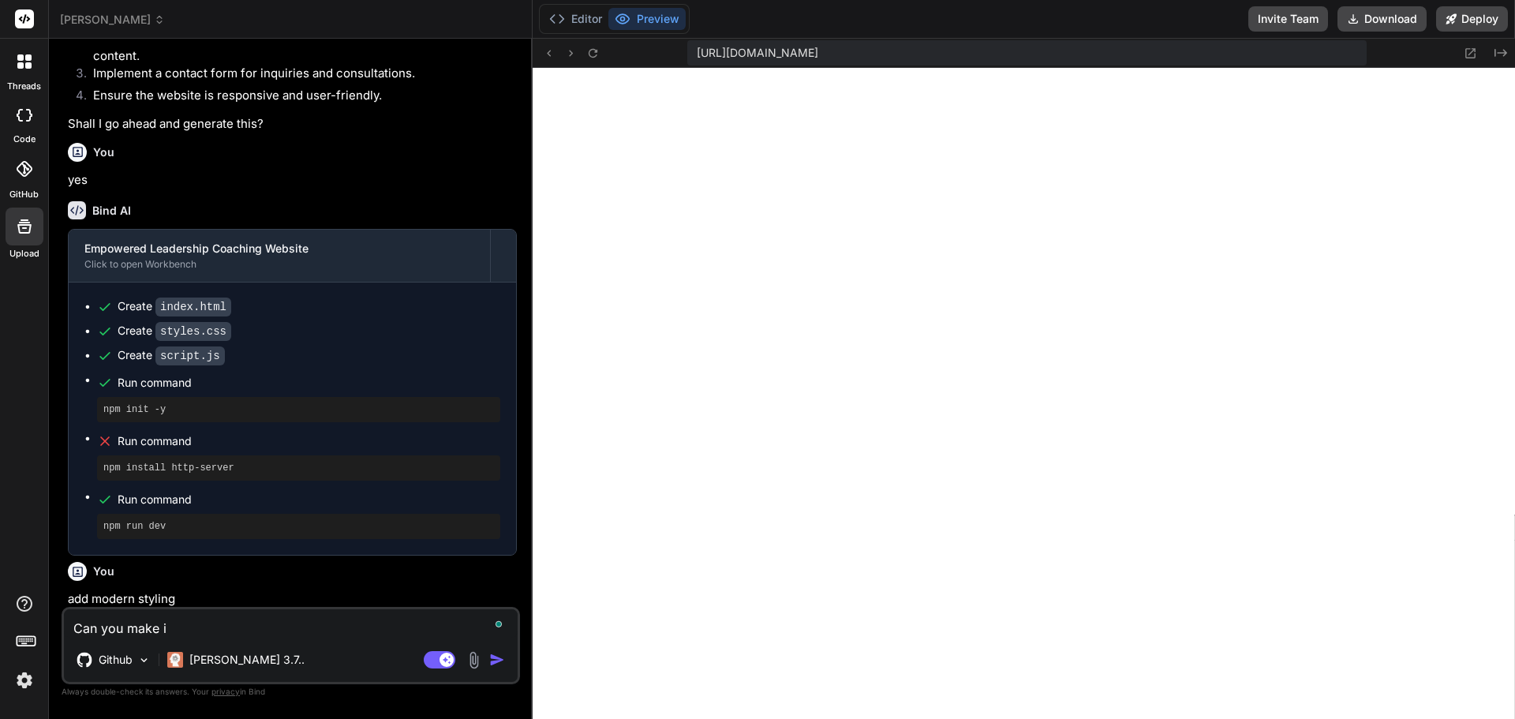
type textarea "Can you make it"
type textarea "x"
type textarea "Can you make it"
type textarea "x"
type textarea "Can you make it m"
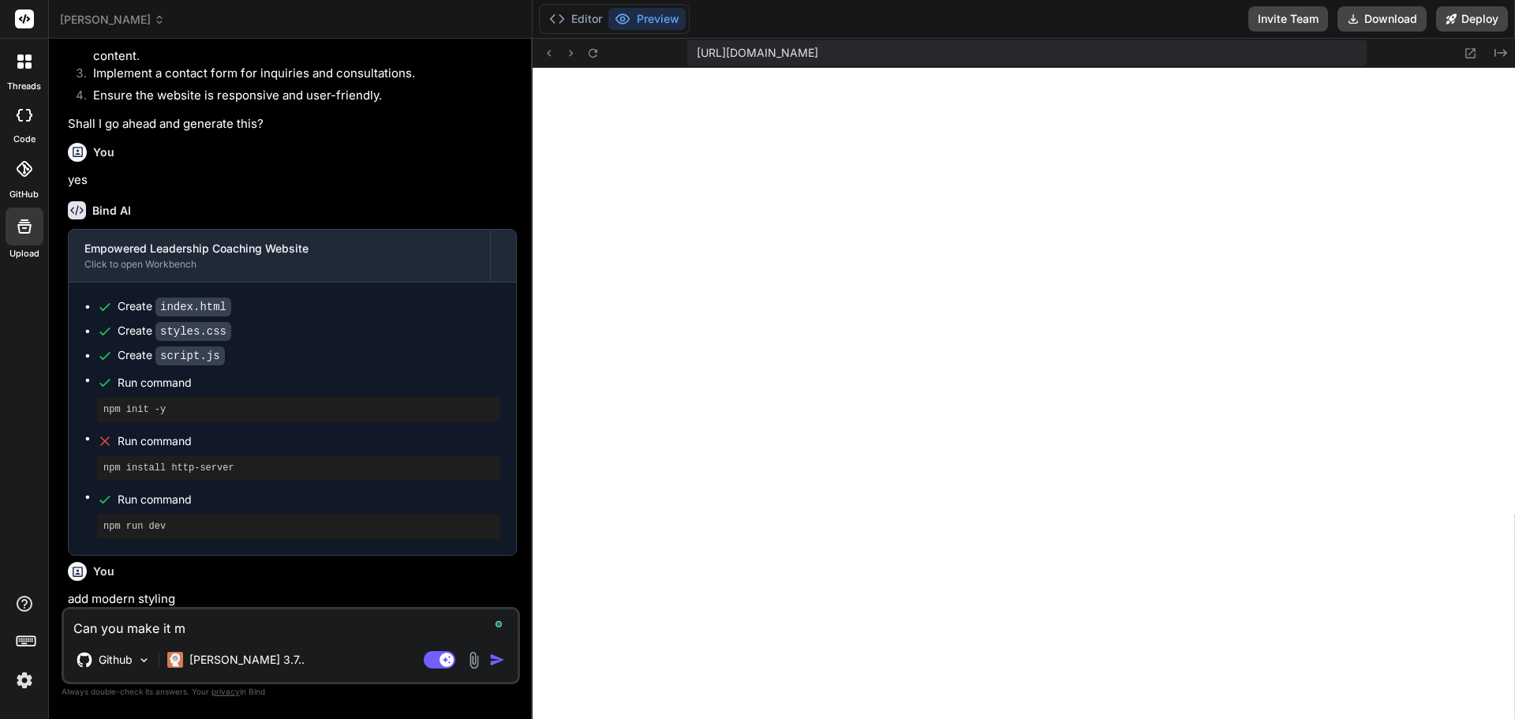
type textarea "x"
type textarea "Can you make it mo"
type textarea "x"
type textarea "Can you make it mor"
type textarea "x"
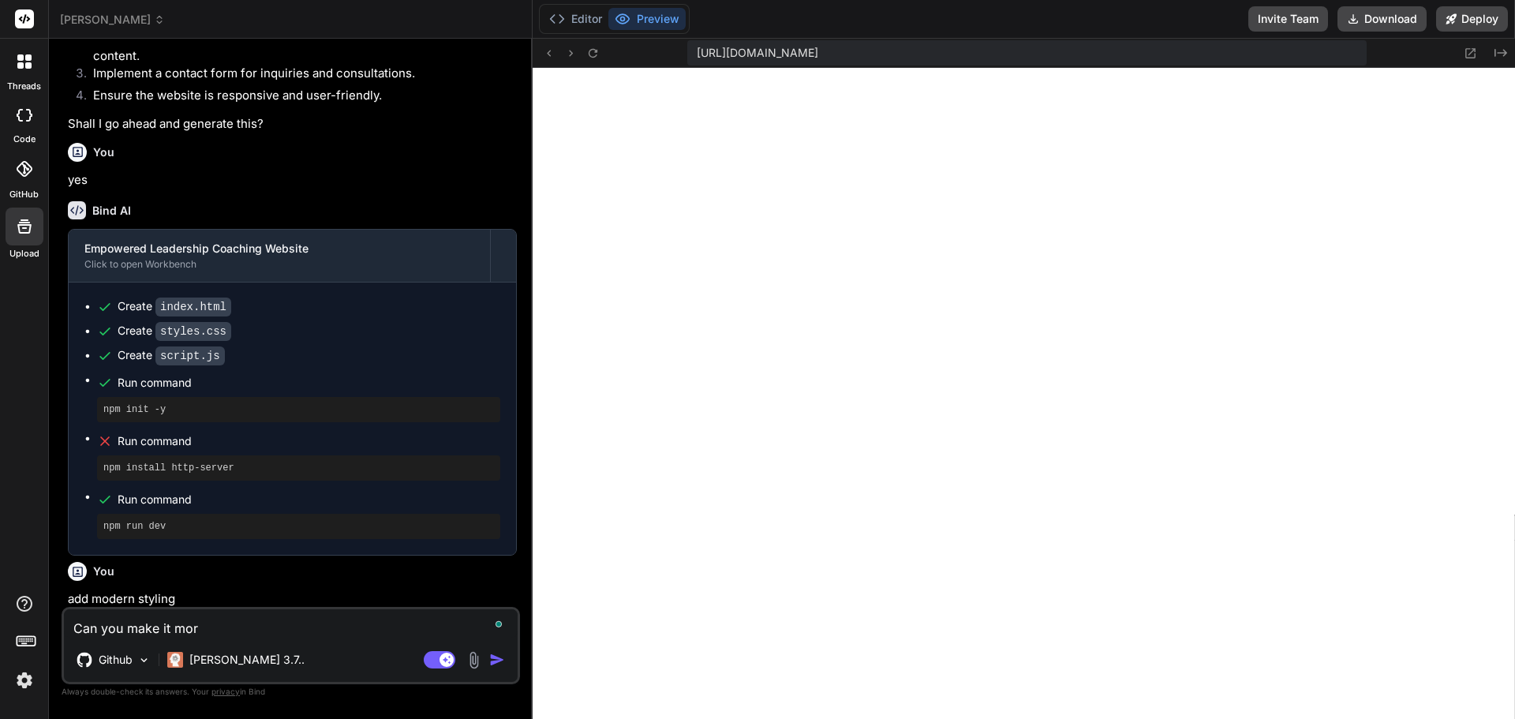
type textarea "Can you make it more"
type textarea "x"
type textarea "Can you make it more"
type textarea "x"
type textarea "Can you make it more c"
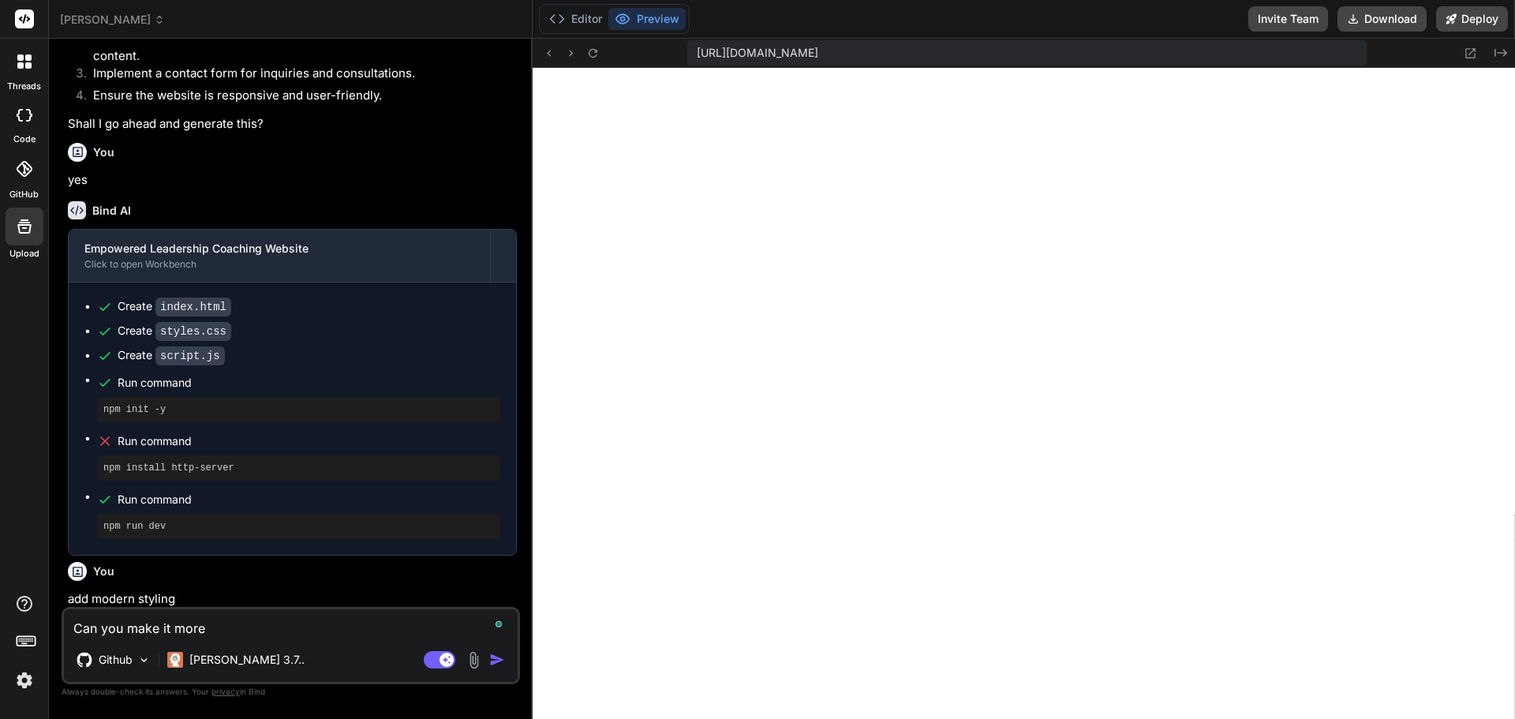
type textarea "x"
type textarea "Can you make it more co"
type textarea "x"
type textarea "Can you make it more com"
type textarea "x"
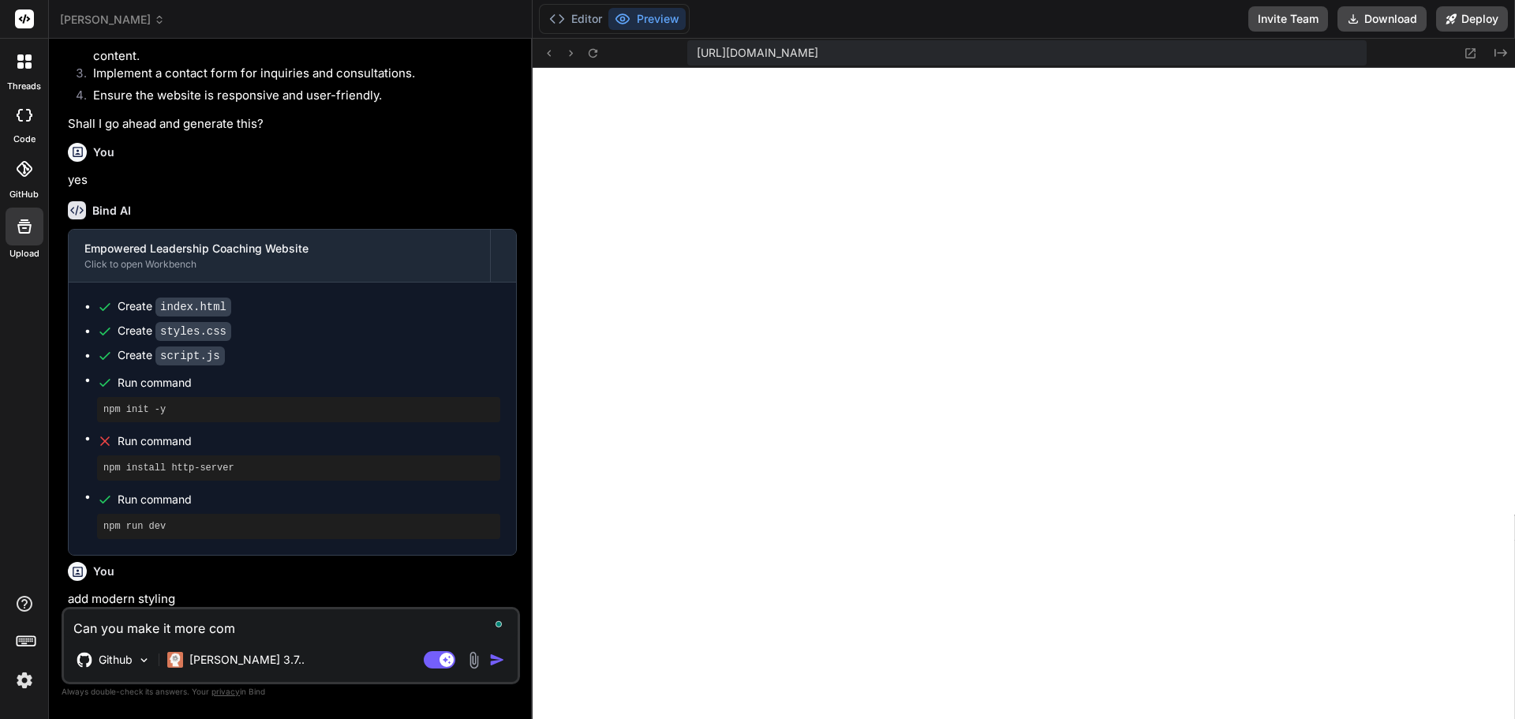
type textarea "Can you make it more comp"
type textarea "x"
type textarea "Can you make it more compr"
type textarea "x"
type textarea "Can you make it more compre"
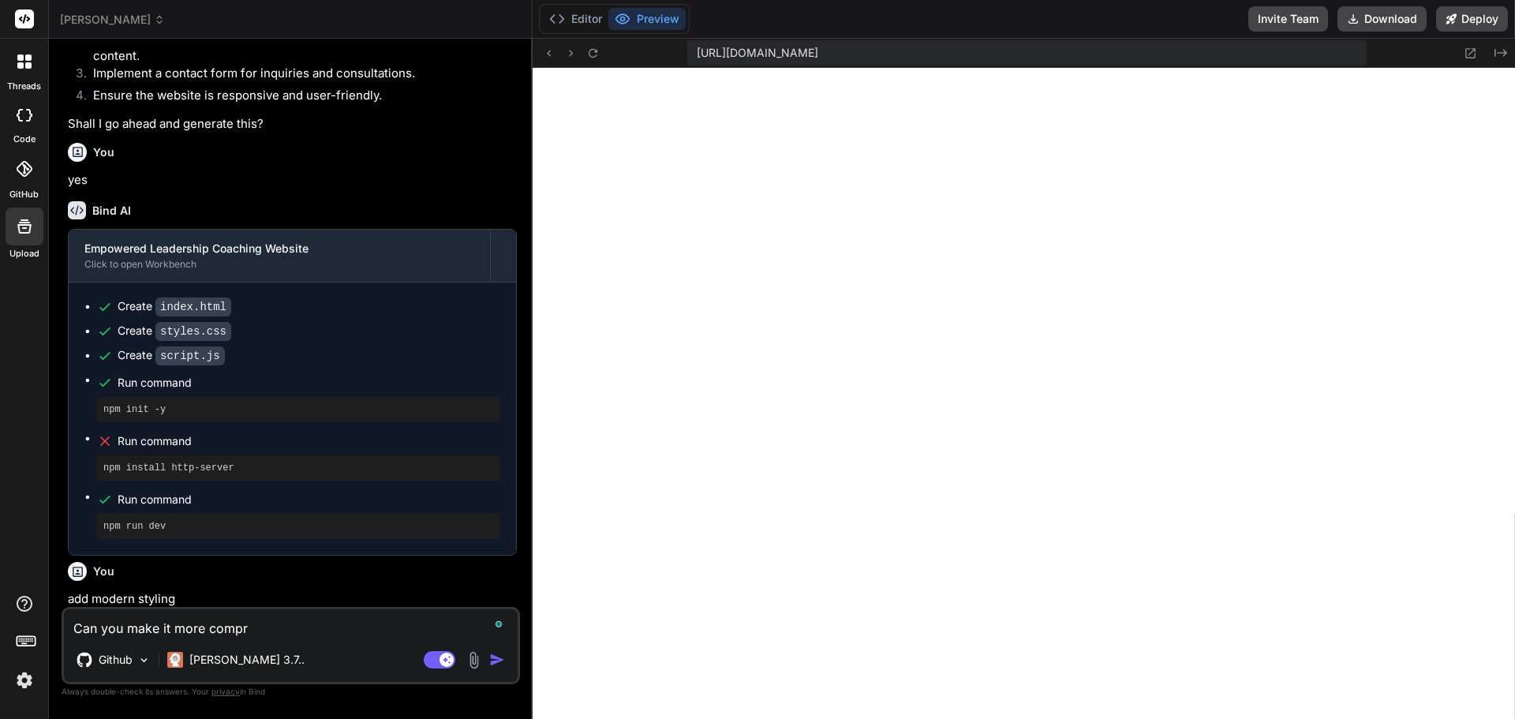
type textarea "x"
type textarea "Can you make it more compreh"
type textarea "x"
type textarea "Can you make it more comprehe"
type textarea "x"
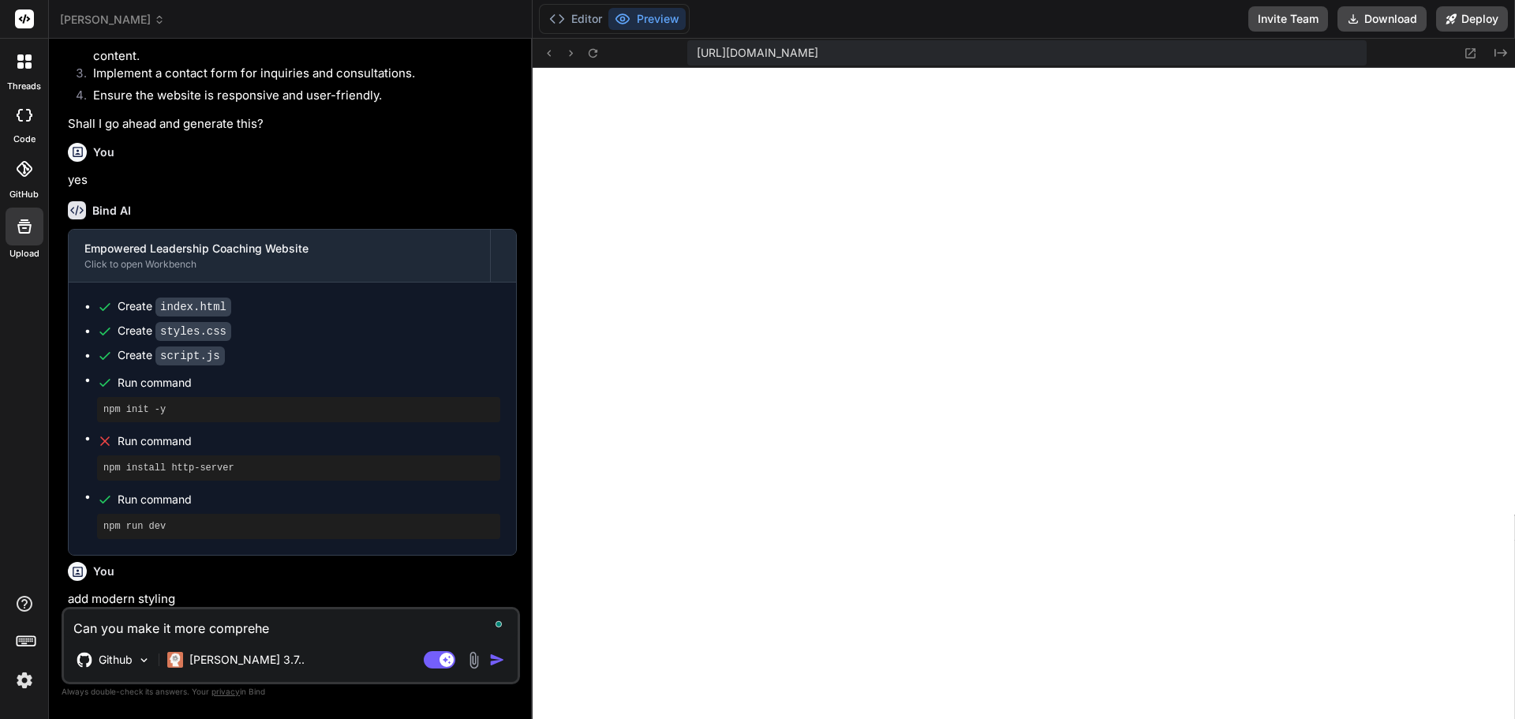
type textarea "Can you make it more comprehen"
type textarea "x"
type textarea "Can you make it more comprehens"
type textarea "x"
type textarea "Can you make it more comprehensi"
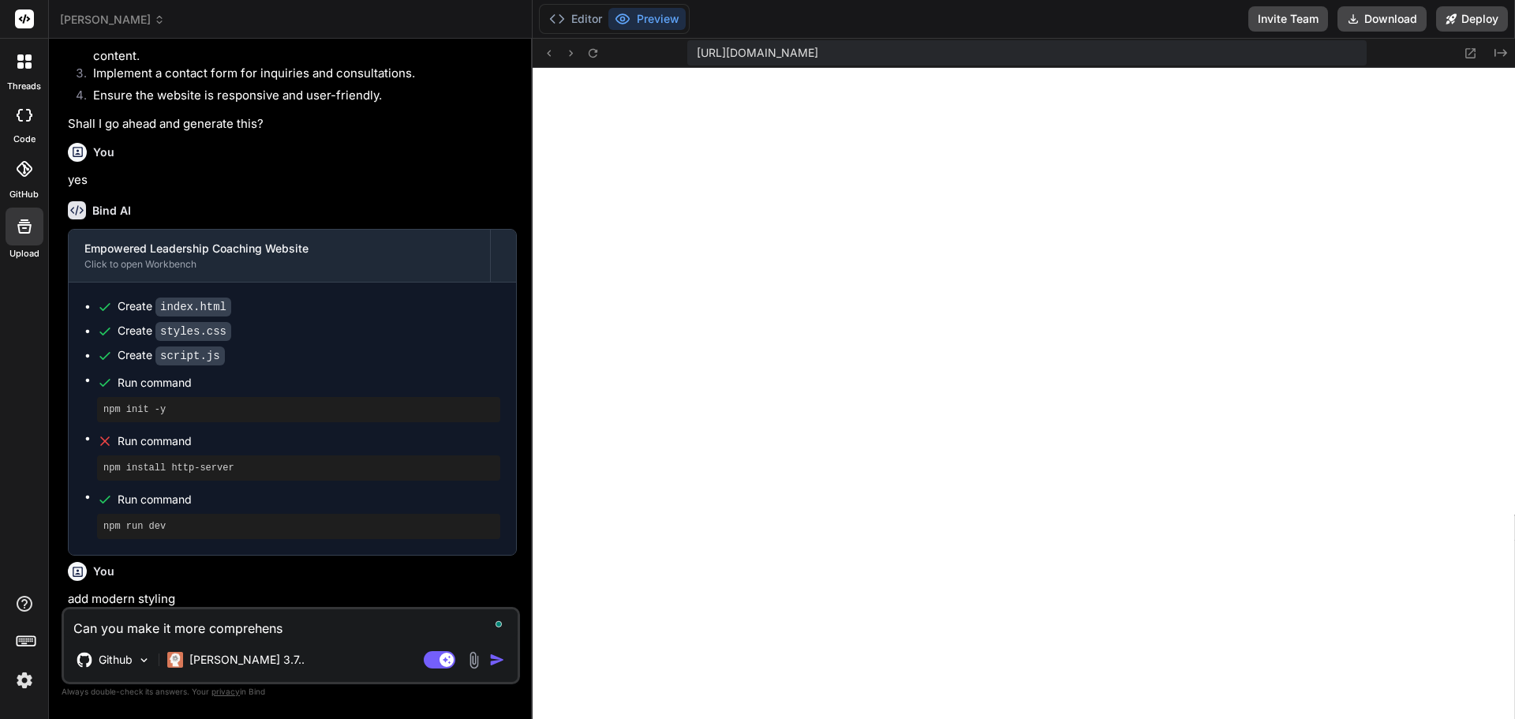
type textarea "x"
type textarea "Can you make it more comprehensiv"
type textarea "x"
type textarea "Can you make it more comprehensive"
type textarea "x"
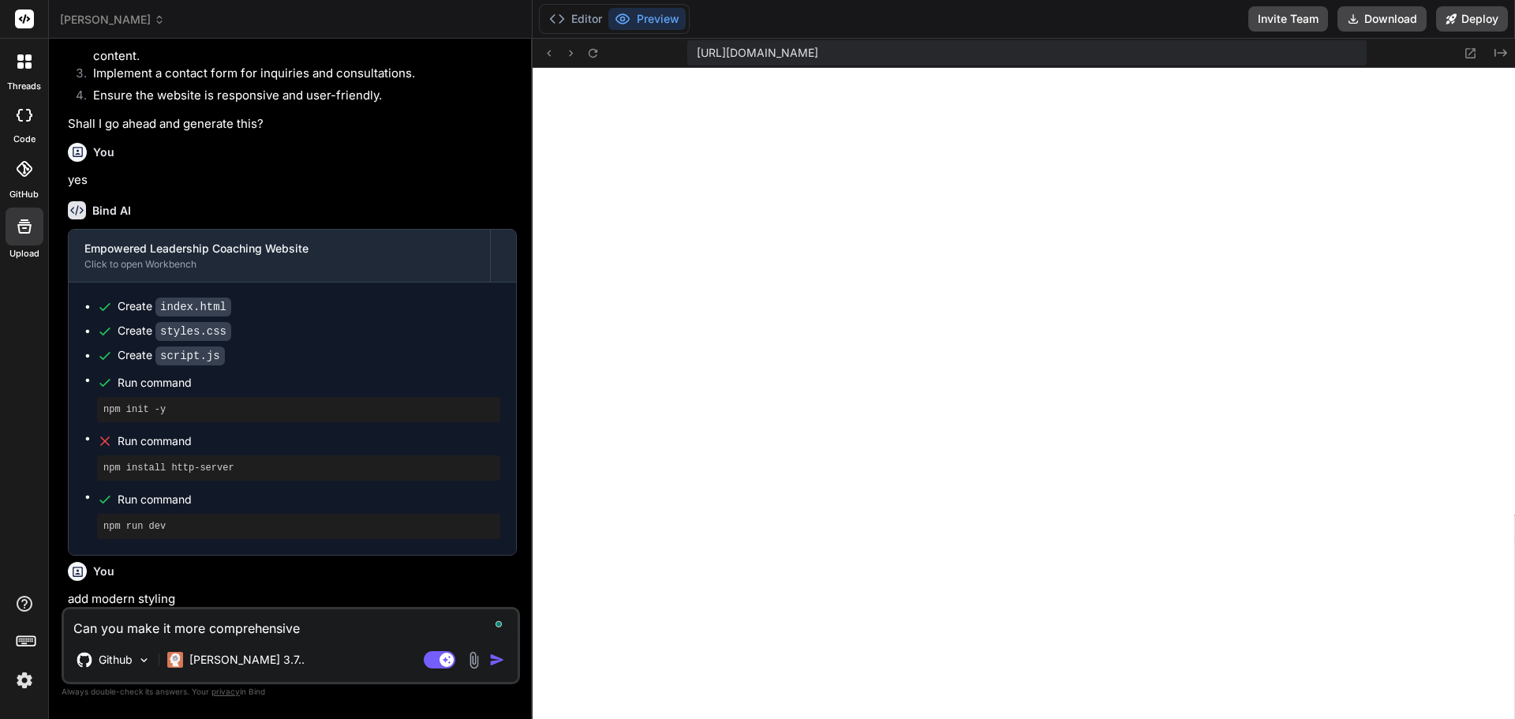
type textarea "Can you make it more comprehensive"
type textarea "x"
type textarea "Can you make it more comprehensive a"
type textarea "x"
type textarea "Can you make it more comprehensive an"
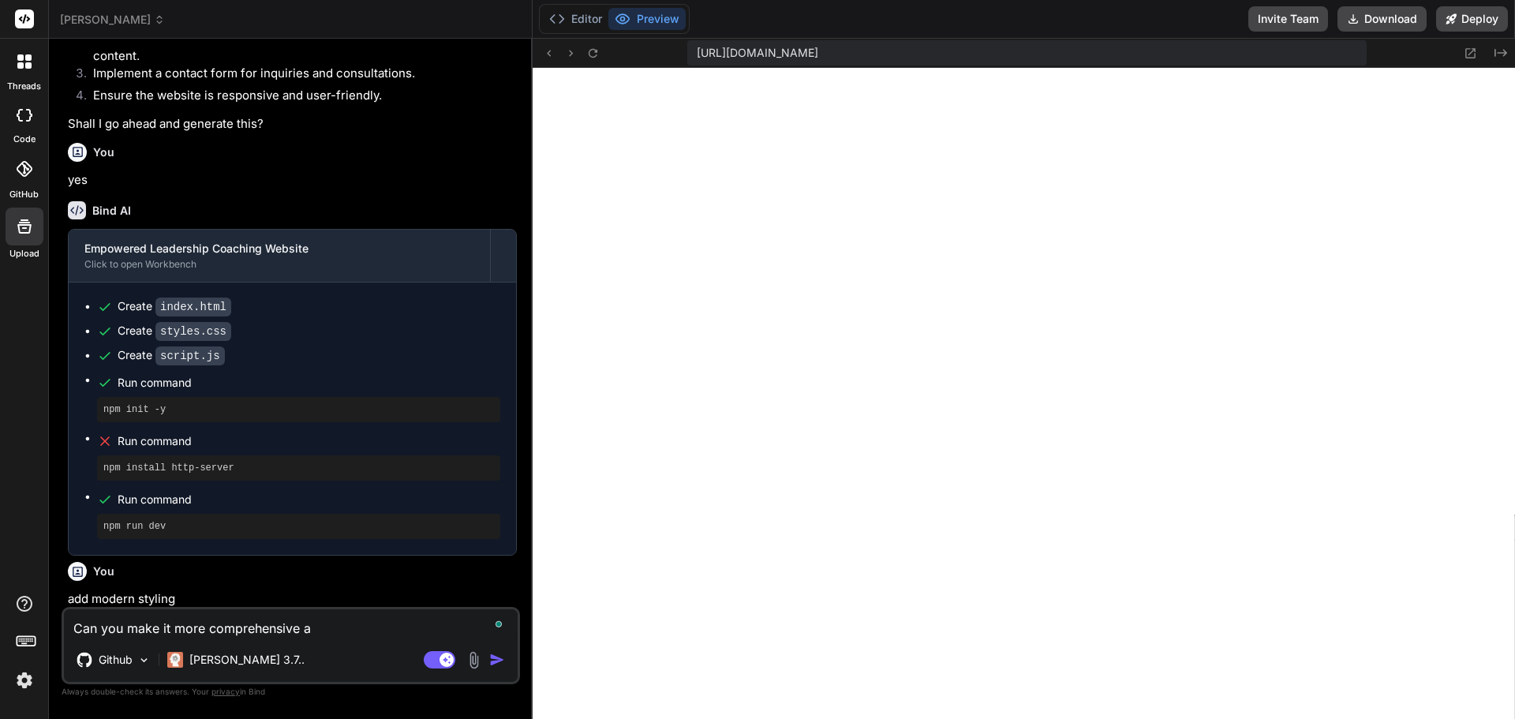
type textarea "x"
type textarea "Can you make it more comprehensive and"
type textarea "x"
type textarea "Can you make it more comprehensive and"
type textarea "x"
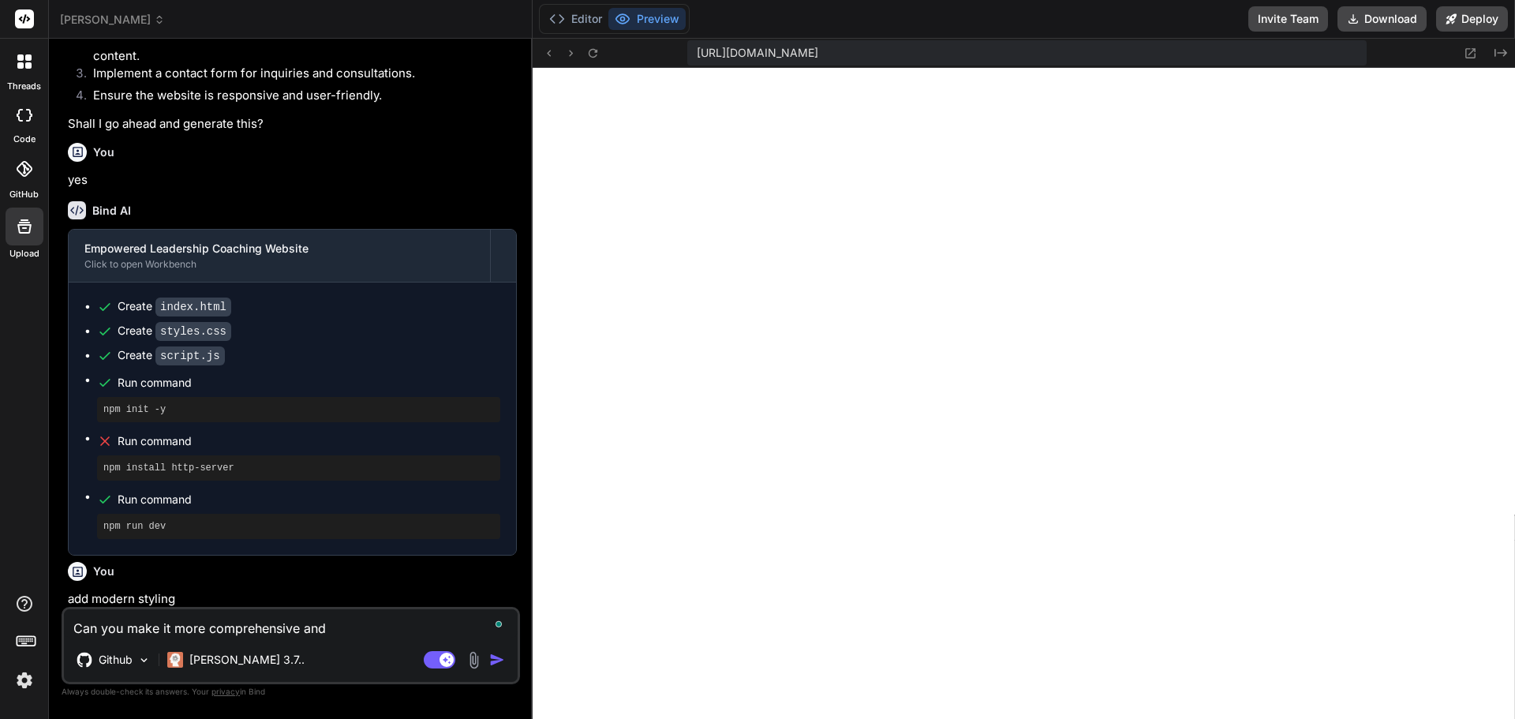
type textarea "Can you make it more comprehensive and p"
type textarea "x"
type textarea "Can you make it more comprehensive and pr"
type textarea "x"
type textarea "Can you make it more comprehensive and pro"
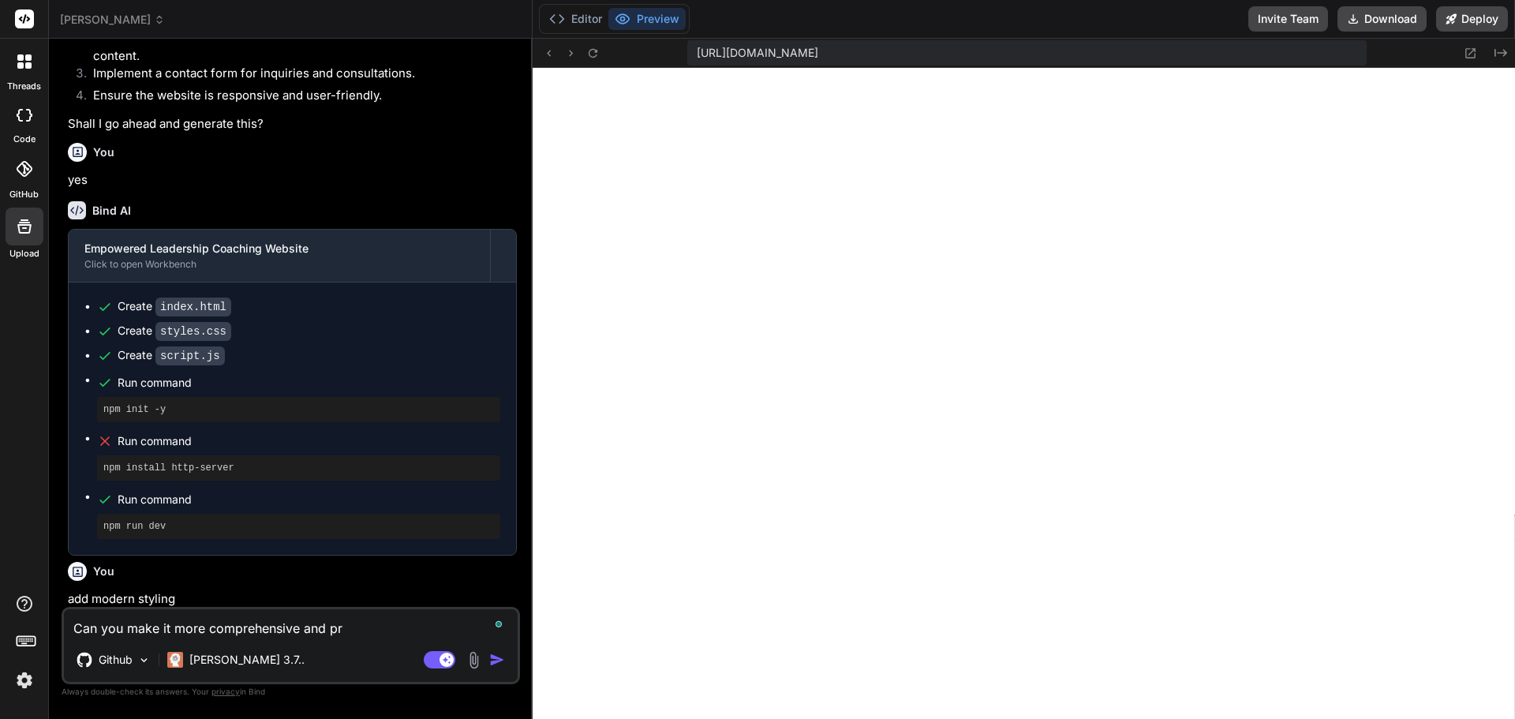
type textarea "x"
type textarea "Can you make it more comprehensive and prof"
type textarea "x"
type textarea "Can you make it more comprehensive and profe"
type textarea "x"
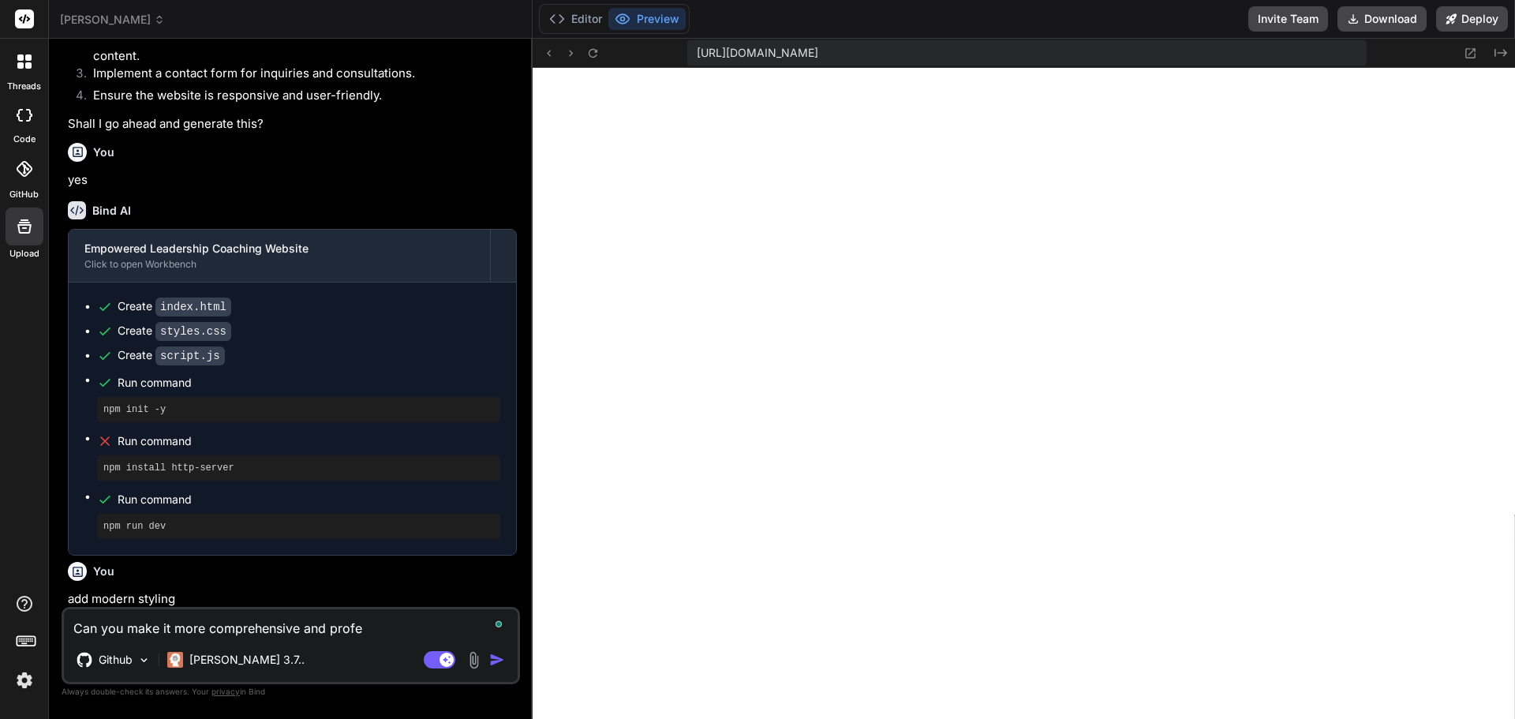
type textarea "Can you make it more comprehensive and profes"
type textarea "x"
type textarea "Can you make it more comprehensive and profess"
type textarea "x"
type textarea "Can you make it more comprehensive and professi"
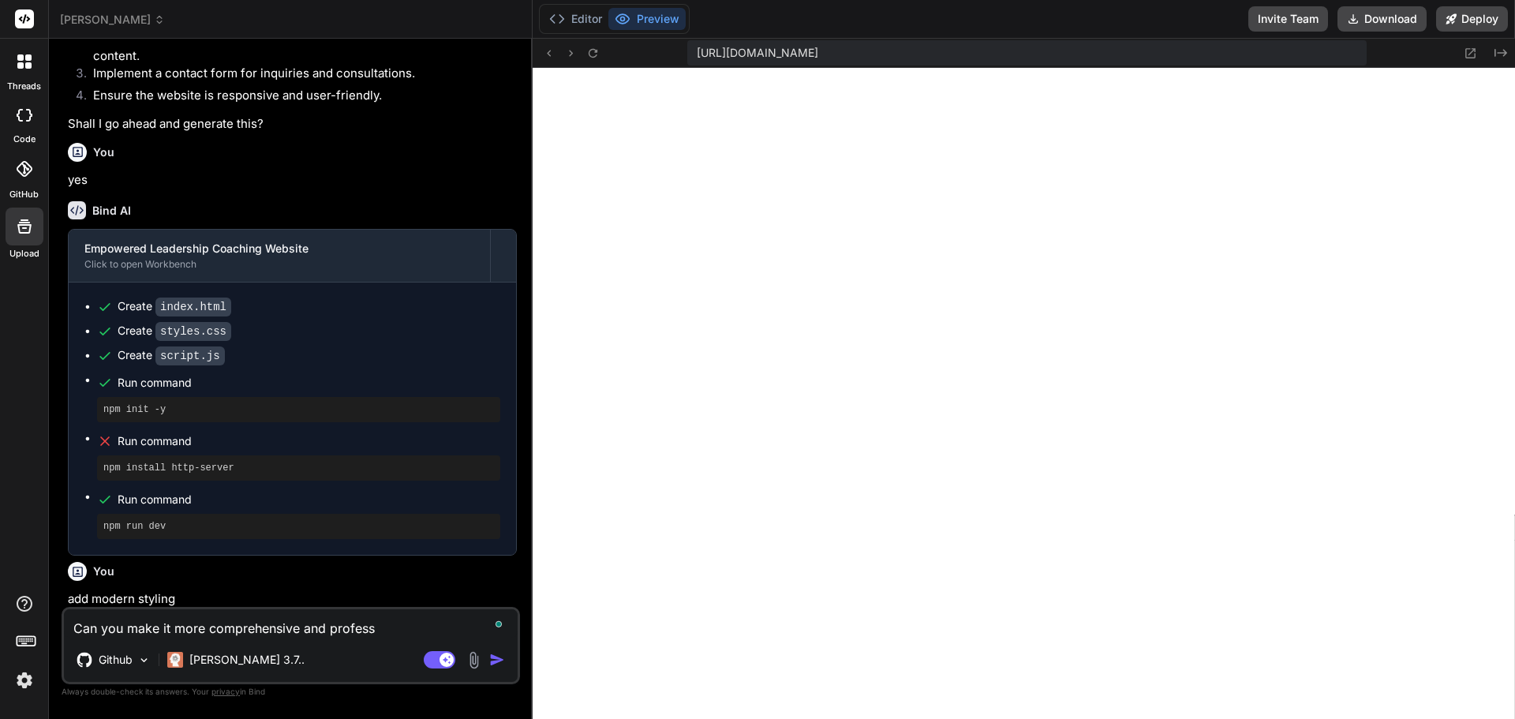
type textarea "x"
type textarea "Can you make it more comprehensive and professio"
type textarea "x"
type textarea "Can you make it more comprehensive and profession"
type textarea "x"
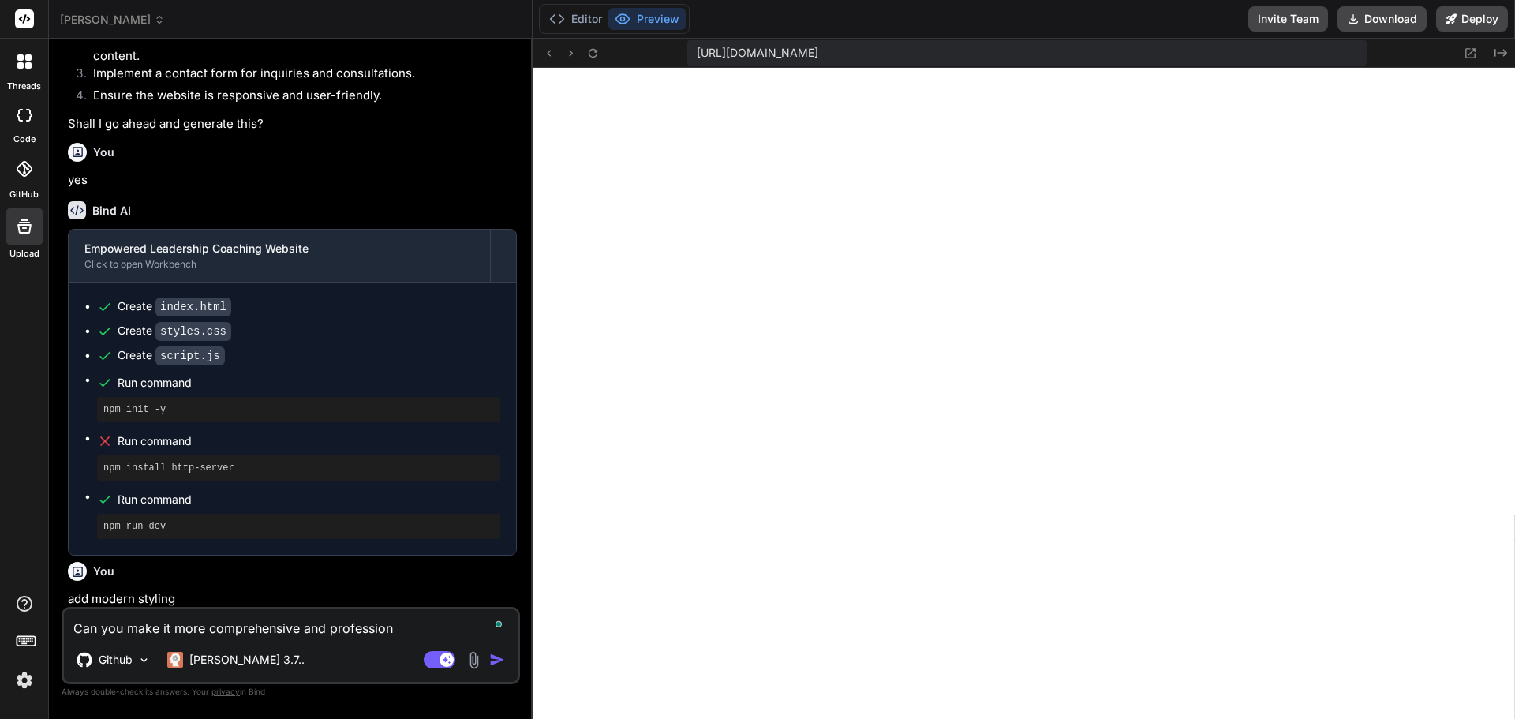
type textarea "Can you make it more comprehensive and professiona"
type textarea "x"
type textarea "Can you make it more comprehensive and professional"
type textarea "x"
type textarea "Can you make it more comprehensive and professional"
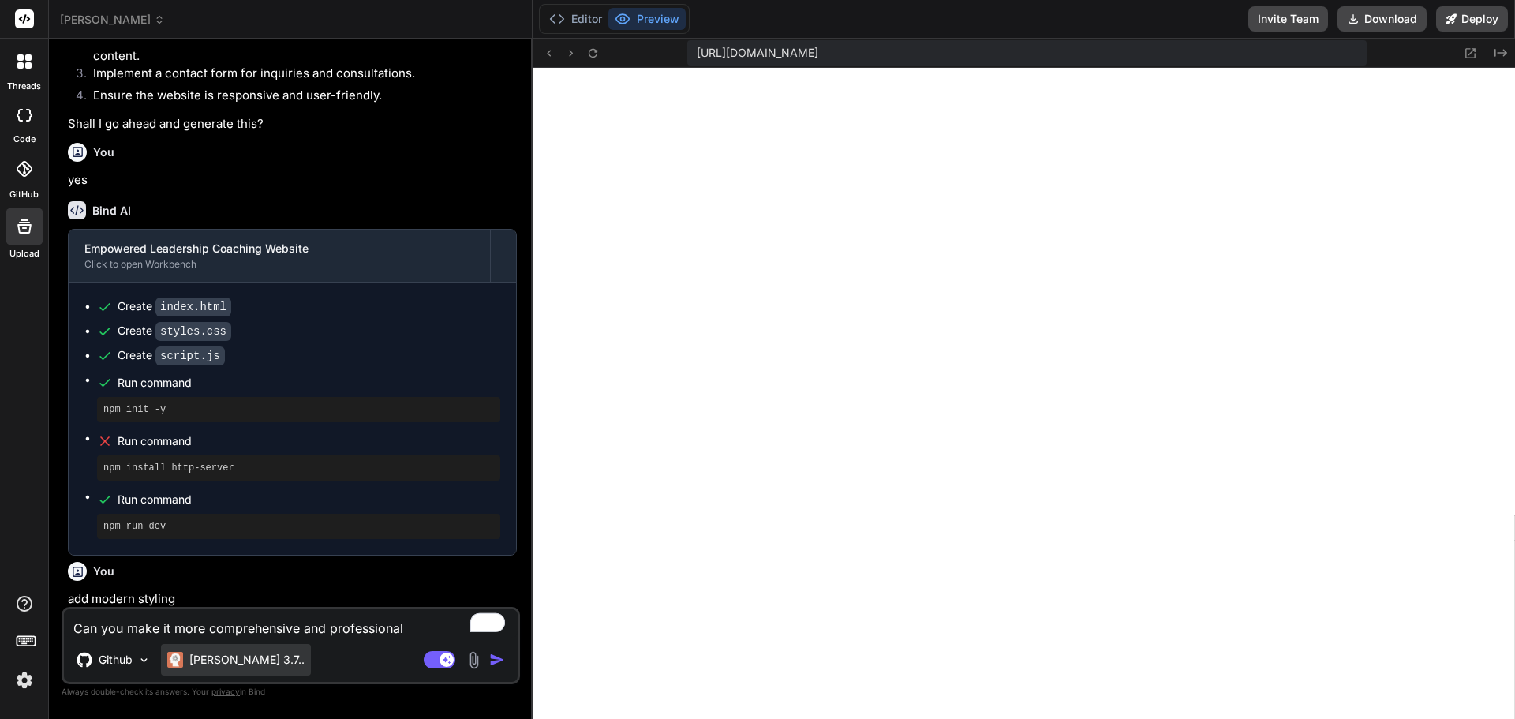
click at [205, 657] on p "[PERSON_NAME] 3.7.." at bounding box center [246, 660] width 115 height 16
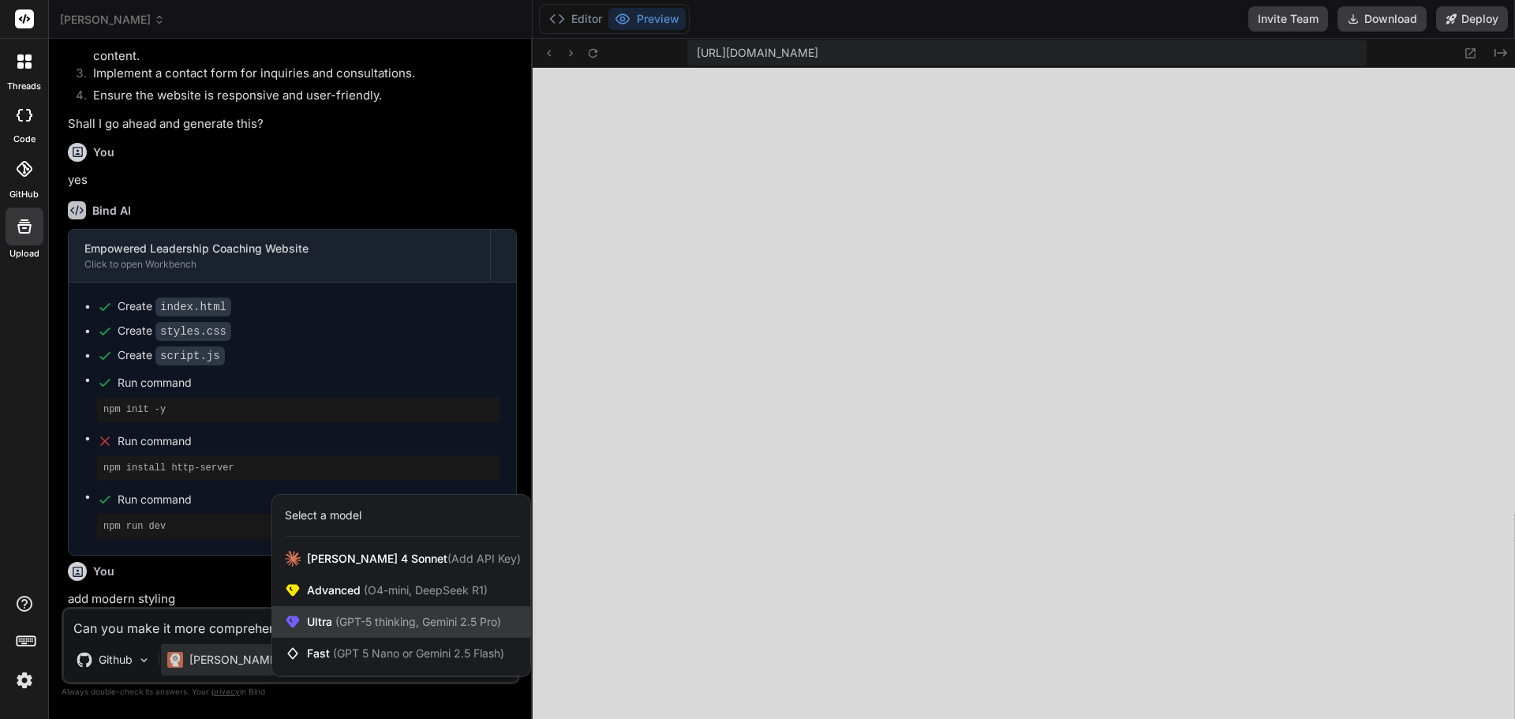
click at [372, 634] on div "Ultra (GPT-5 thinking, Gemini 2.5 Pro)" at bounding box center [401, 622] width 258 height 32
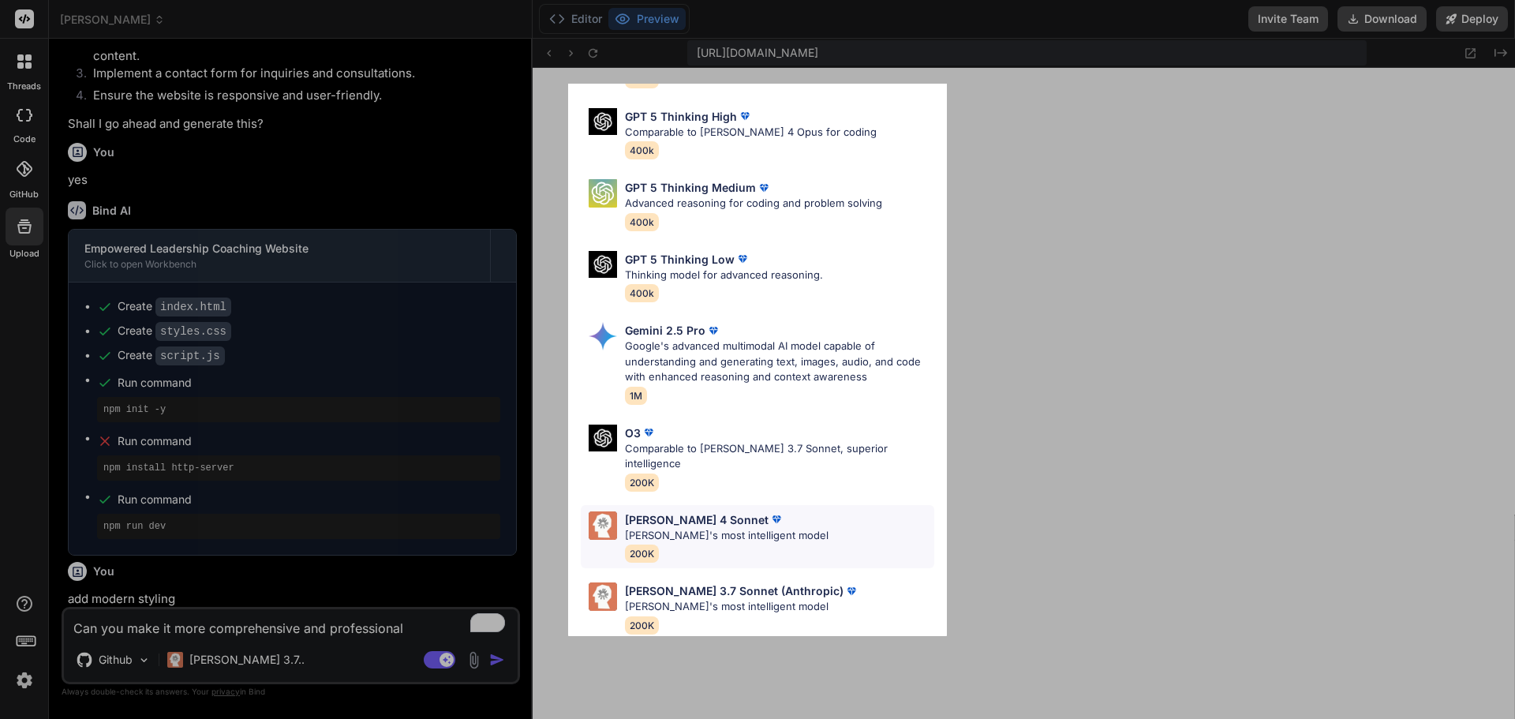
scroll to position [0, 0]
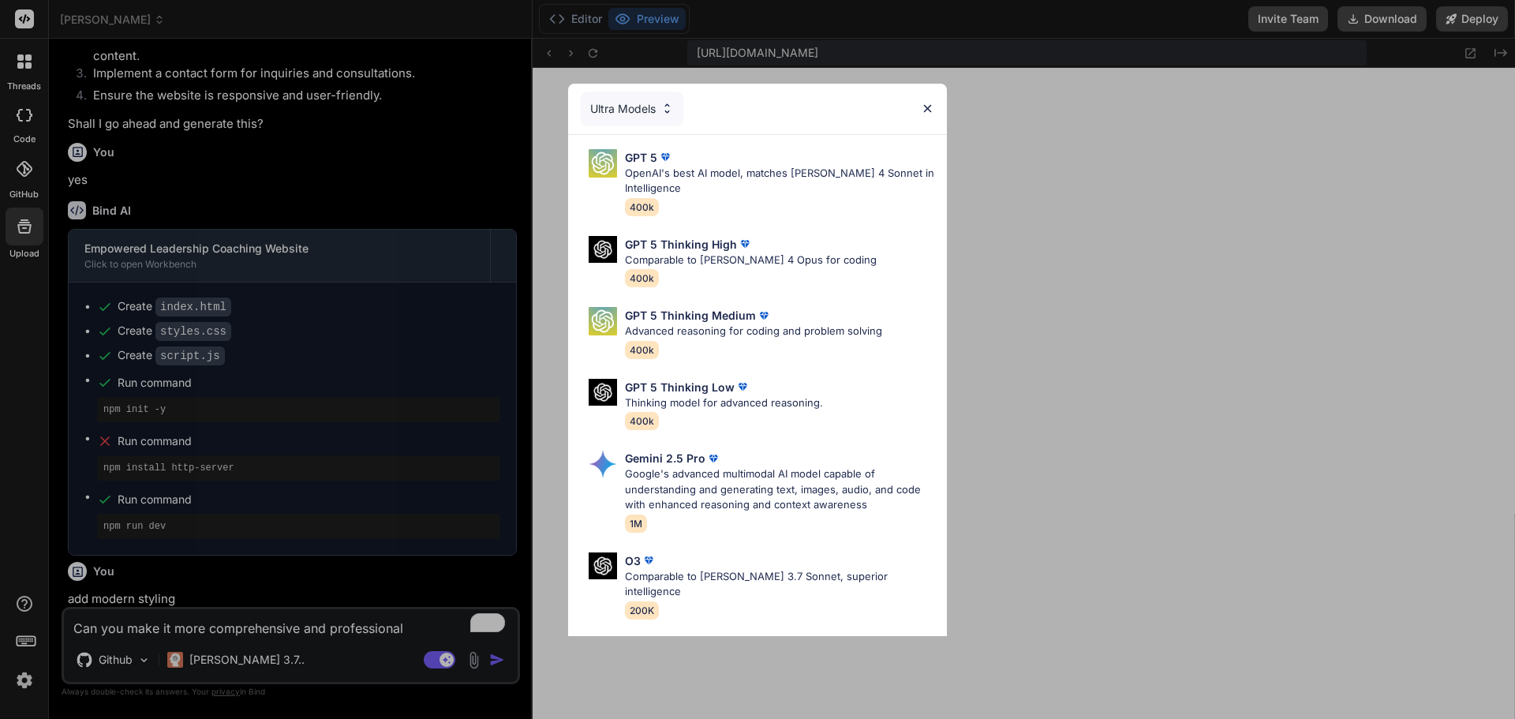
click at [924, 110] on img at bounding box center [927, 108] width 13 height 13
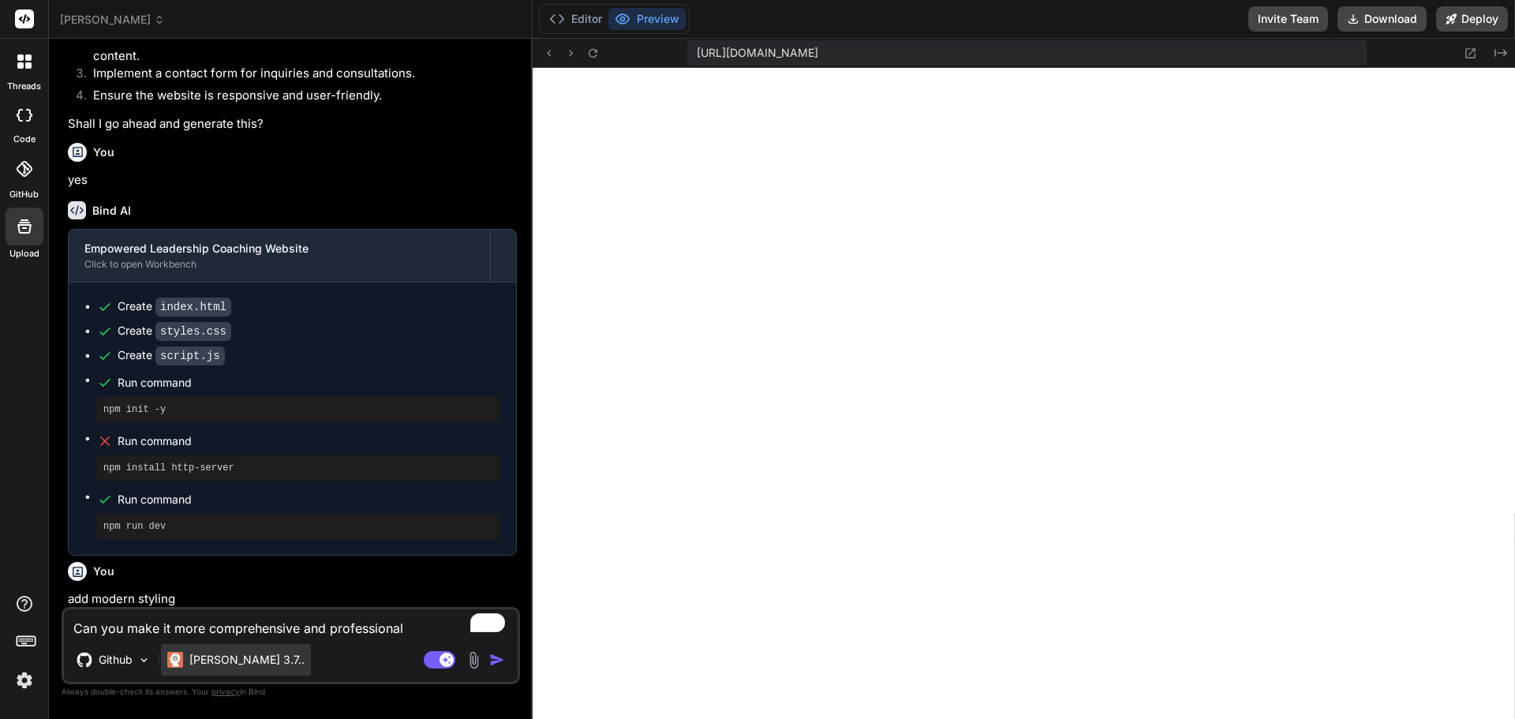
scroll to position [27991, 0]
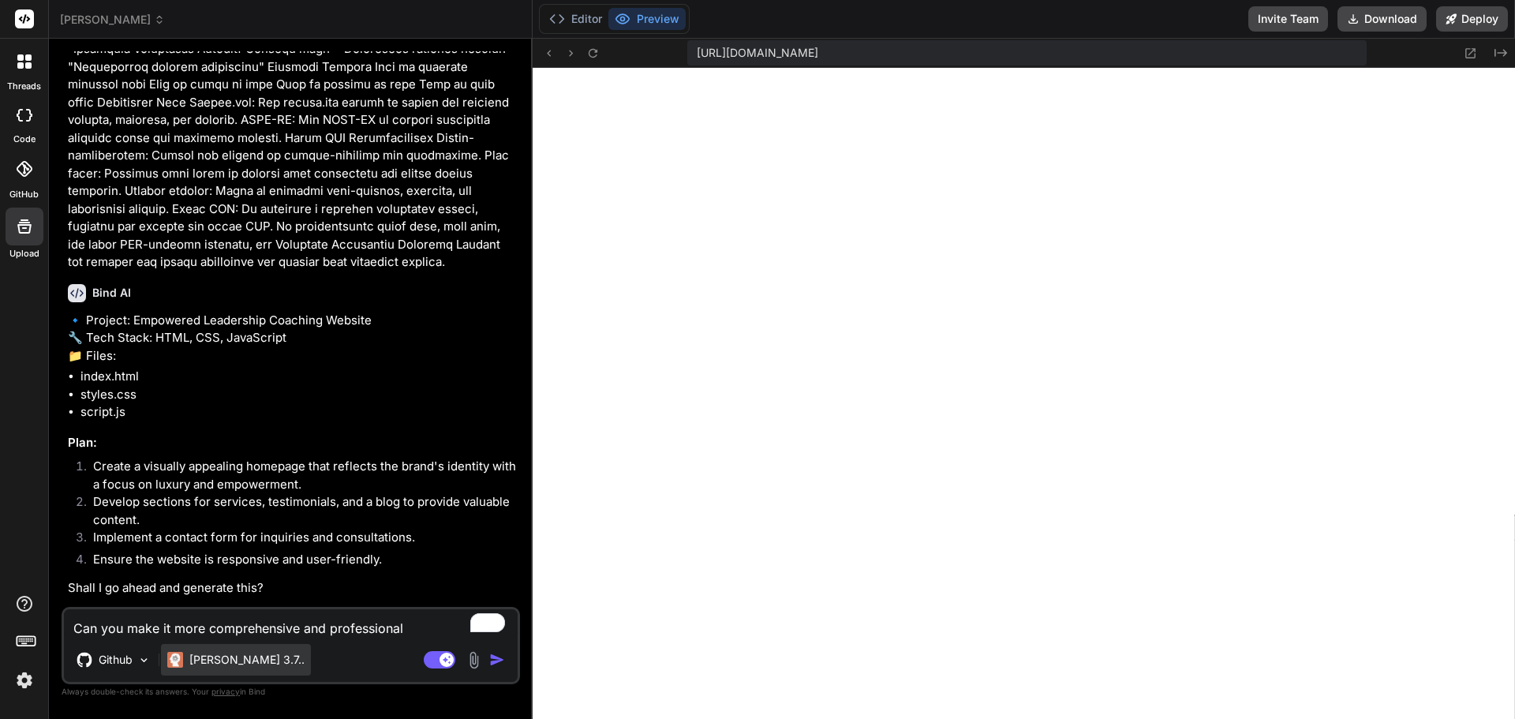
click at [188, 658] on div "[PERSON_NAME] 3.7.." at bounding box center [235, 660] width 137 height 16
type textarea "x"
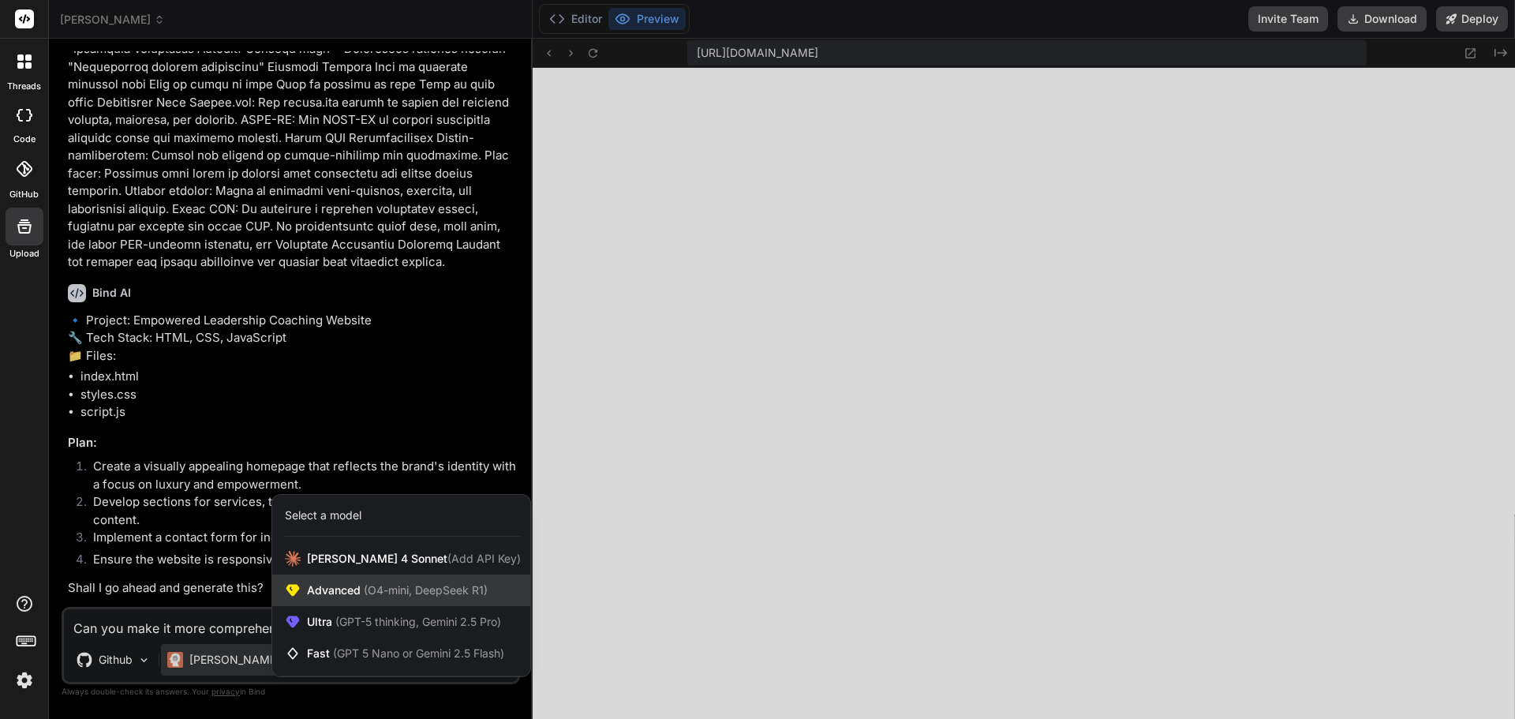
scroll to position [0, 982]
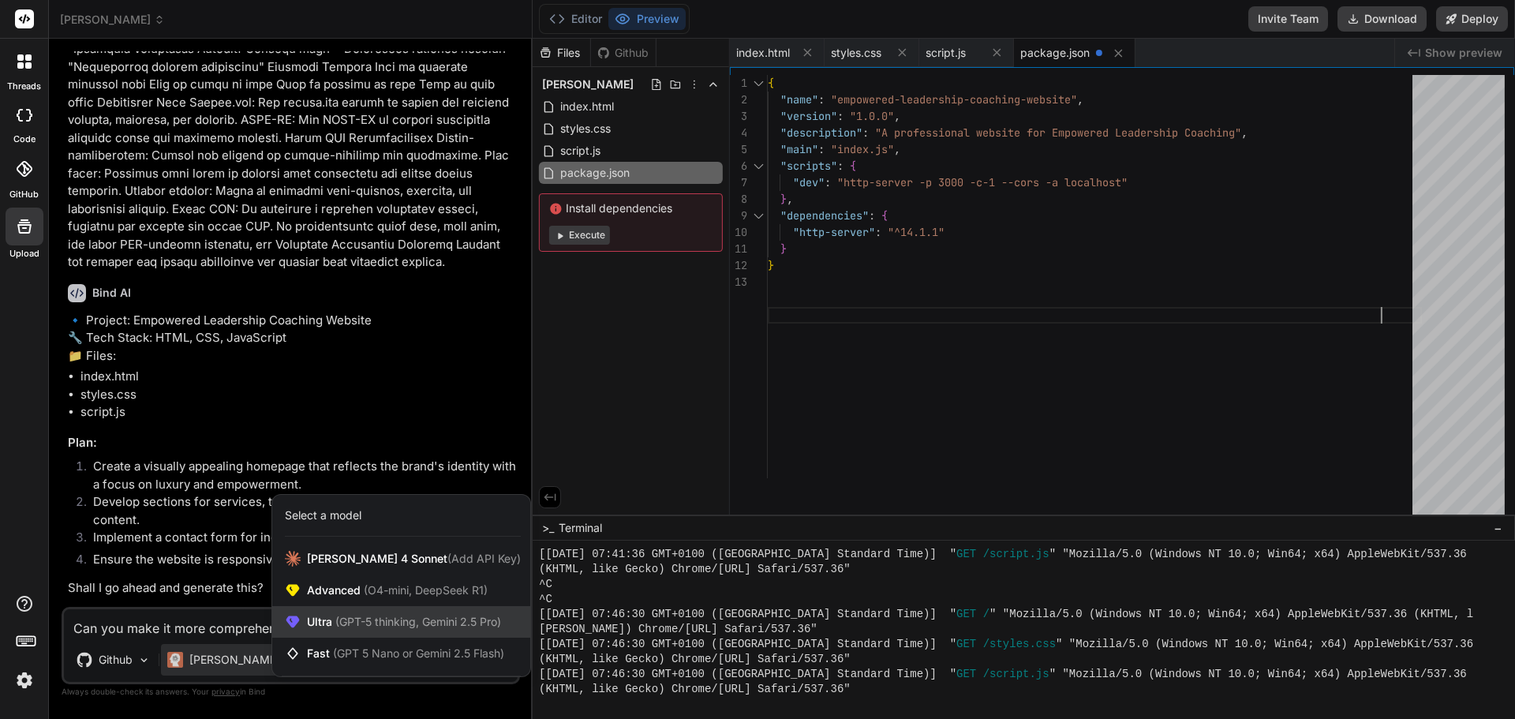
type textarea "}"
click at [342, 590] on span "Advanced (O4-mini, DeepSeek R1)" at bounding box center [397, 590] width 181 height 16
type textarea "x"
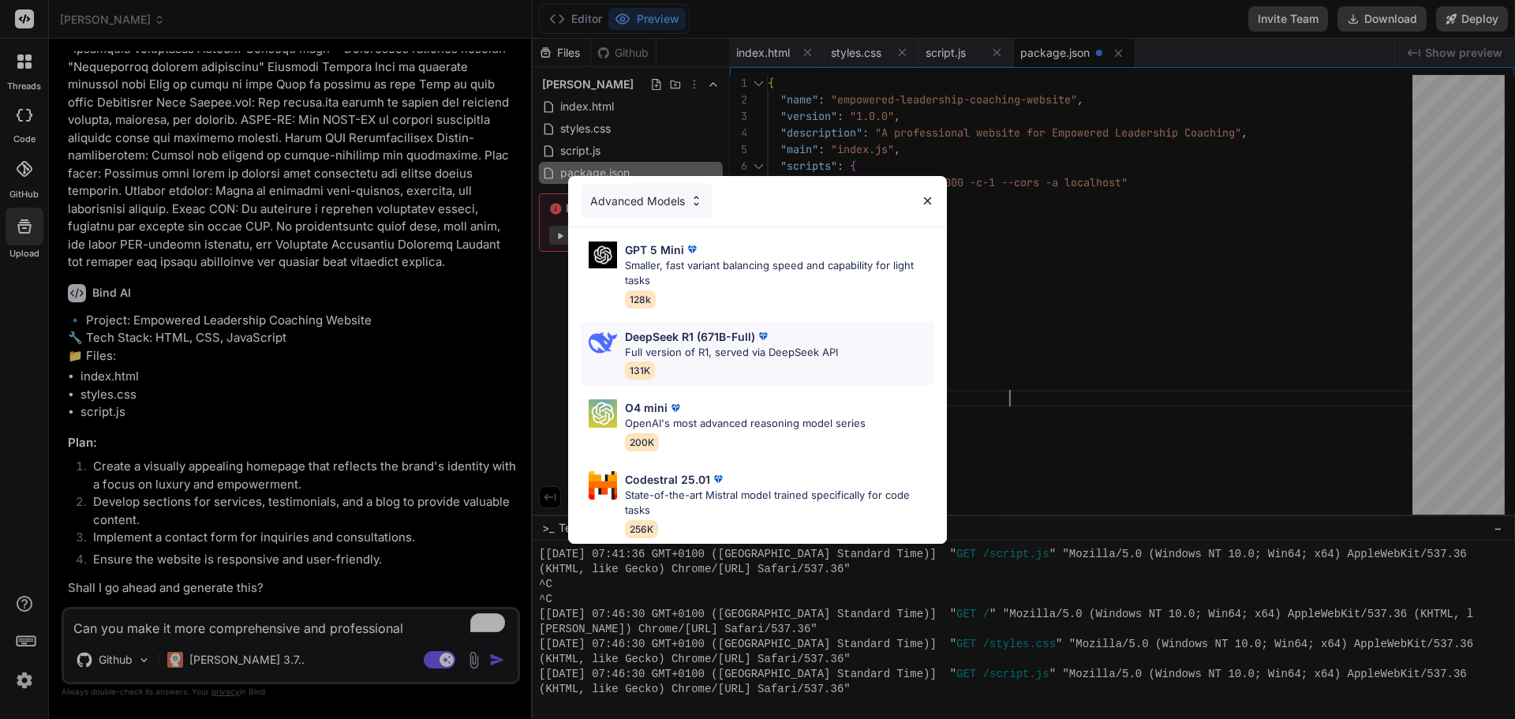
click at [735, 357] on div "DeepSeek R1 (671B-Full) Full version of R1, served via DeepSeek API 131K" at bounding box center [731, 353] width 213 height 51
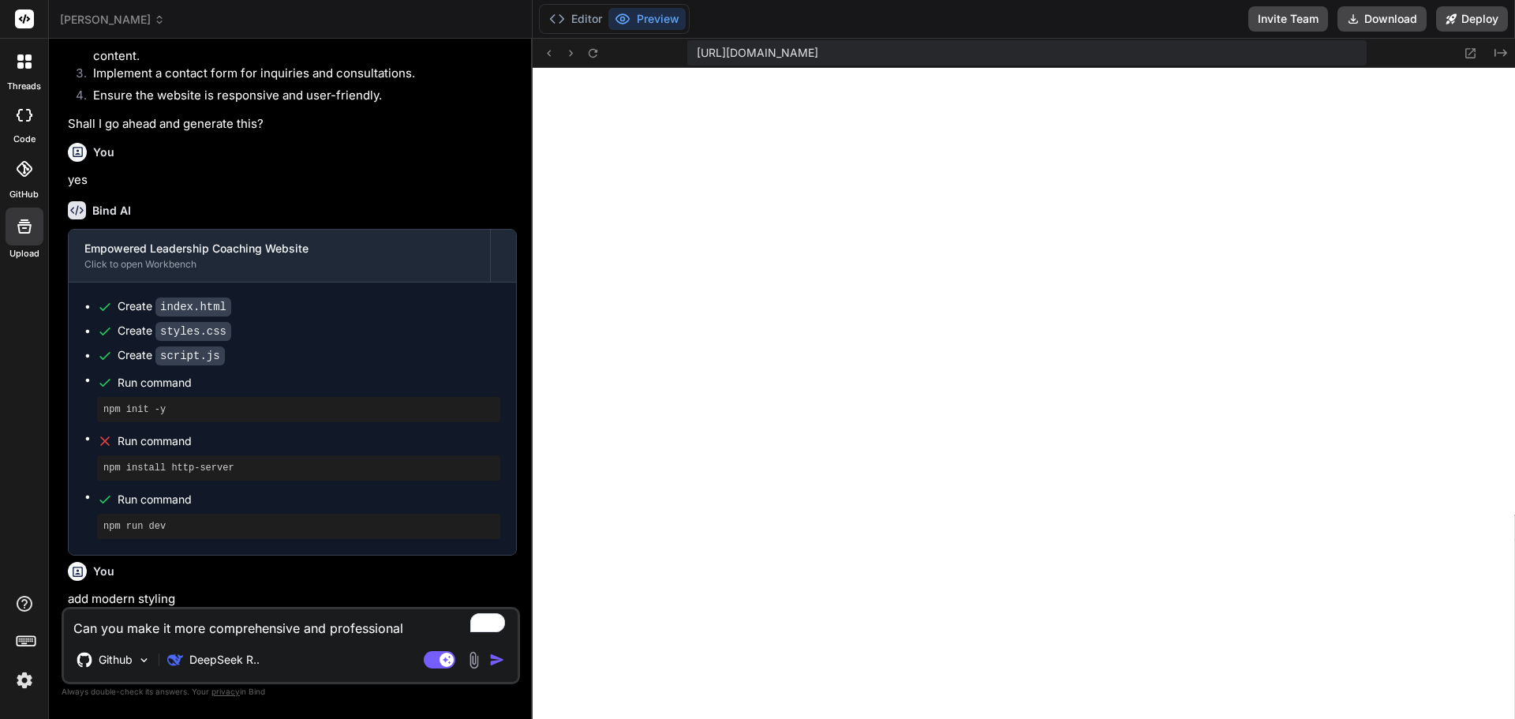
scroll to position [0, 538]
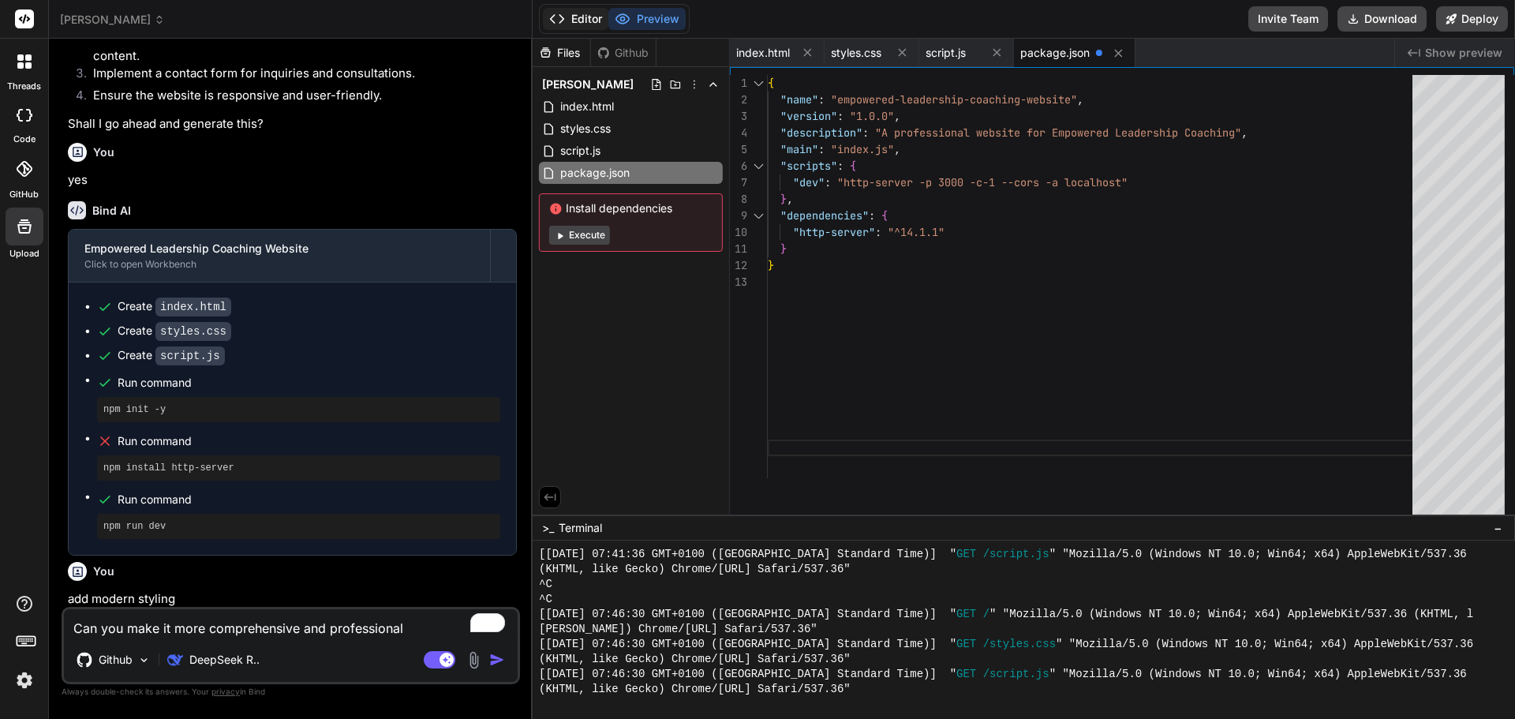
click at [593, 17] on button "Editor" at bounding box center [575, 19] width 65 height 22
click at [637, 20] on button "Preview" at bounding box center [646, 19] width 77 height 22
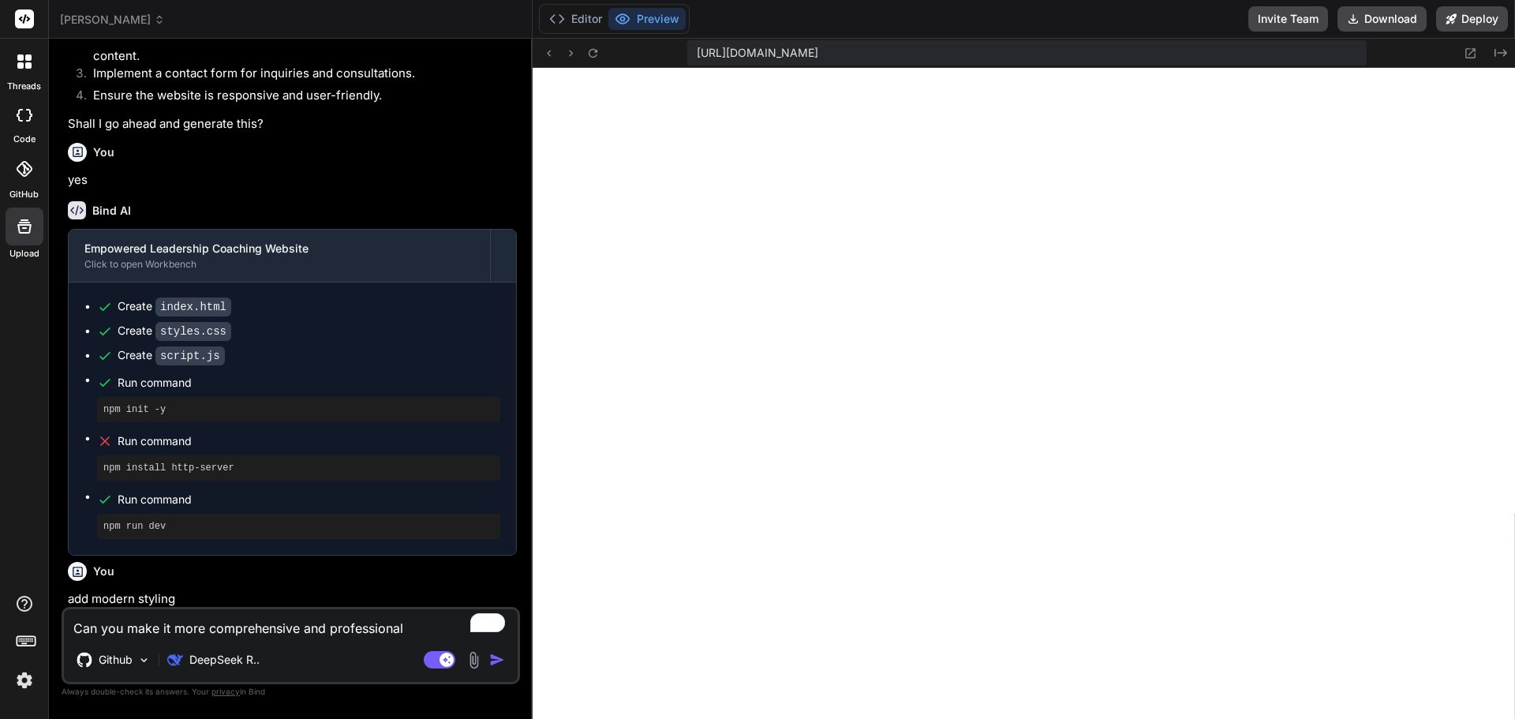
click at [493, 658] on img "button" at bounding box center [497, 660] width 16 height 16
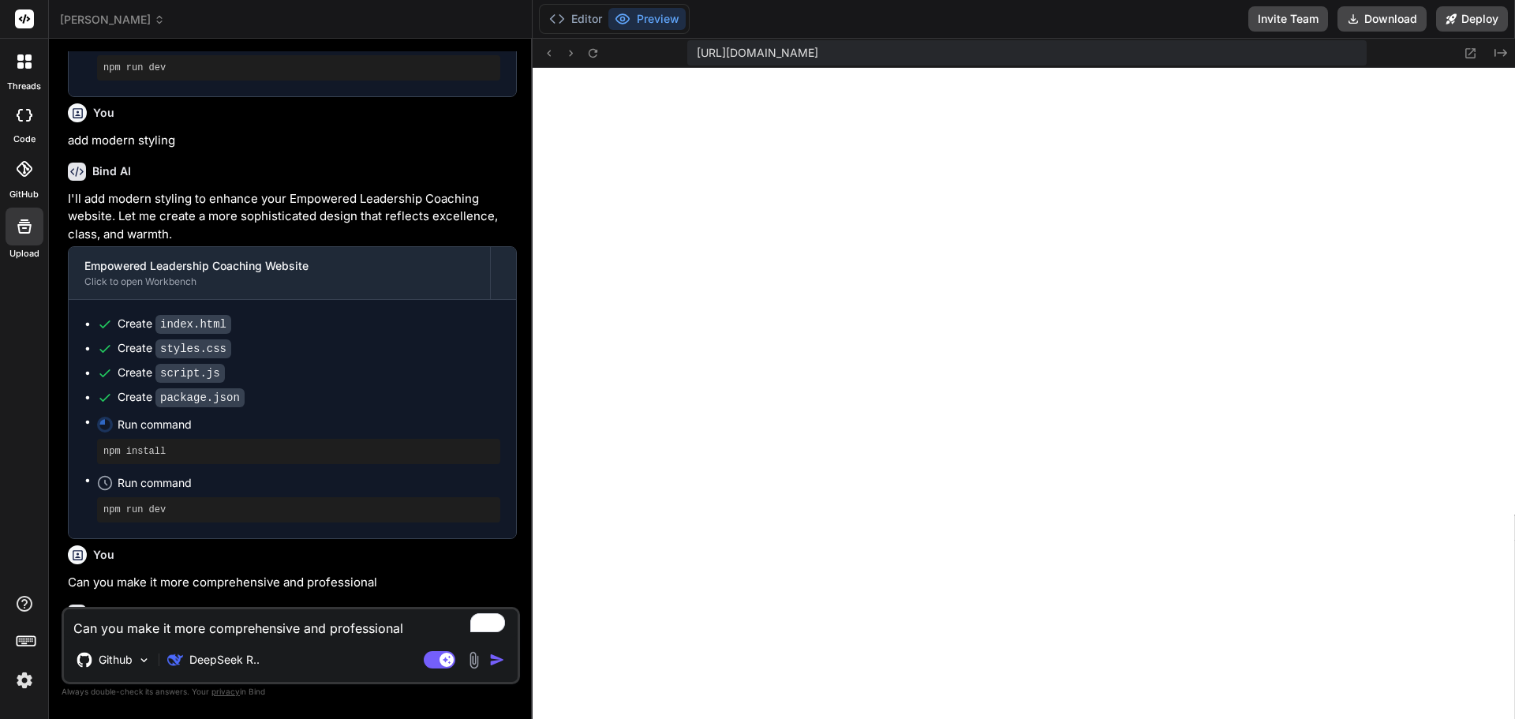
scroll to position [28965, 0]
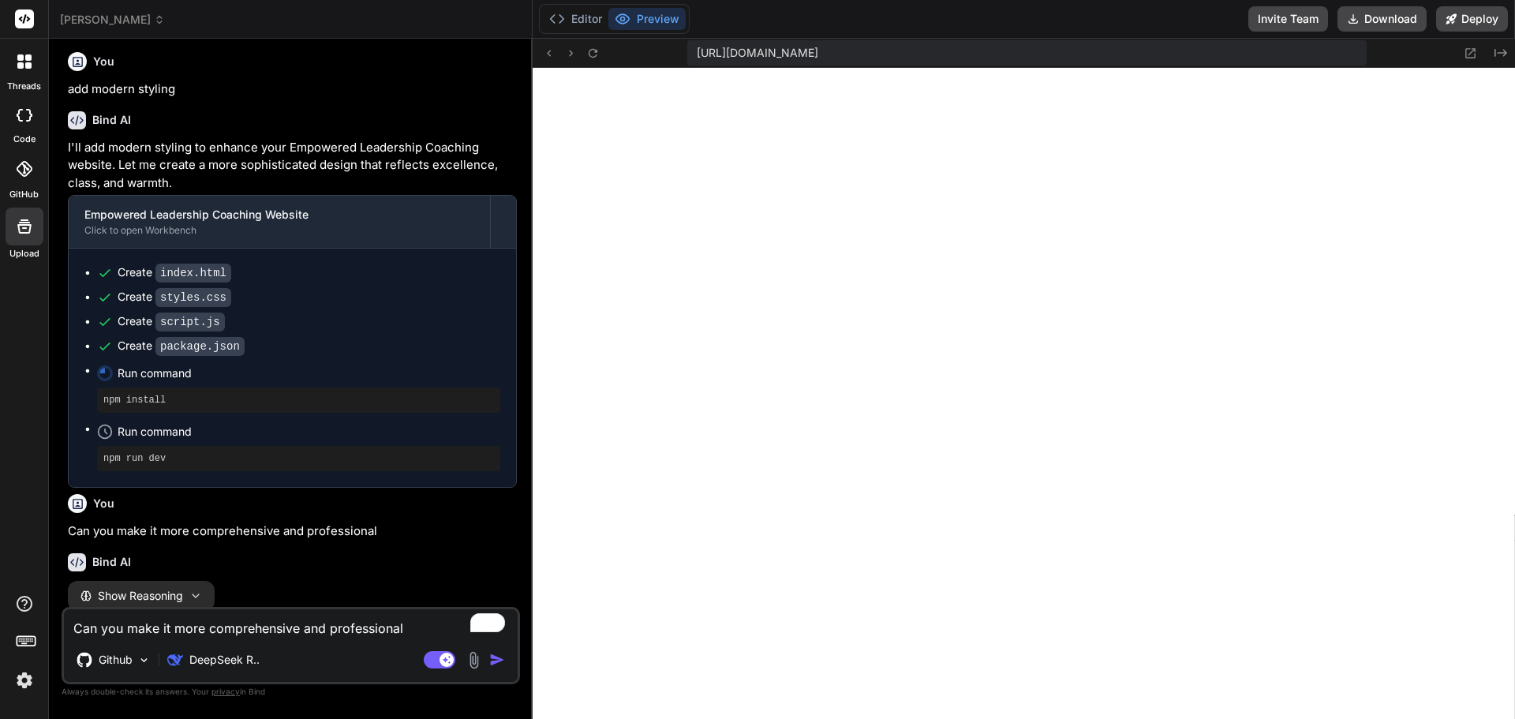
click at [289, 627] on textarea "Can you make it more comprehensive and professional" at bounding box center [291, 623] width 454 height 28
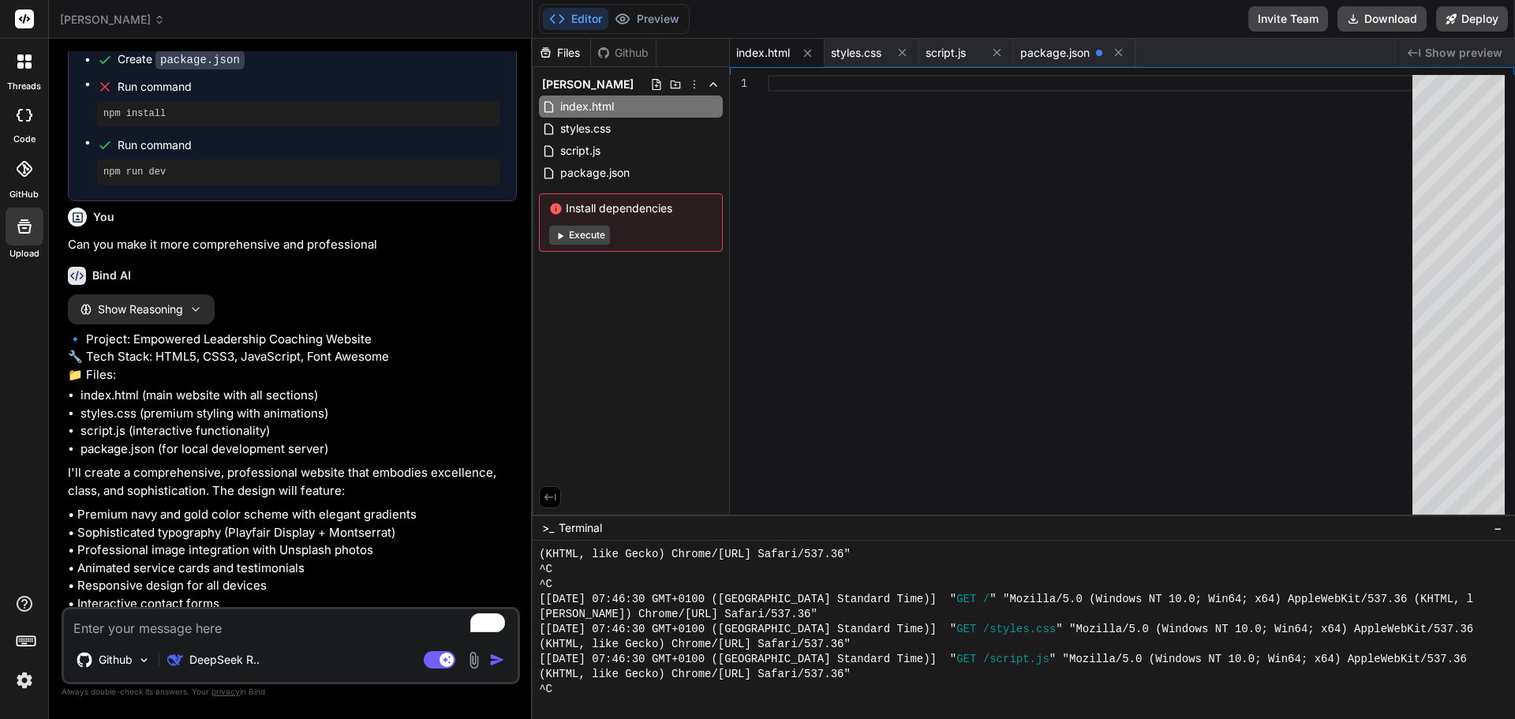
scroll to position [29237, 0]
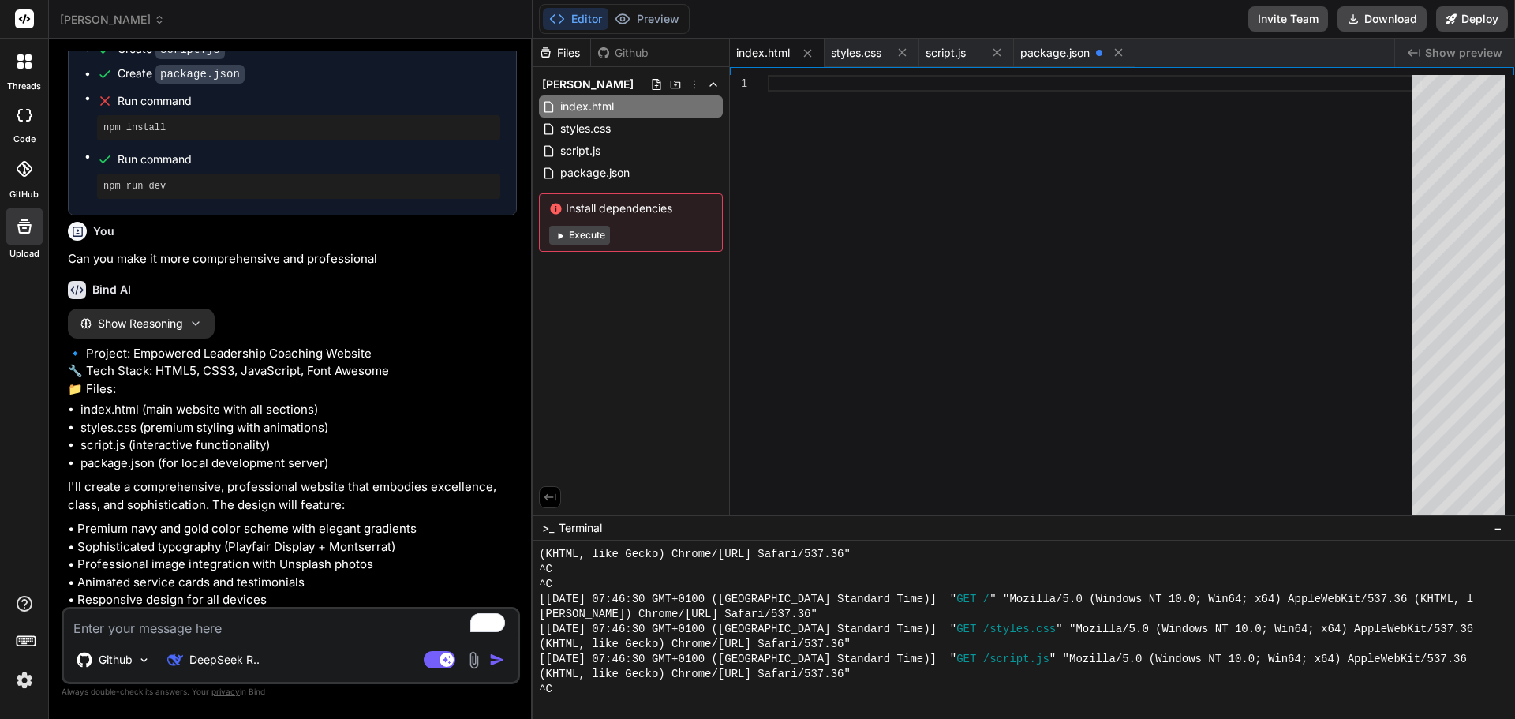
click at [154, 624] on textarea "To enrich screen reader interactions, please activate Accessibility in Grammarl…" at bounding box center [291, 623] width 454 height 28
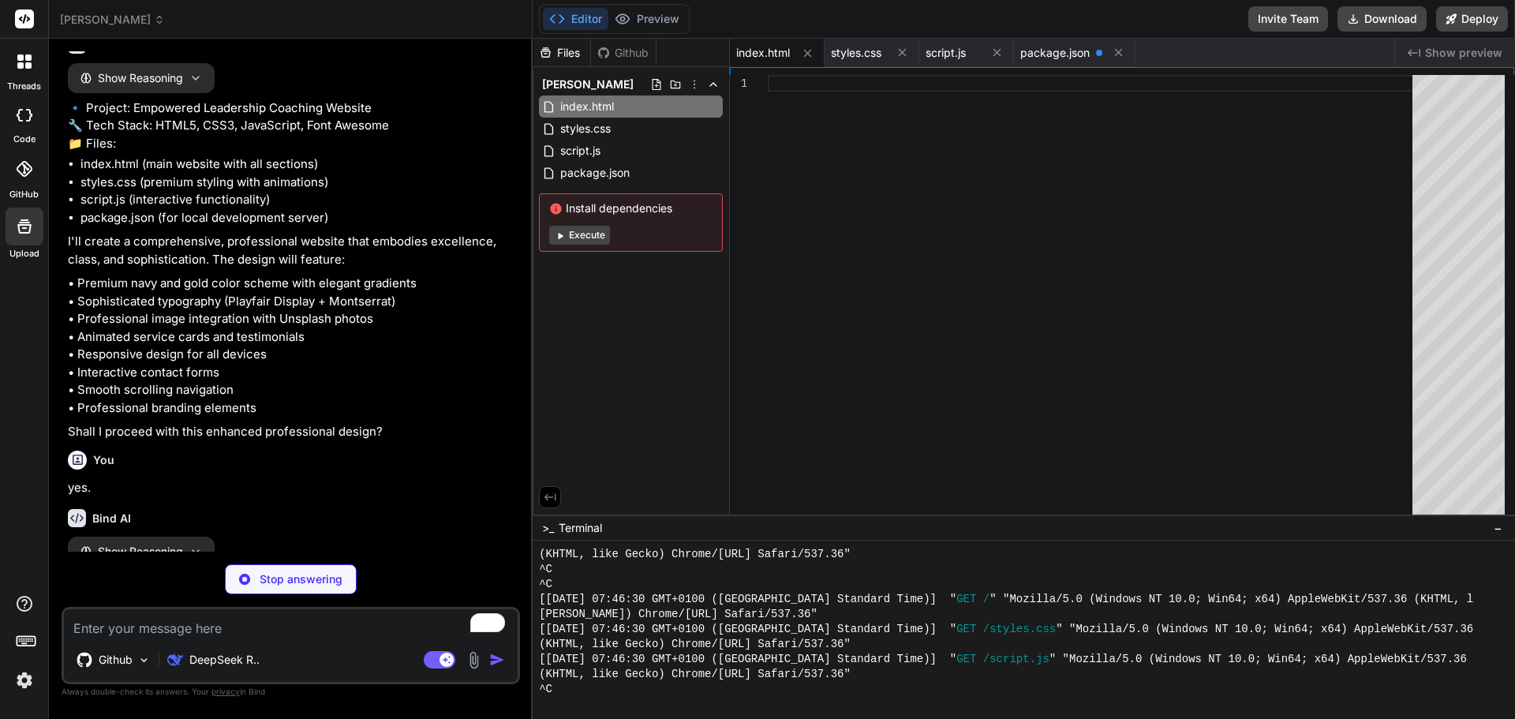
scroll to position [29524, 0]
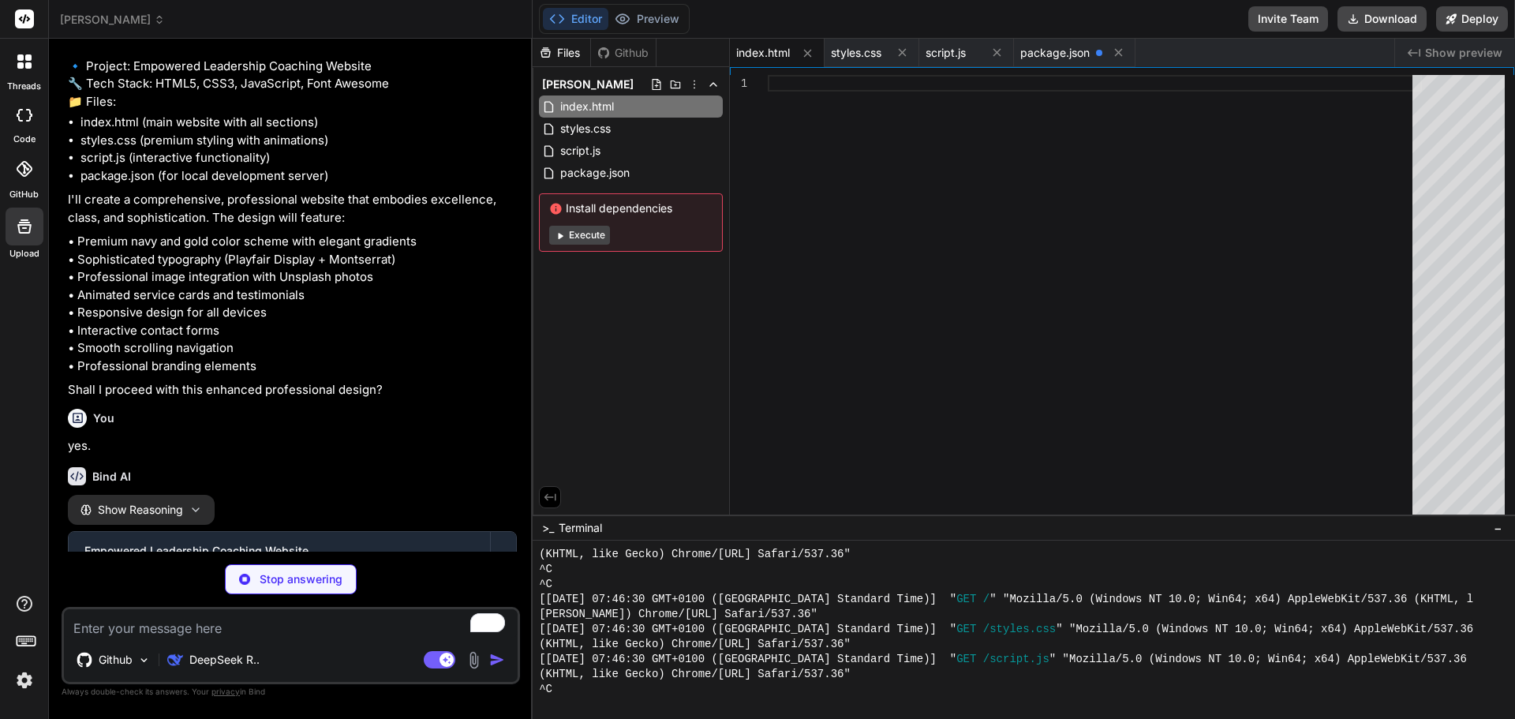
click at [660, 718] on html "threads code GitHub Upload [PERSON_NAME] Created with Pixso. Bind AI Web Search…" at bounding box center [757, 418] width 1515 height 837
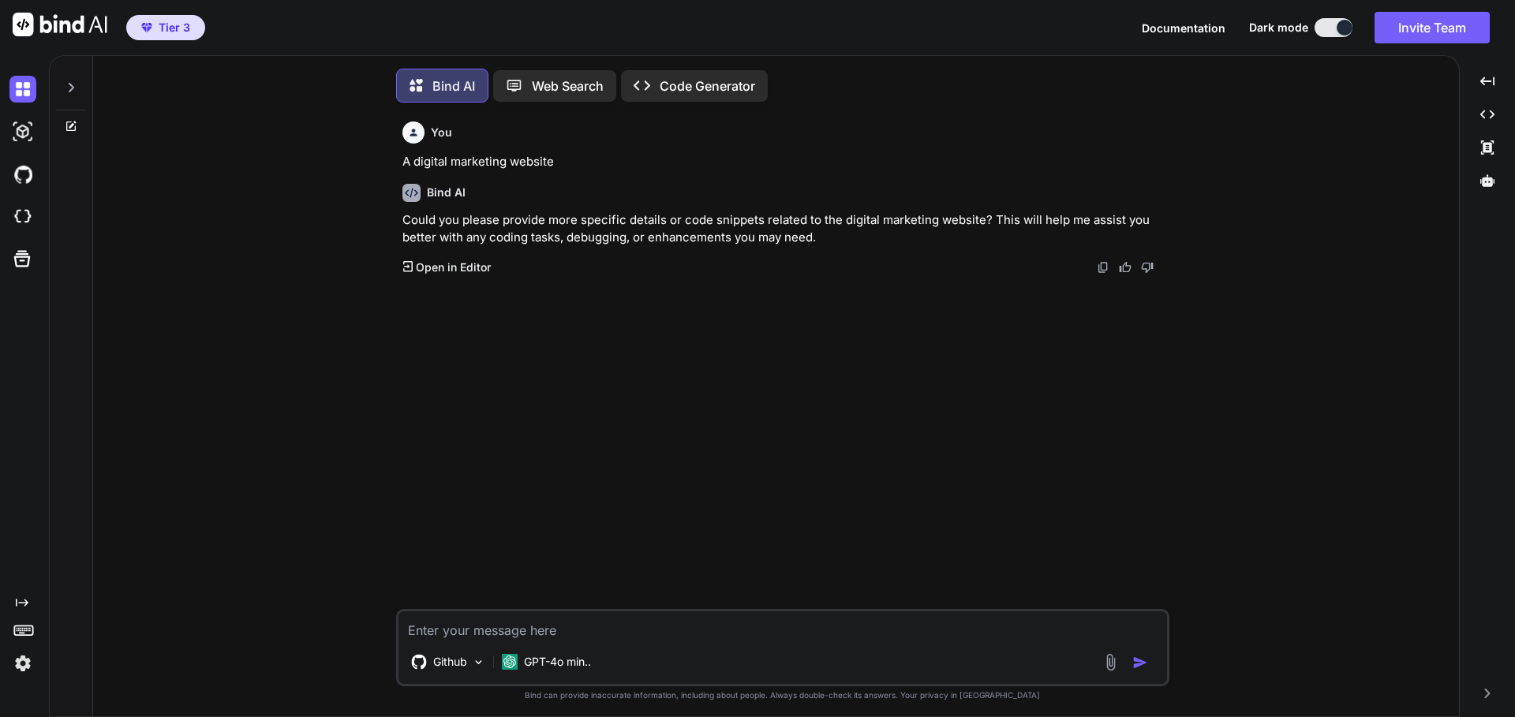
type textarea "x"
